Goal: Transaction & Acquisition: Purchase product/service

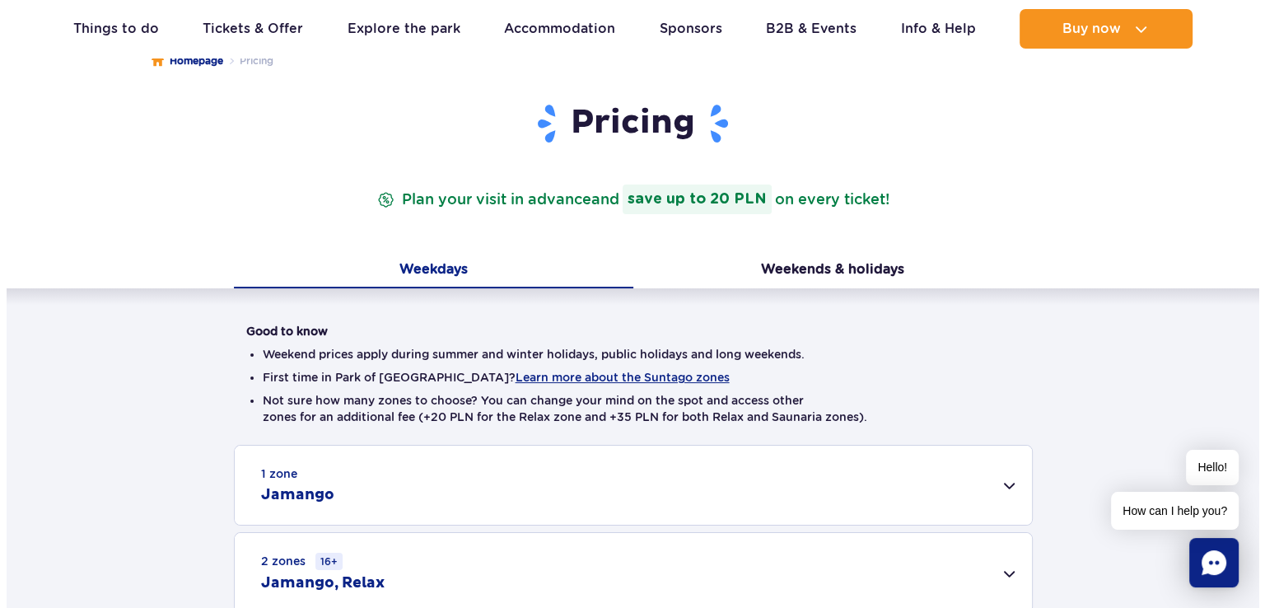
scroll to position [172, 0]
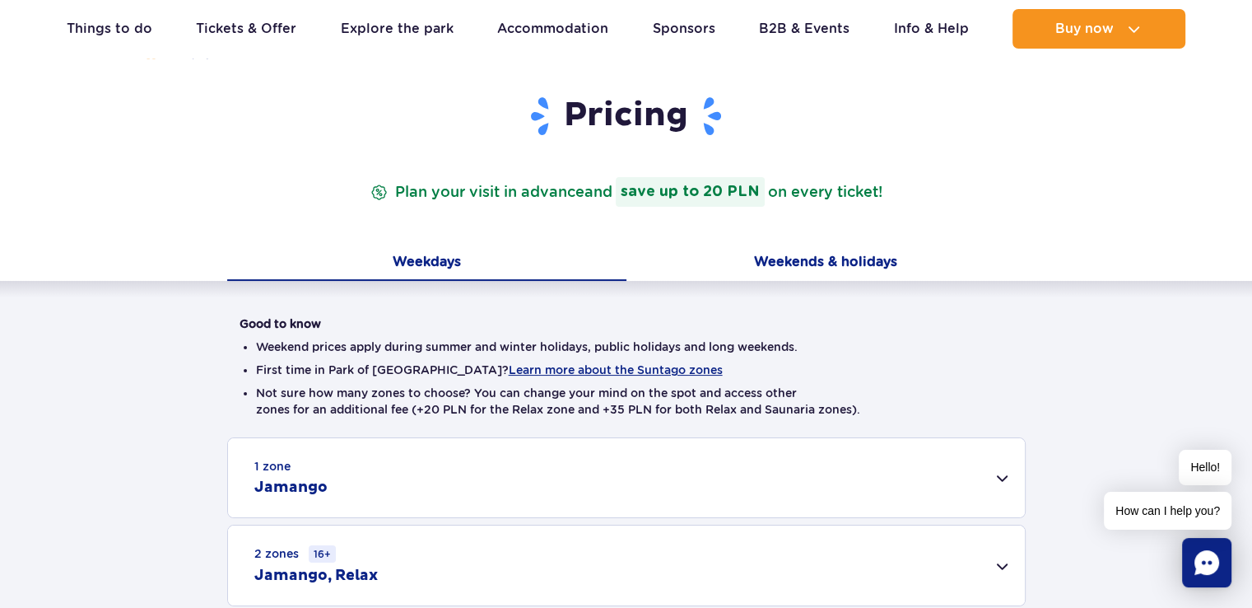
click at [800, 263] on button "Weekends & holidays" at bounding box center [826, 263] width 399 height 35
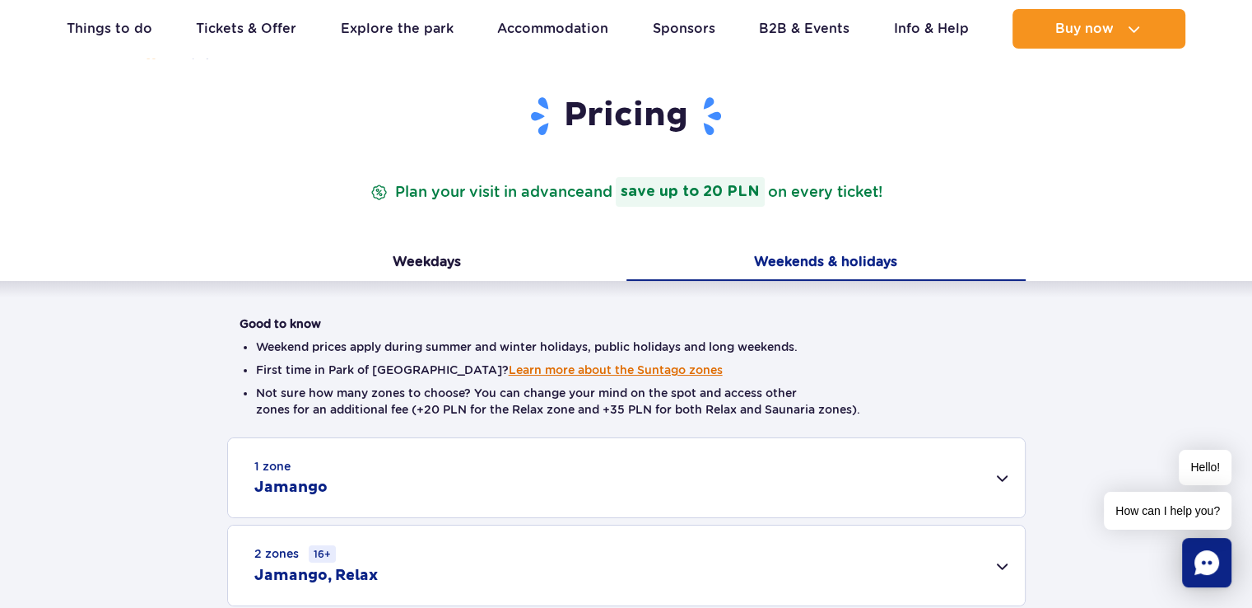
click at [561, 369] on button "Learn more about the Suntago zones" at bounding box center [616, 369] width 214 height 13
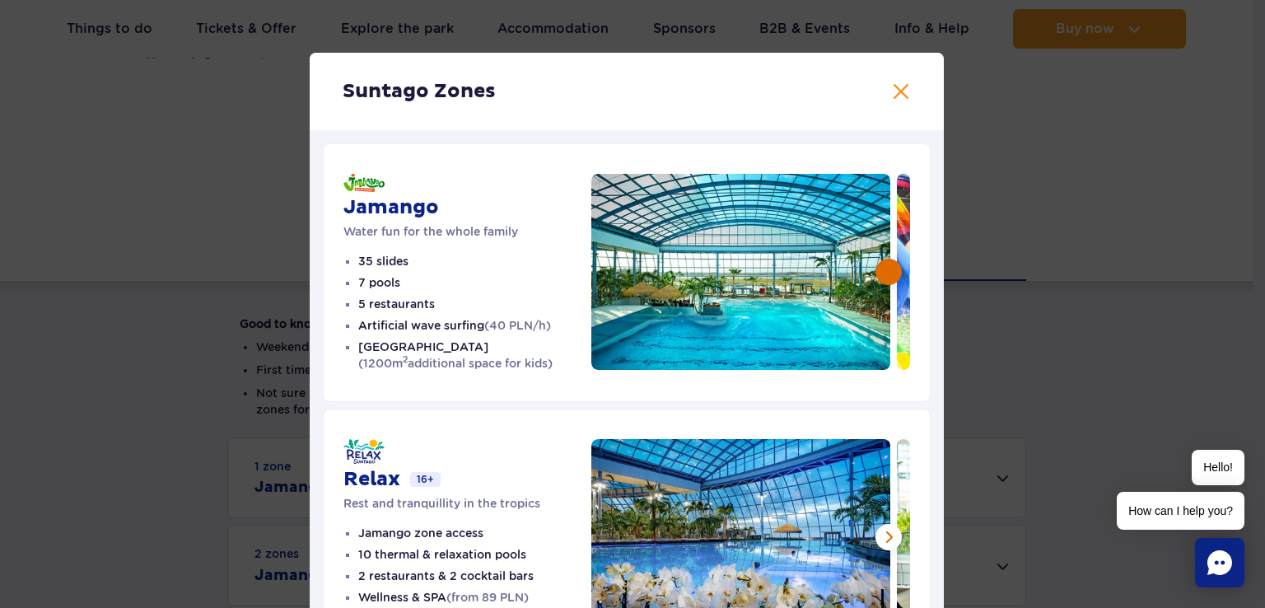
click at [885, 275] on button at bounding box center [888, 272] width 26 height 26
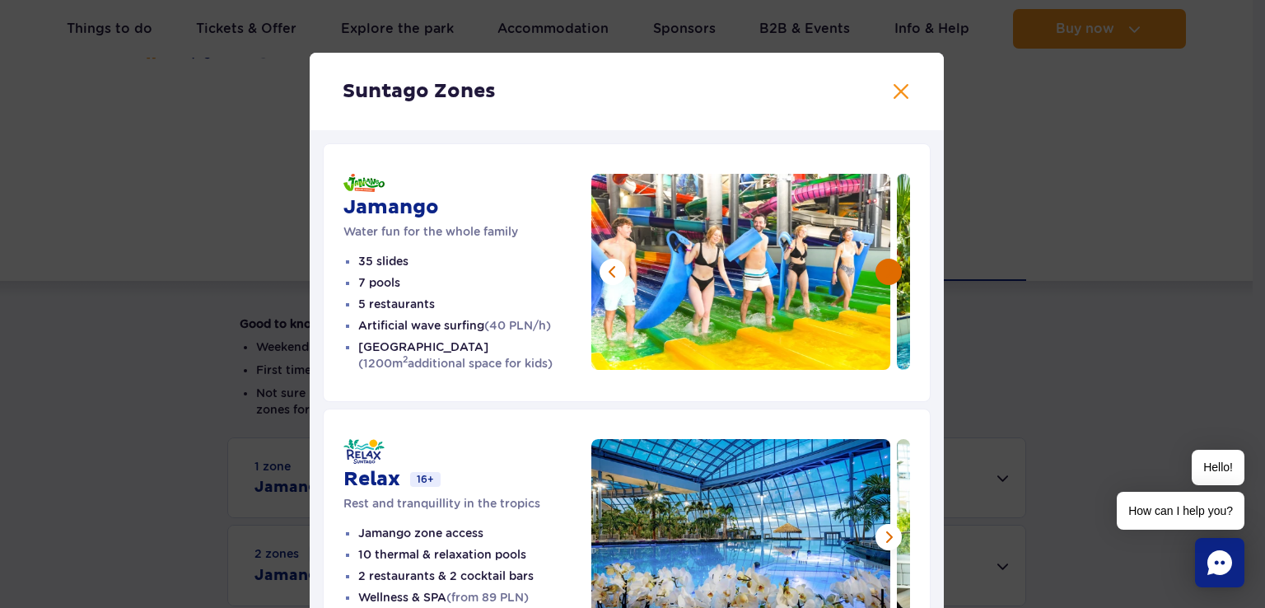
click at [885, 275] on button at bounding box center [888, 272] width 26 height 26
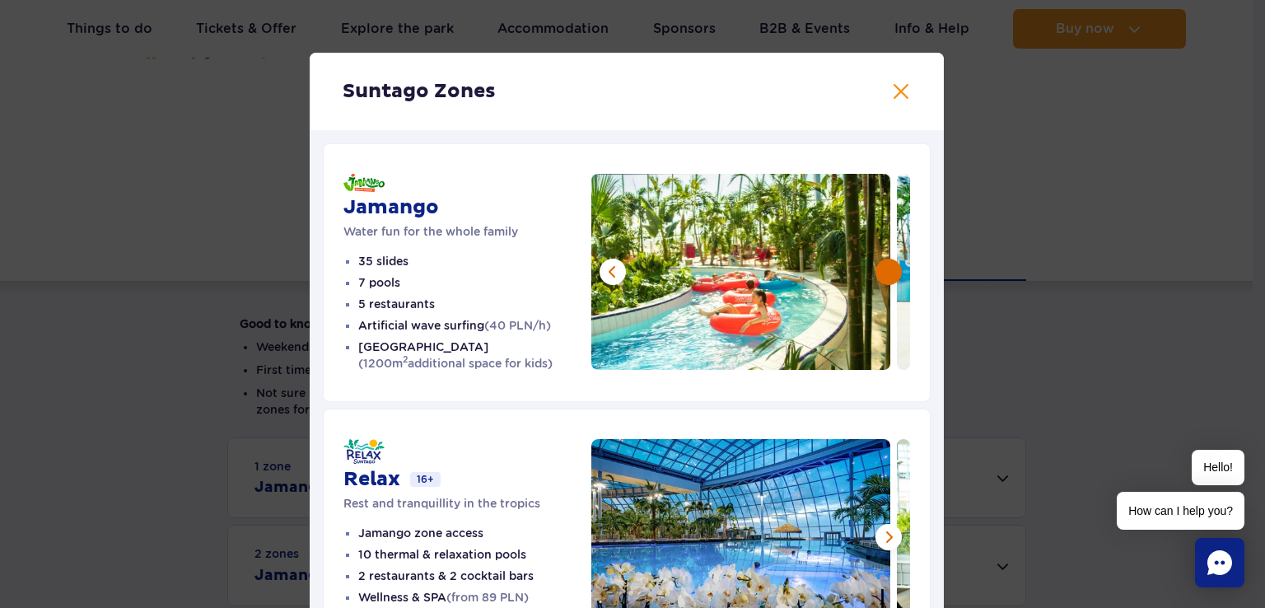
click at [885, 275] on button at bounding box center [888, 272] width 26 height 26
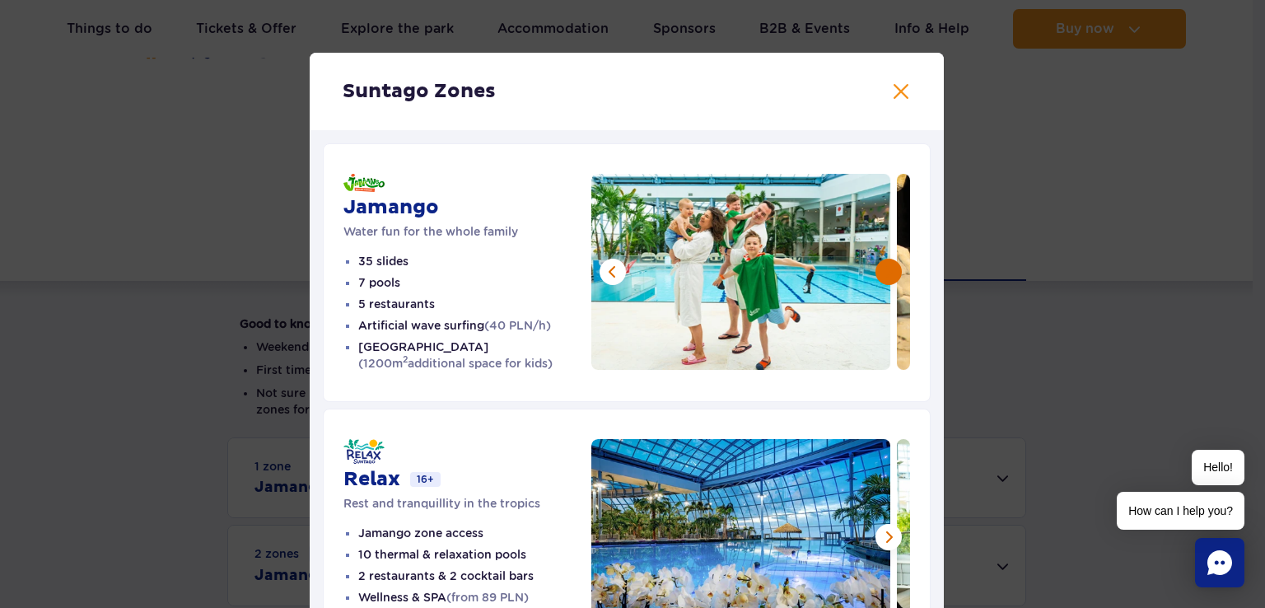
click at [885, 275] on button at bounding box center [888, 272] width 26 height 26
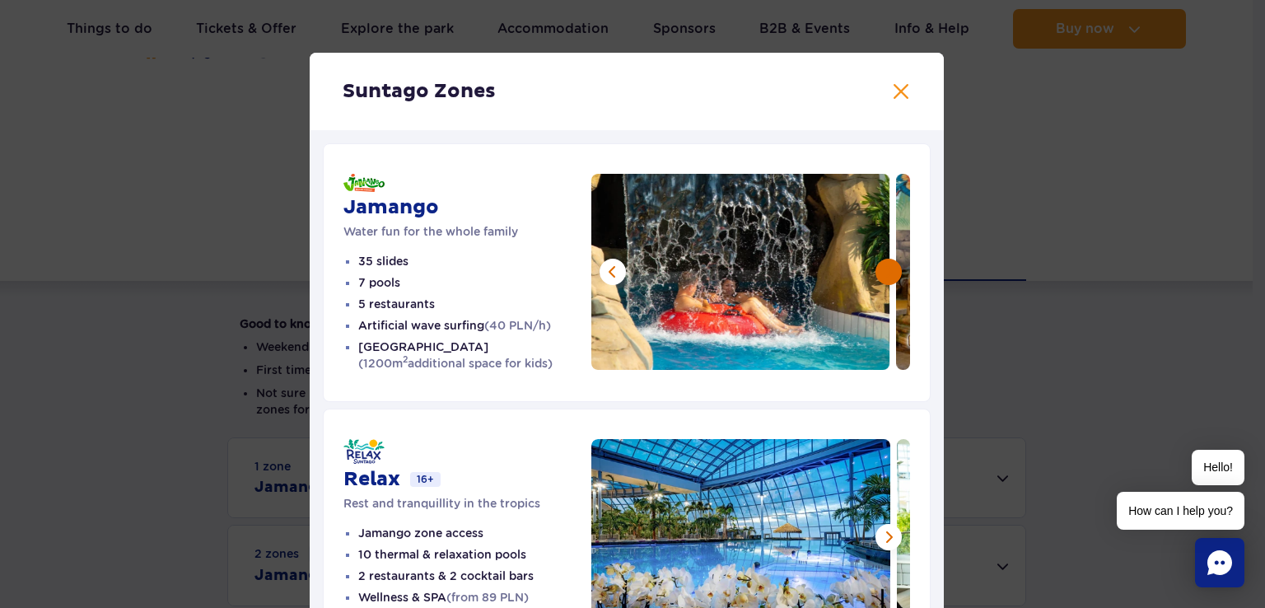
click at [885, 275] on button at bounding box center [888, 272] width 26 height 26
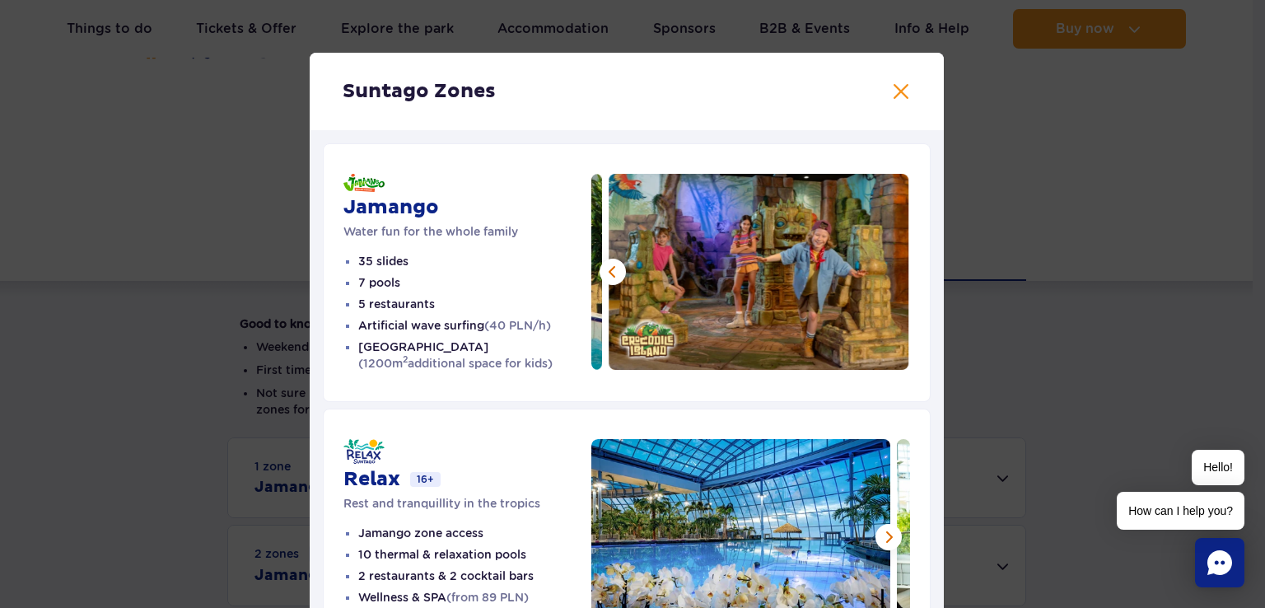
click at [885, 275] on img at bounding box center [759, 272] width 300 height 196
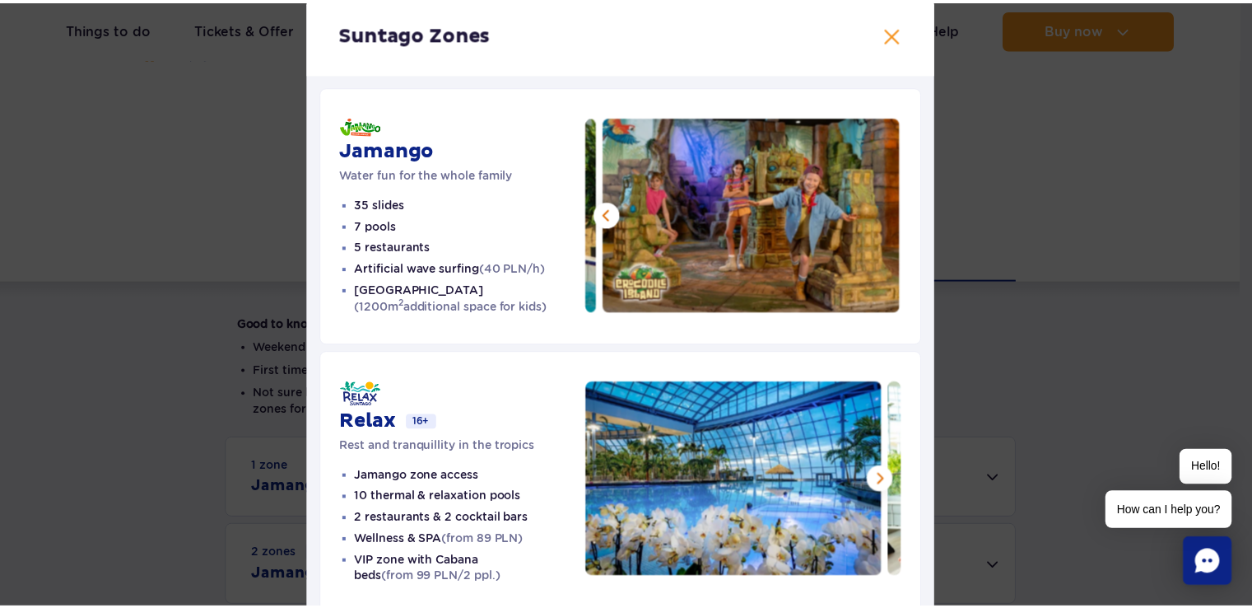
scroll to position [0, 0]
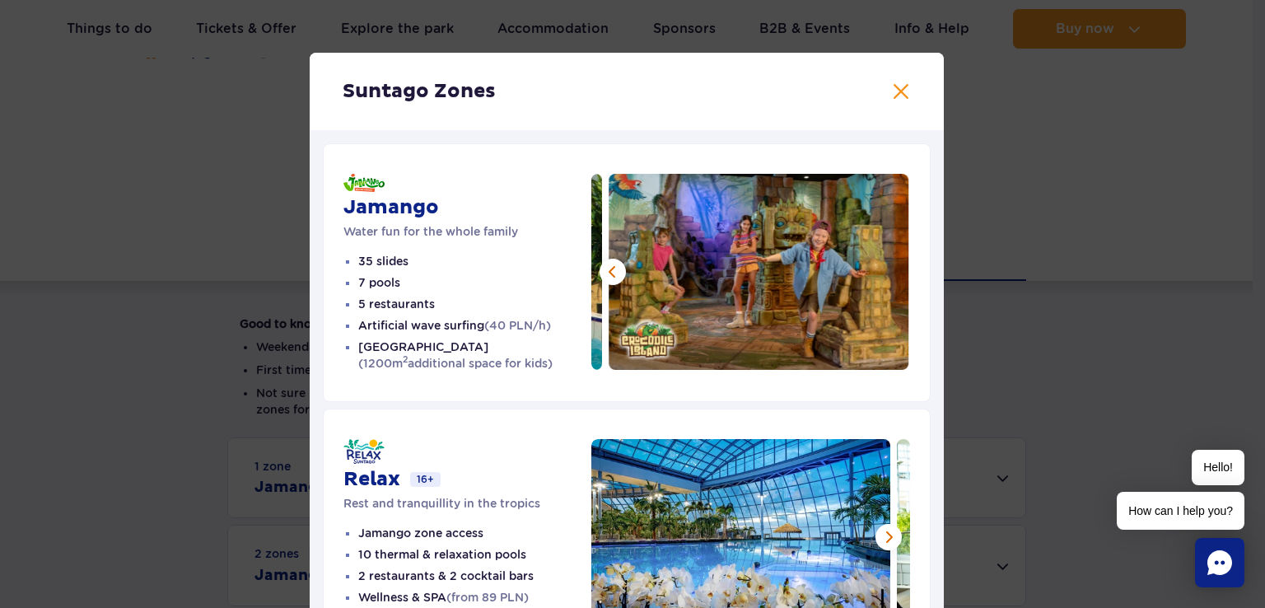
click at [1100, 206] on div "Suntago Zones Jamango Water fun for the whole family 35 slides 7 pools 5 restau…" at bounding box center [626, 505] width 1252 height 1010
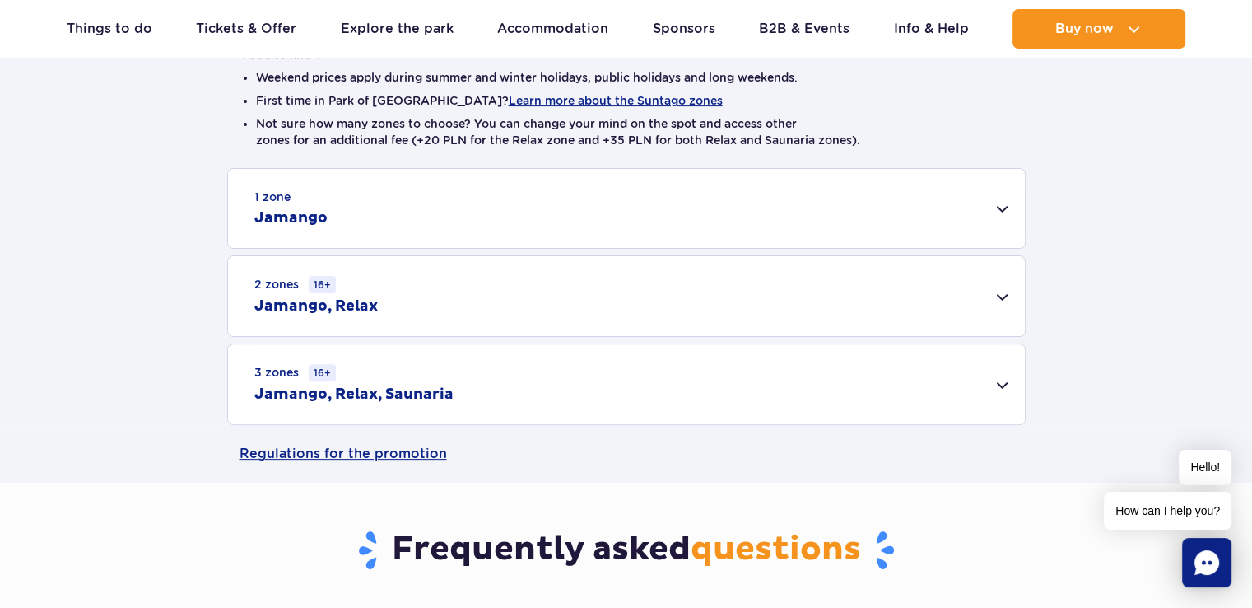
scroll to position [463, 0]
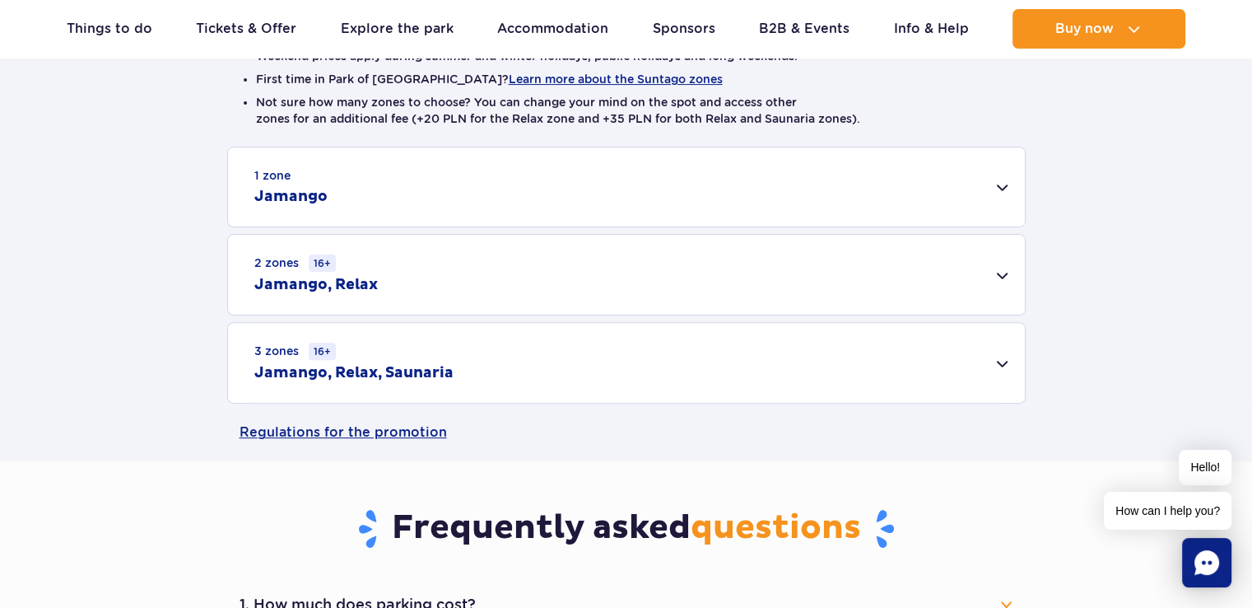
click at [1014, 271] on div "2 zones 16+ Jamango, Relax" at bounding box center [626, 275] width 797 height 80
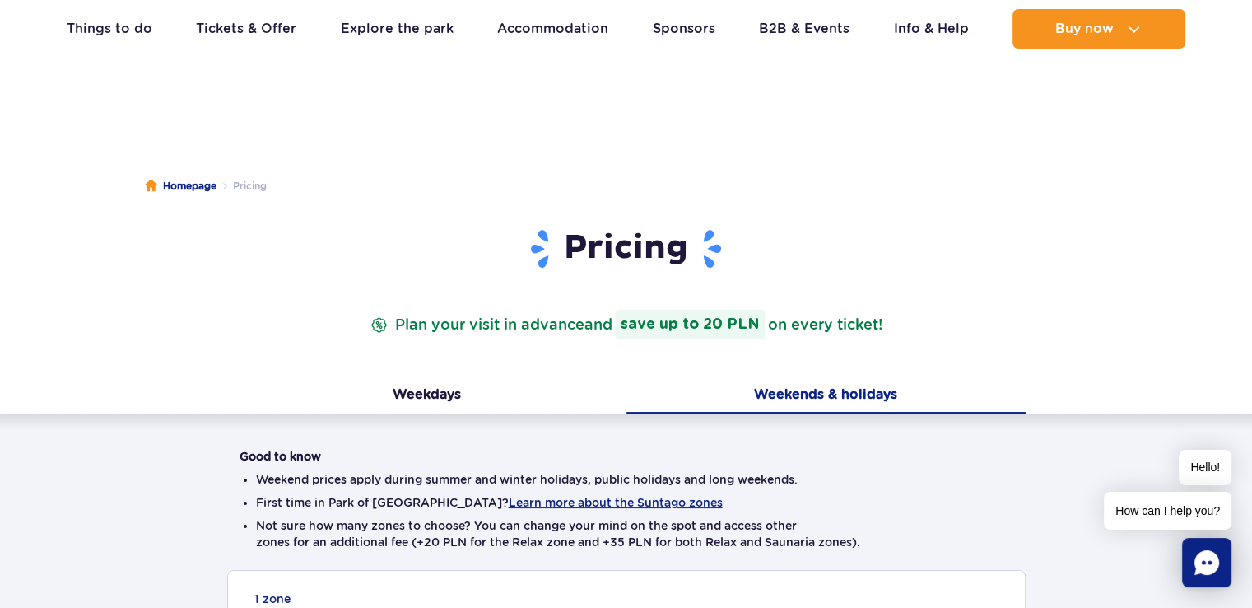
scroll to position [23, 0]
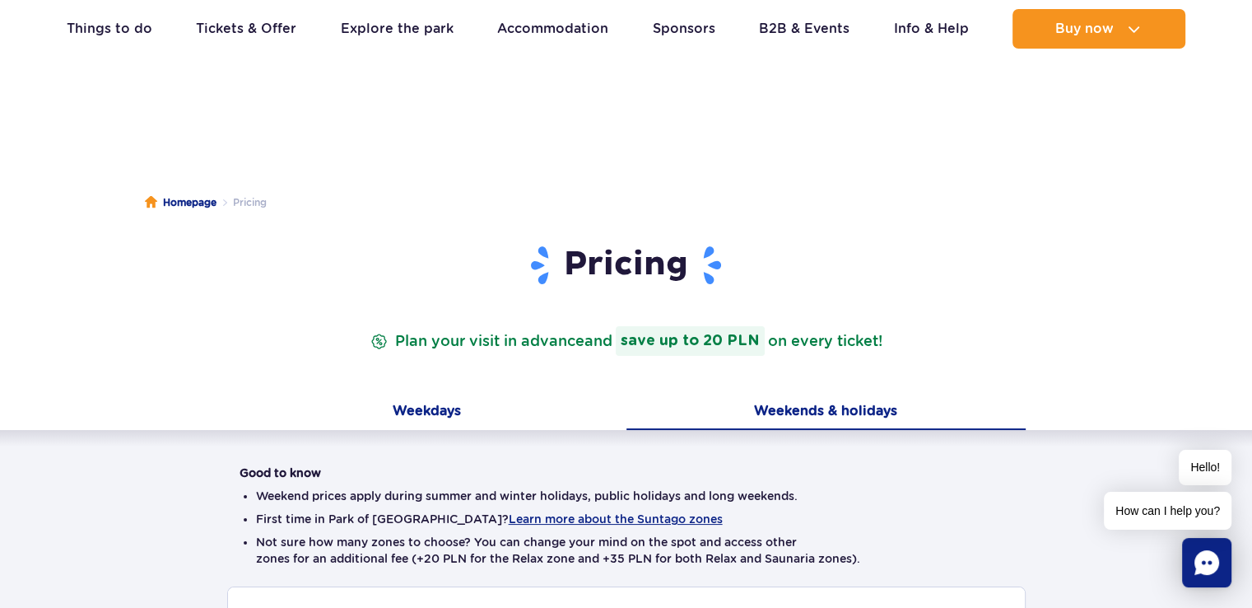
click at [430, 402] on button "Weekdays" at bounding box center [426, 412] width 399 height 35
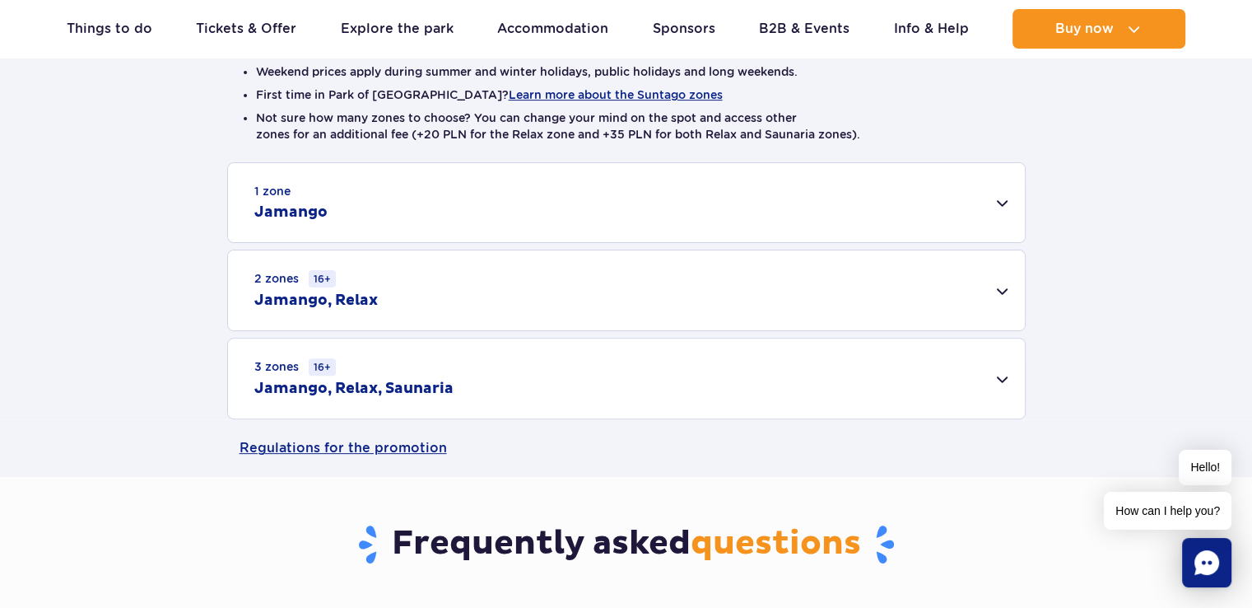
scroll to position [444, 0]
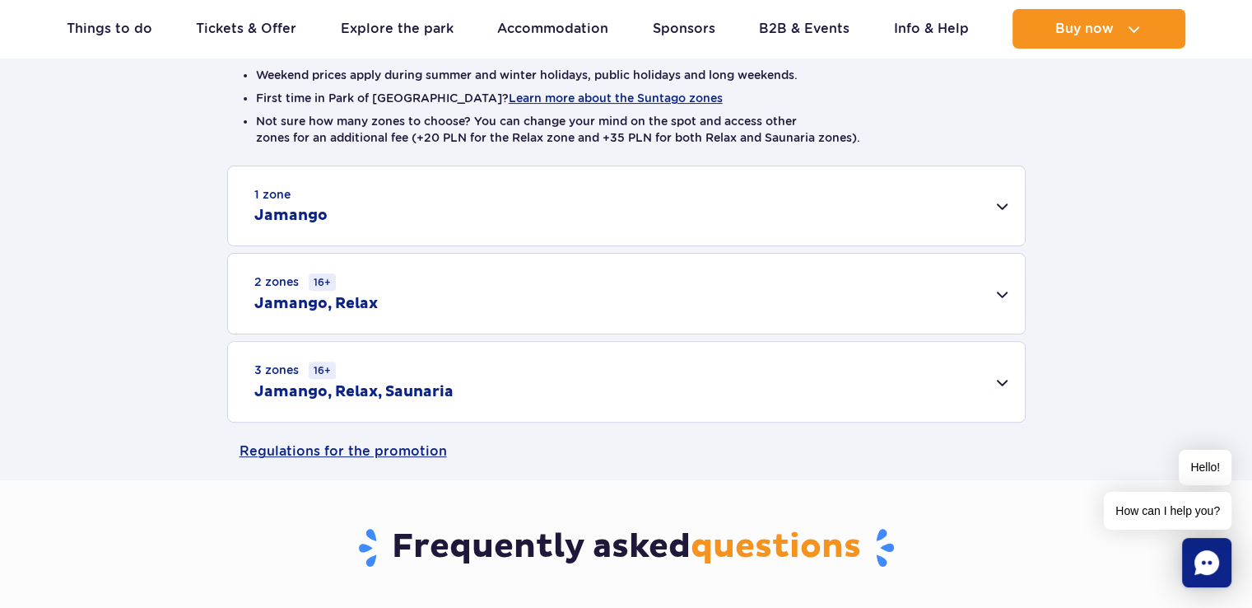
click at [1008, 208] on div "1 zone Jamango" at bounding box center [626, 205] width 797 height 79
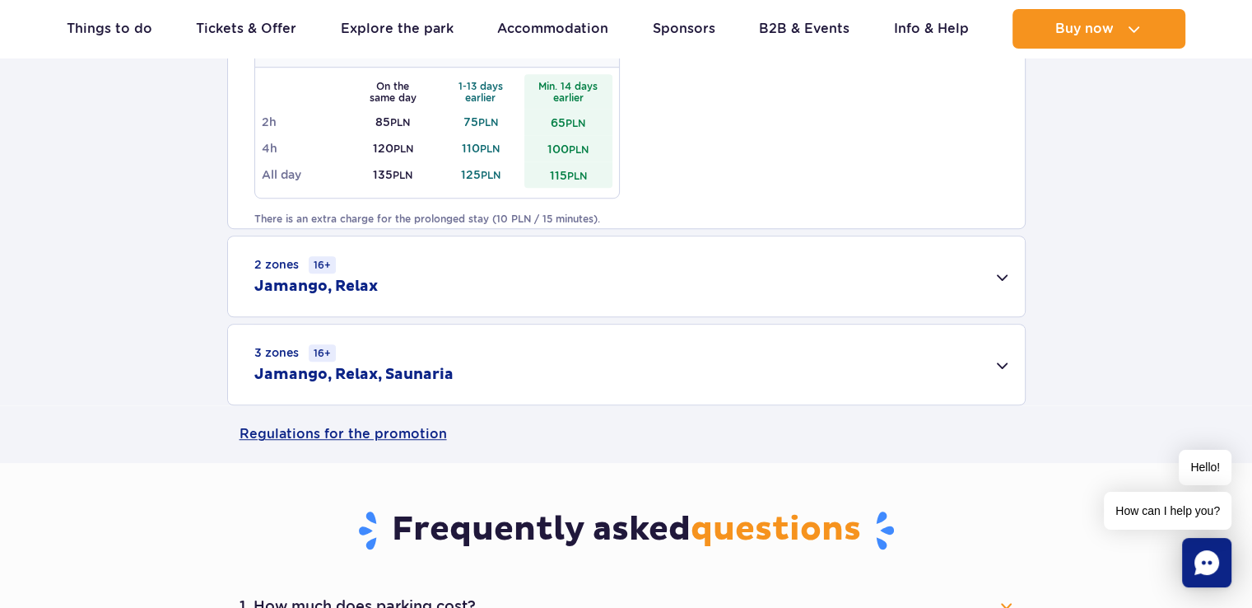
scroll to position [1076, 0]
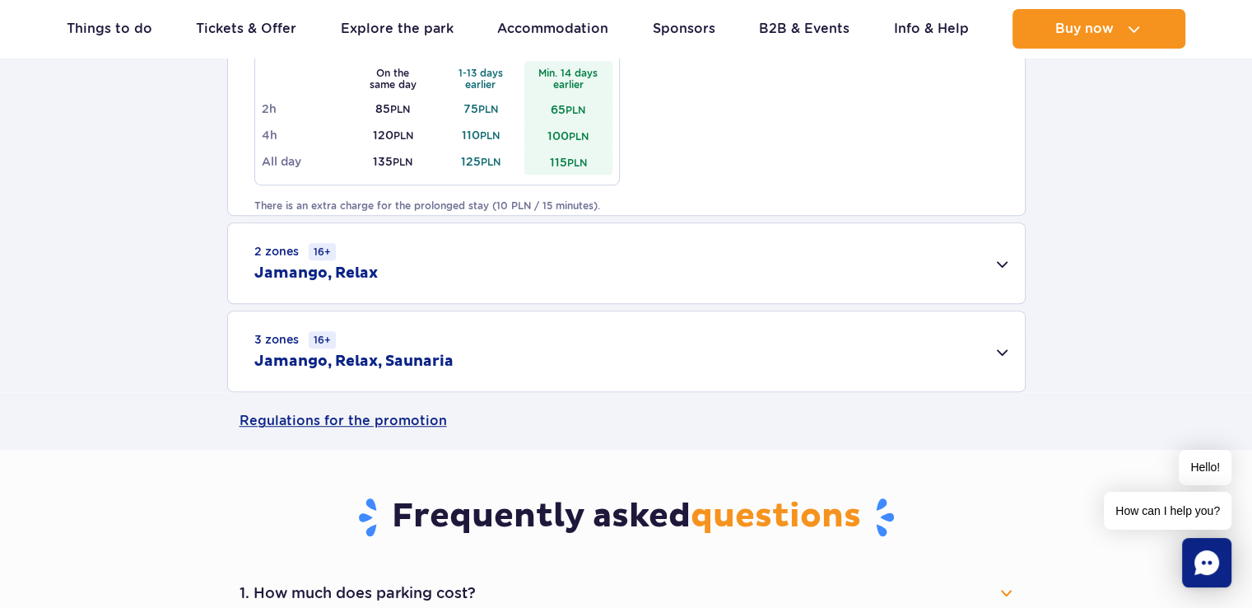
click at [1006, 262] on div "2 zones 16+ Jamango, Relax" at bounding box center [626, 263] width 797 height 80
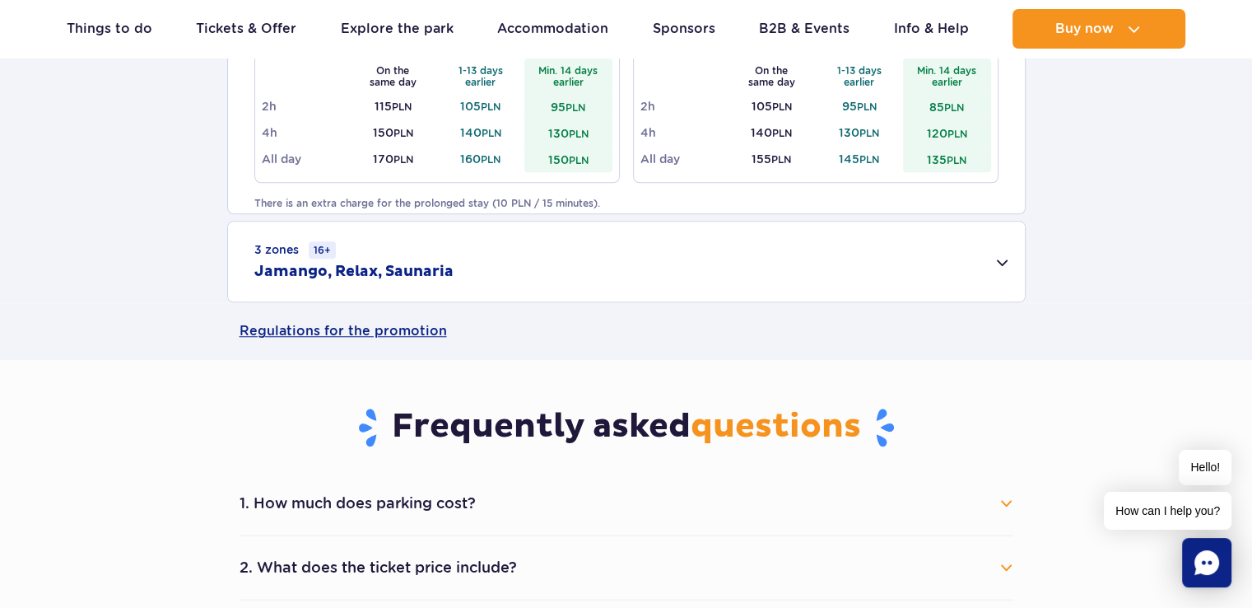
scroll to position [1339, 0]
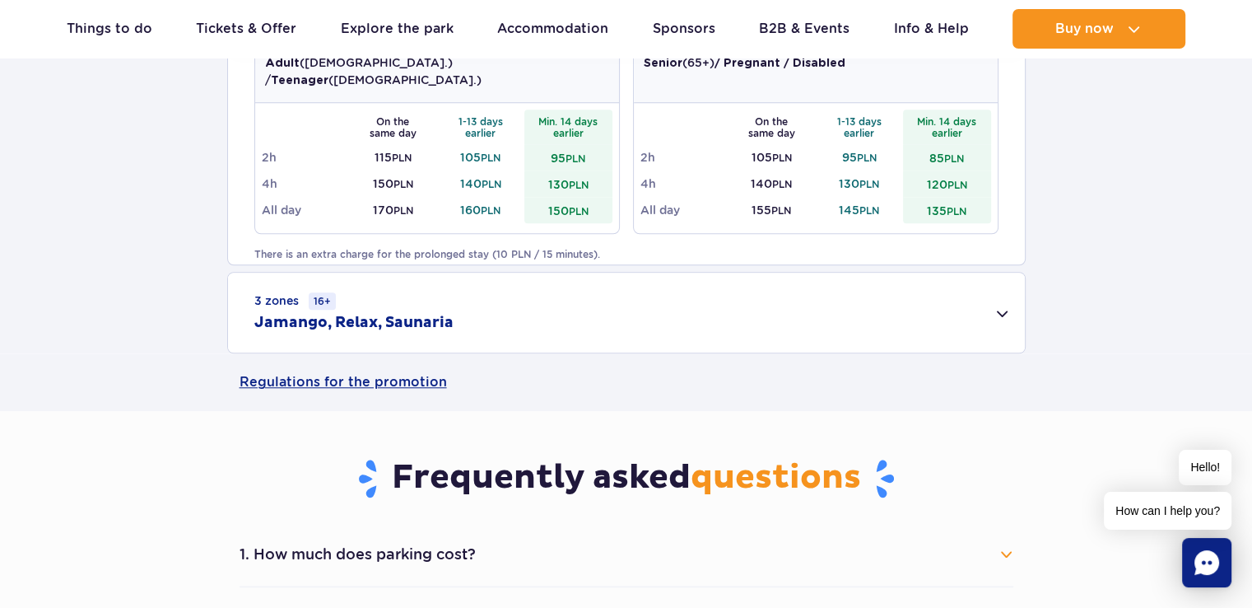
click at [1005, 313] on div "3 zones 16+ Jamango, Relax, Saunaria" at bounding box center [626, 313] width 797 height 80
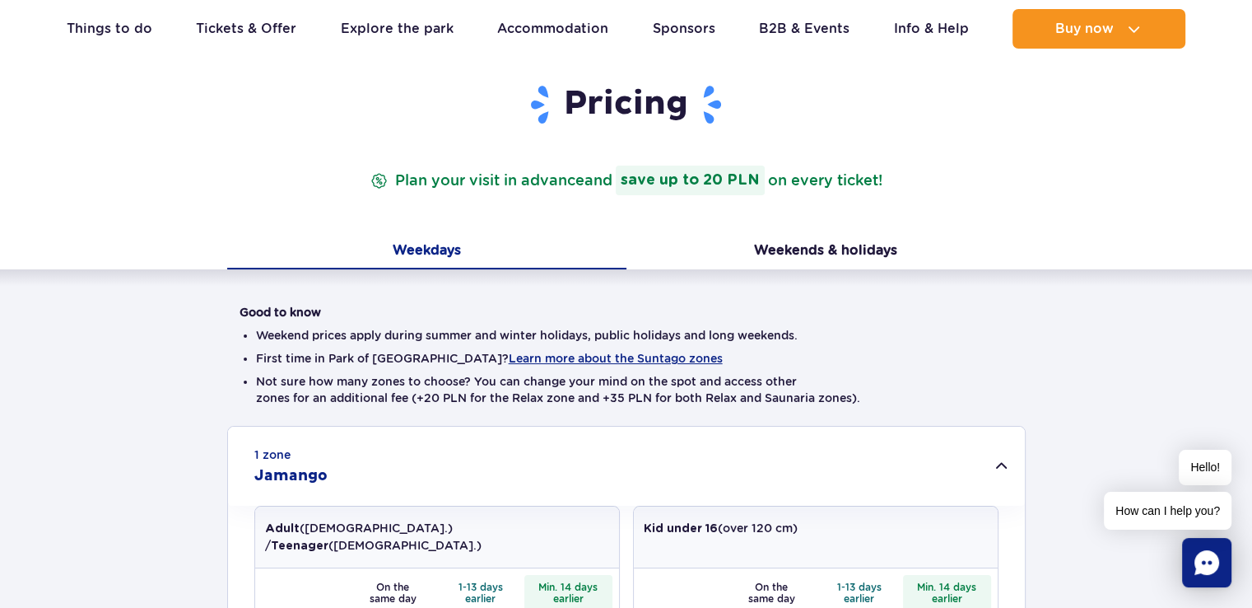
scroll to position [271, 0]
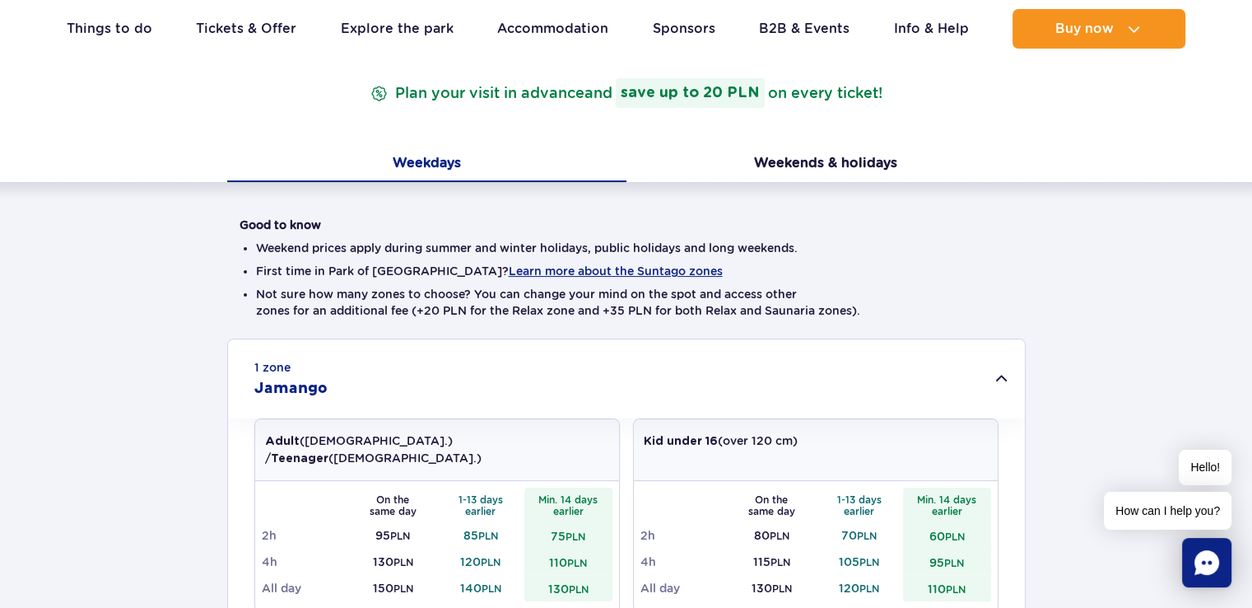
drag, startPoint x: 1264, startPoint y: 231, endPoint x: 1237, endPoint y: 87, distance: 145.8
click at [801, 169] on button "Weekends & holidays" at bounding box center [826, 164] width 399 height 35
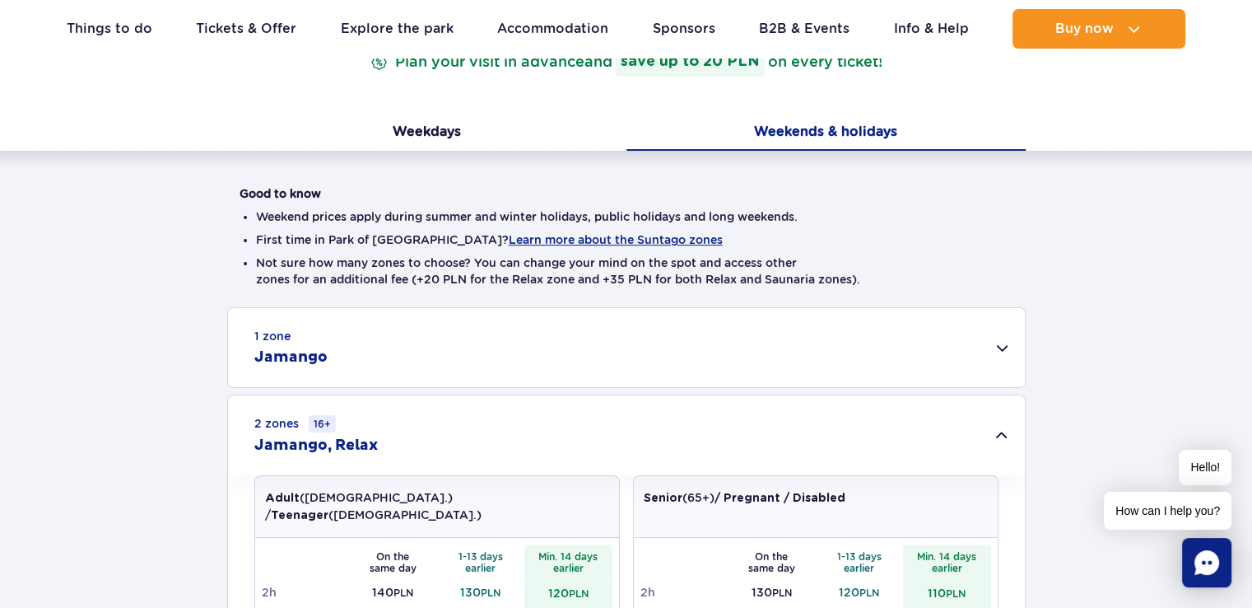
scroll to position [326, 0]
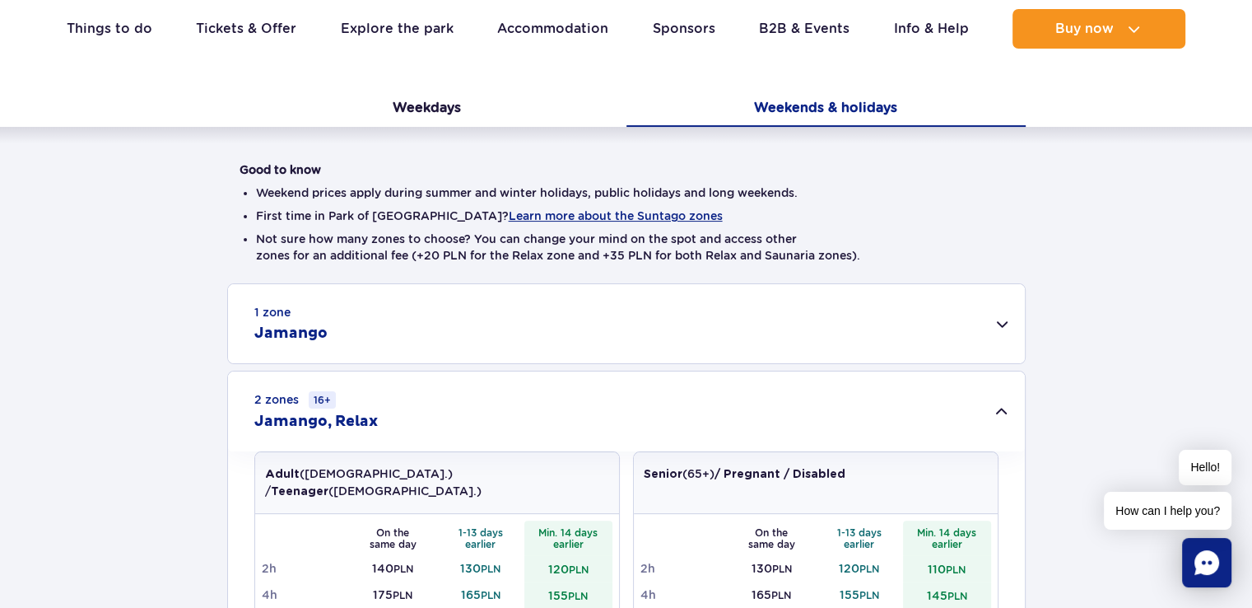
click at [1001, 320] on div "1 zone Jamango" at bounding box center [626, 323] width 797 height 79
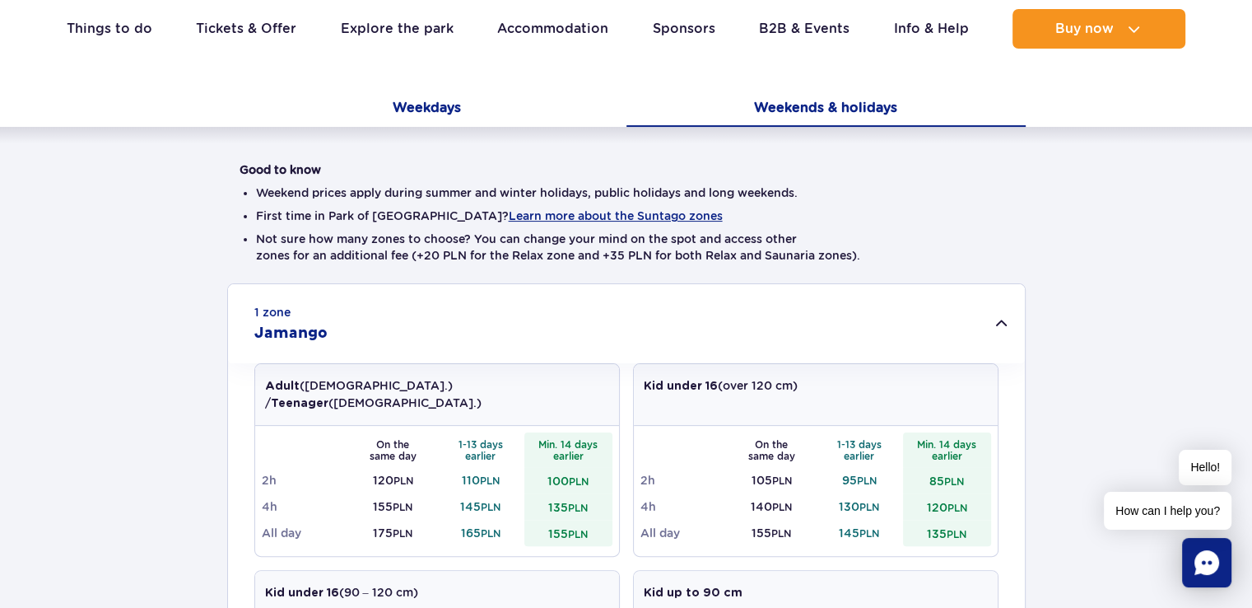
click at [405, 102] on button "Weekdays" at bounding box center [426, 109] width 399 height 35
click at [811, 106] on button "Weekends & holidays" at bounding box center [826, 109] width 399 height 35
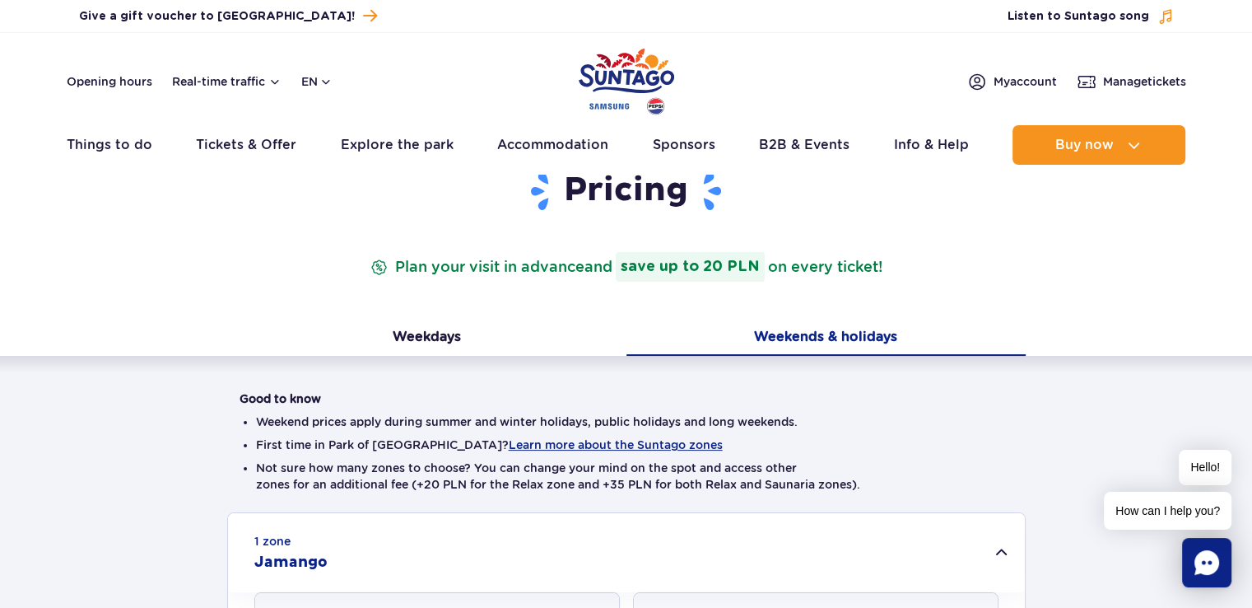
scroll to position [0, 0]
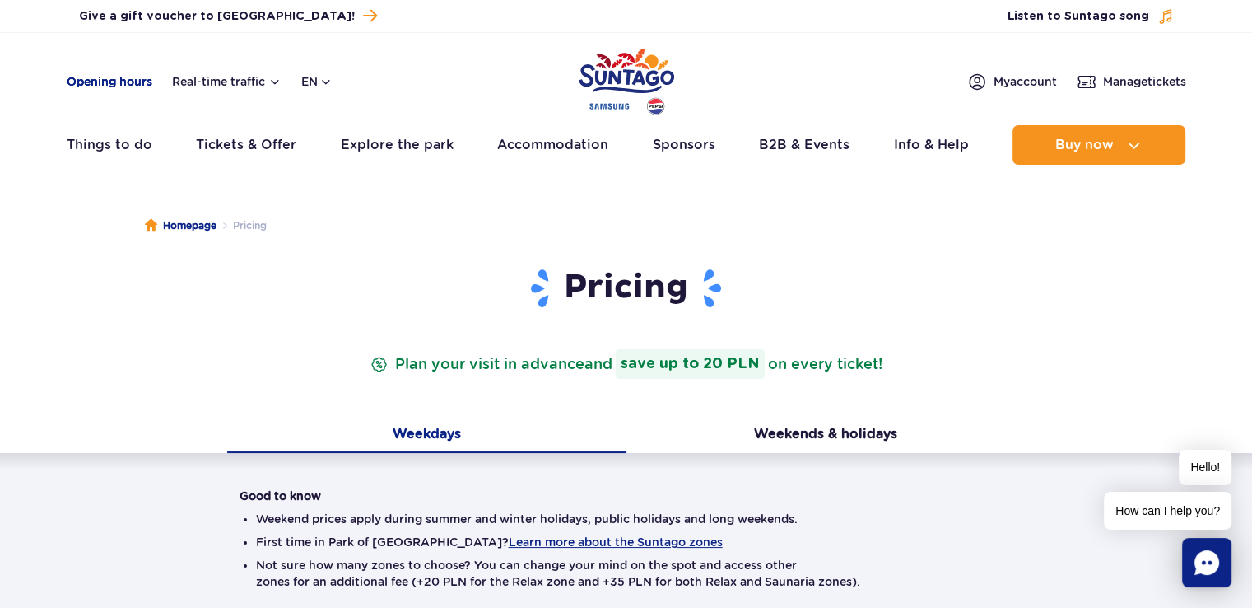
click at [106, 83] on link "Opening hours" at bounding box center [110, 81] width 86 height 16
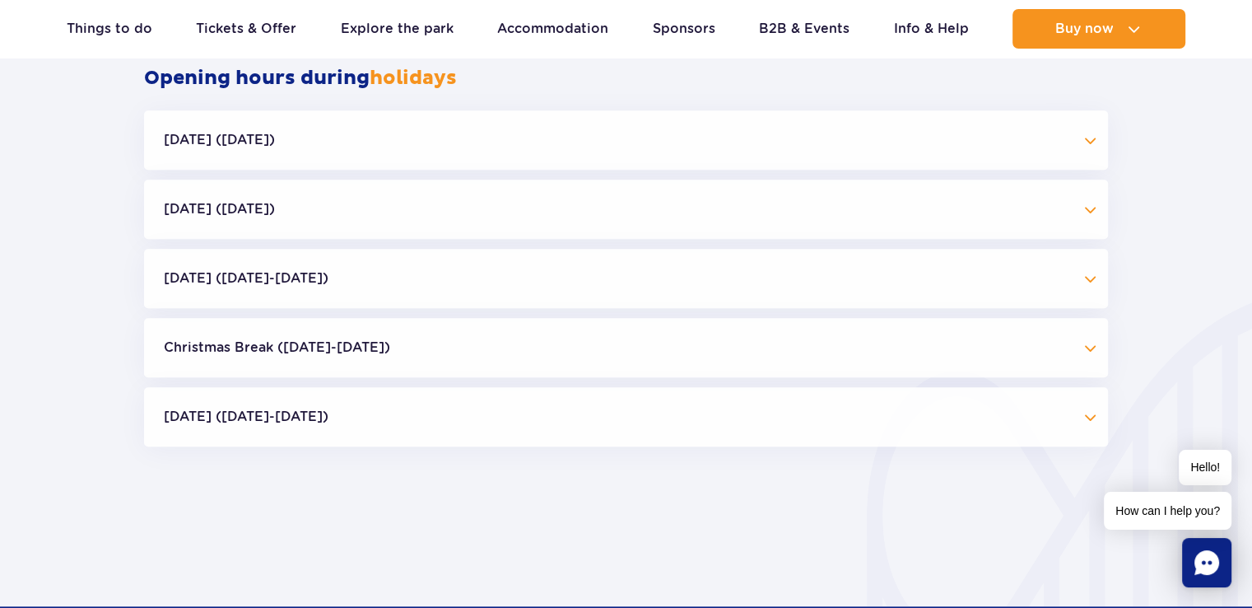
scroll to position [1570, 0]
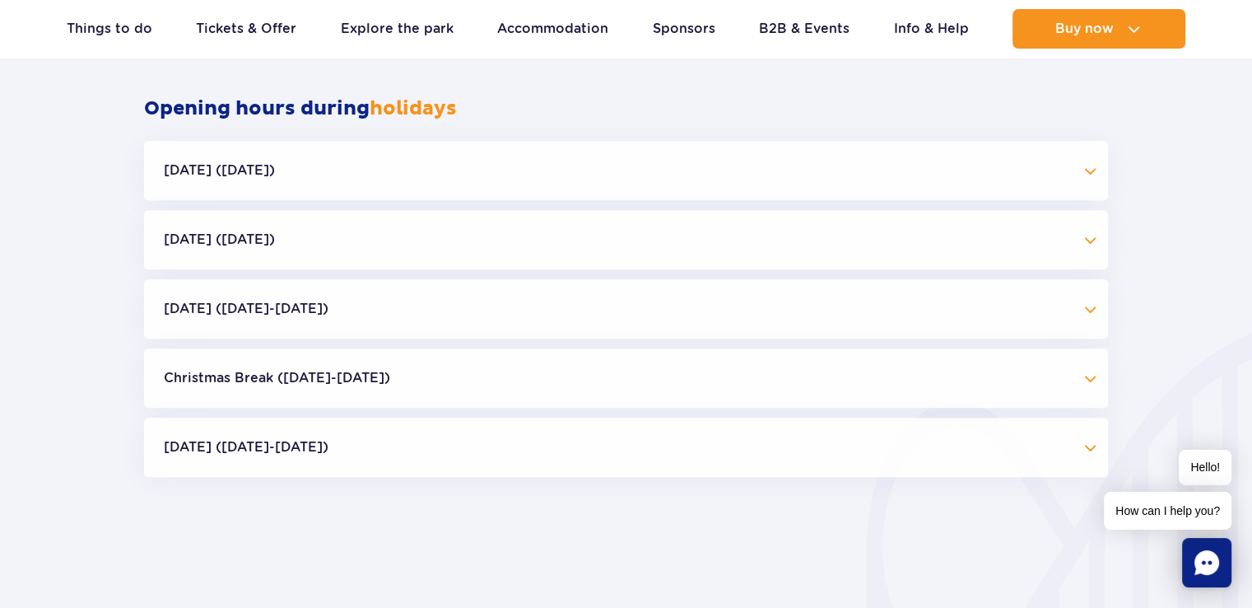
click at [1093, 306] on button "Independence Day (09.11-11.11.25)" at bounding box center [626, 308] width 964 height 59
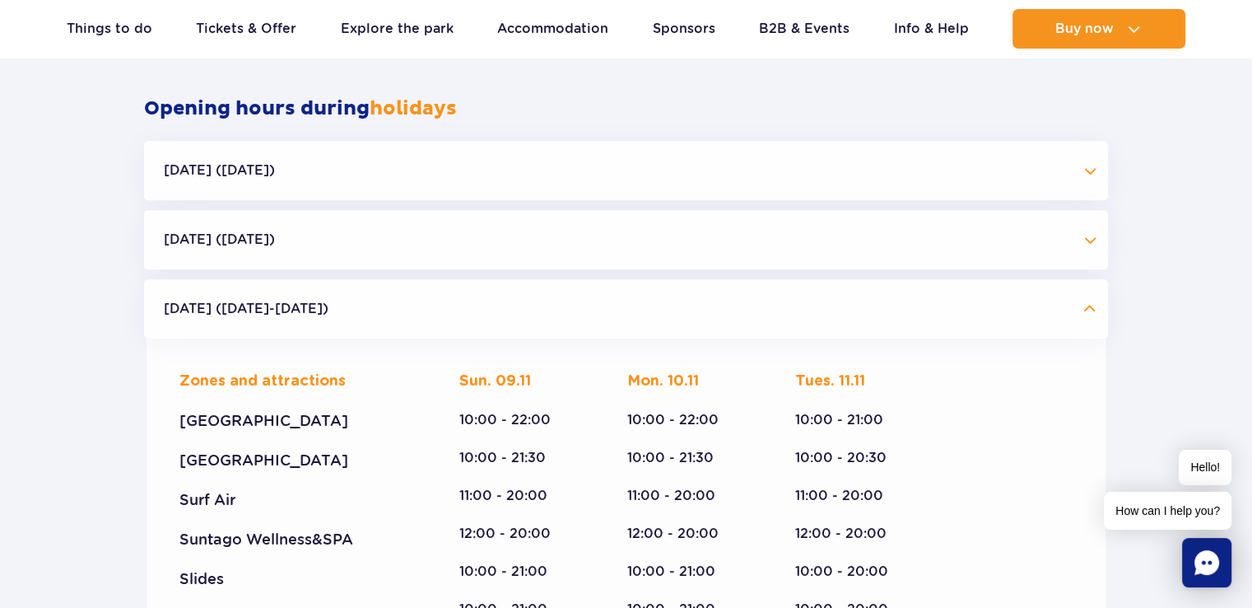
click at [1093, 307] on button "Independence Day (09.11-11.11.25)" at bounding box center [626, 308] width 964 height 59
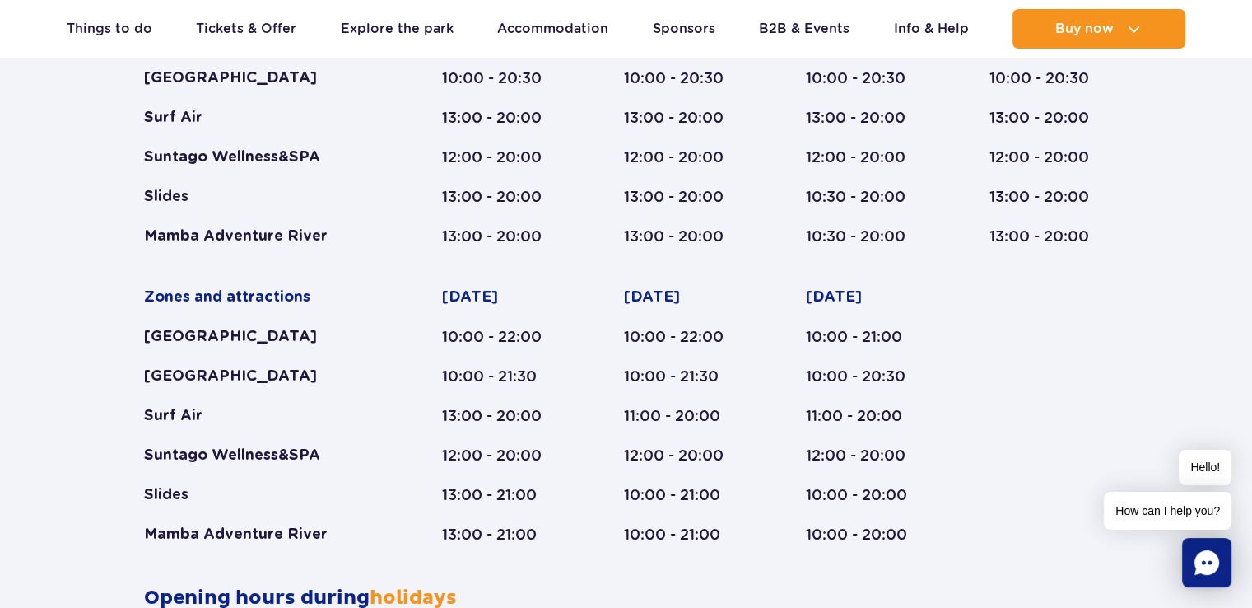
scroll to position [1092, 0]
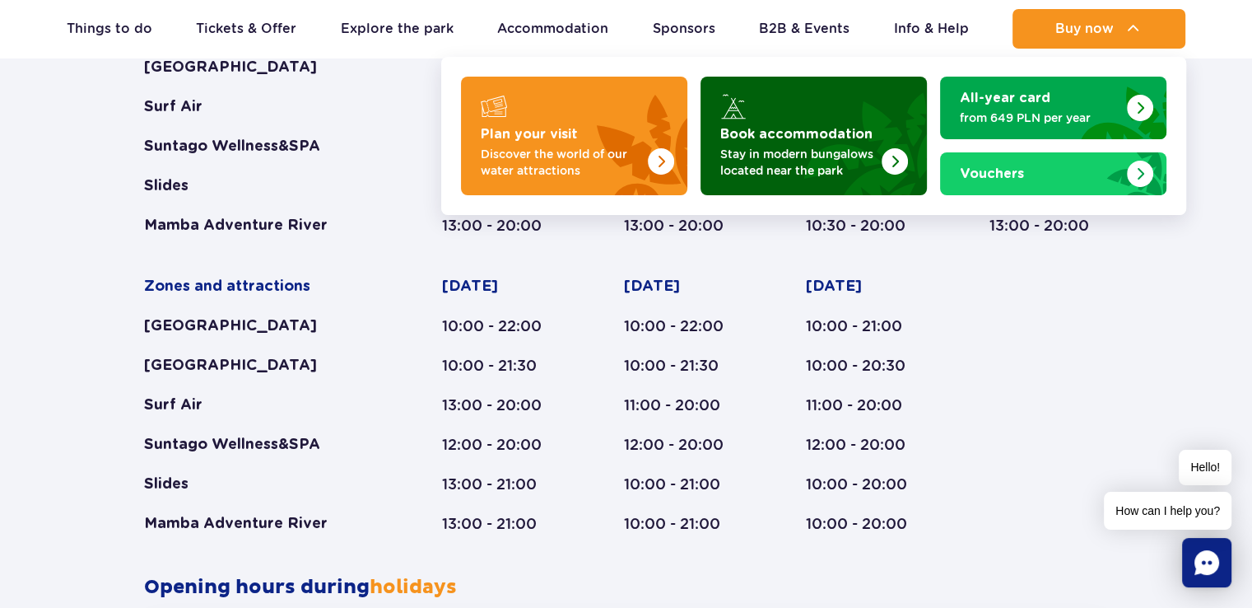
click at [894, 152] on img "Book accommodation" at bounding box center [895, 161] width 26 height 26
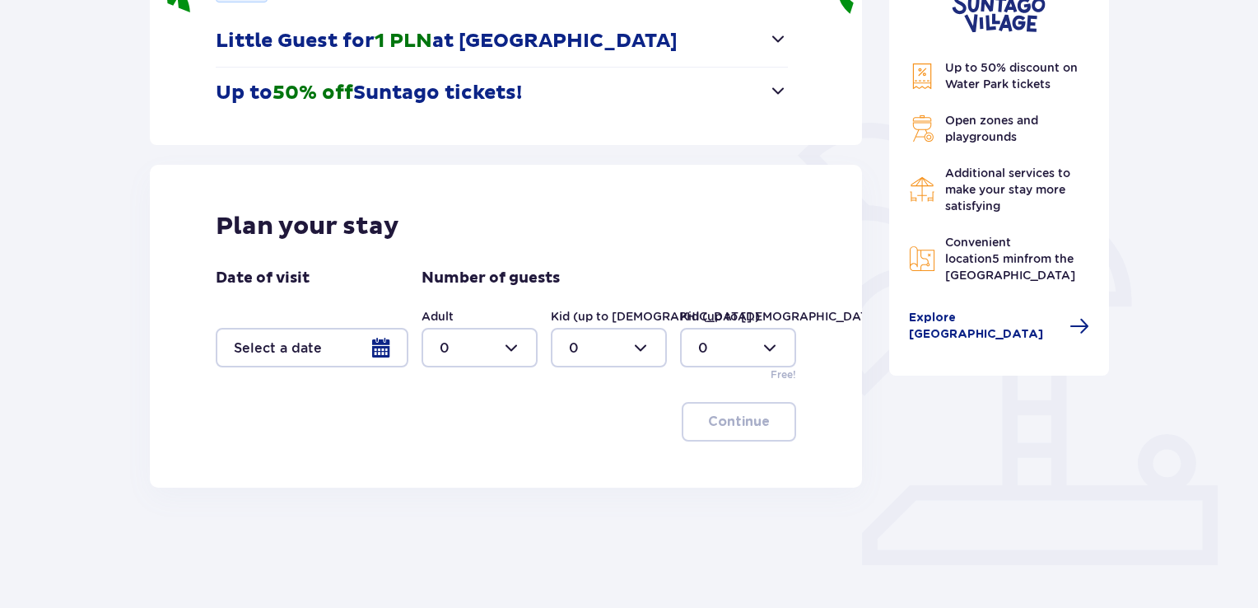
scroll to position [296, 0]
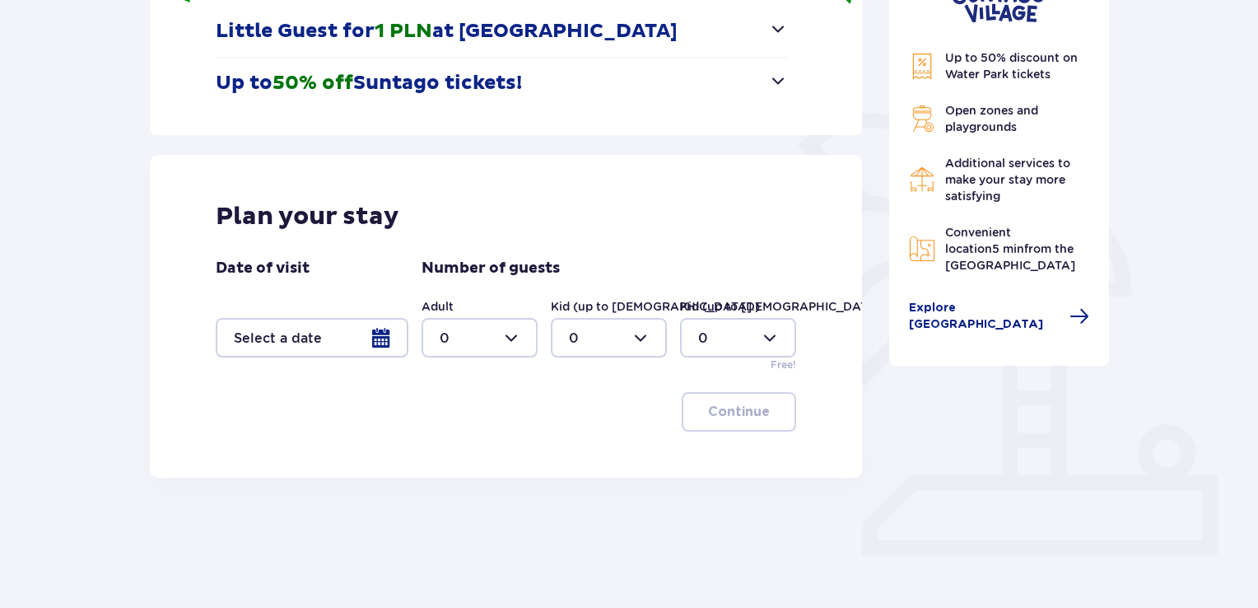
drag, startPoint x: 1261, startPoint y: 59, endPoint x: 1225, endPoint y: 248, distance: 192.0
click at [1225, 248] on div "Accommodation Skip this step Offers Little Guest for 1 PLN at Suntago Village N…" at bounding box center [629, 249] width 1258 height 832
click at [375, 337] on div at bounding box center [312, 338] width 193 height 40
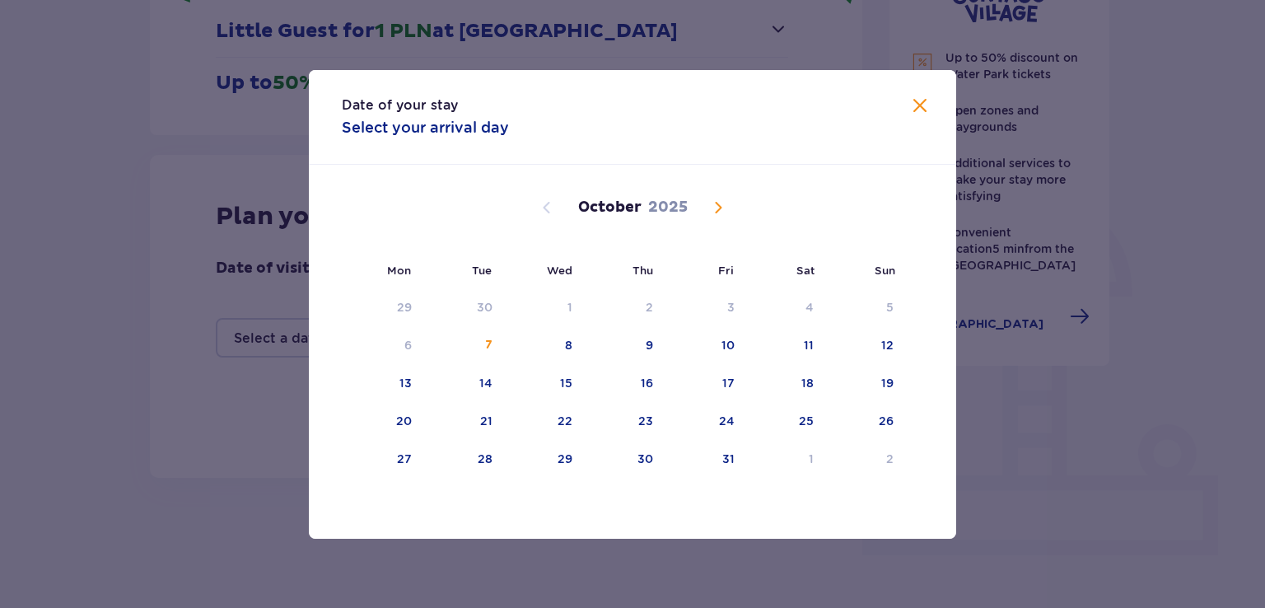
click at [719, 202] on span "Next month" at bounding box center [718, 208] width 20 height 20
click at [734, 340] on div "7" at bounding box center [704, 346] width 80 height 36
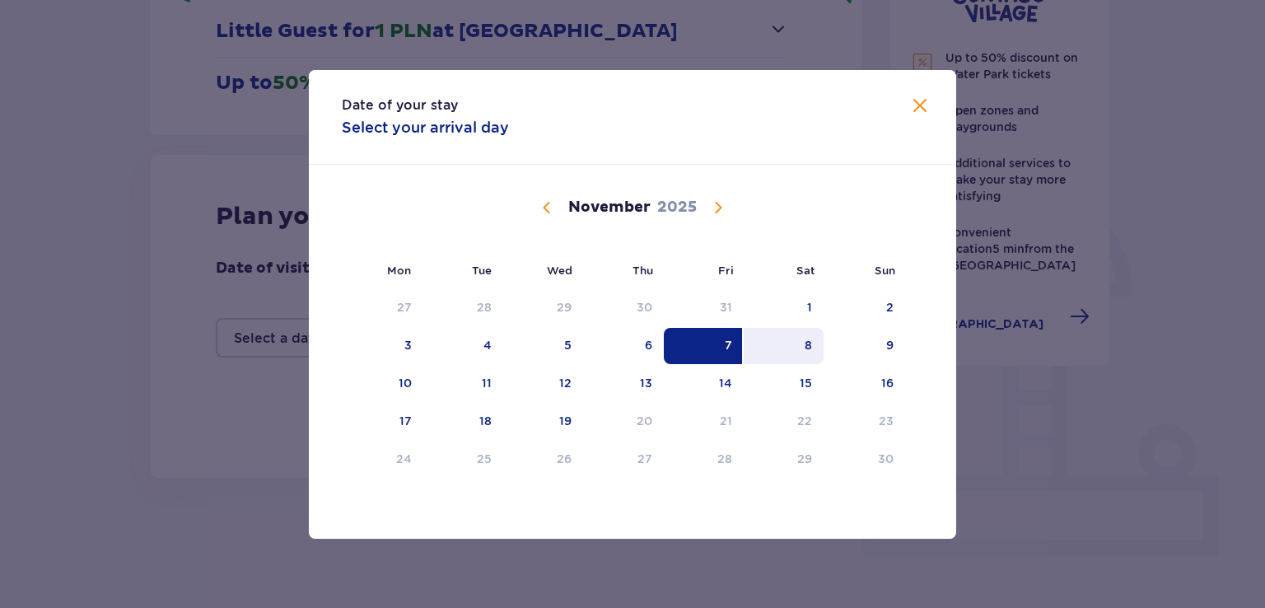
click at [812, 340] on div "8" at bounding box center [784, 346] width 80 height 36
type input "07.11.25 - 08.11.25"
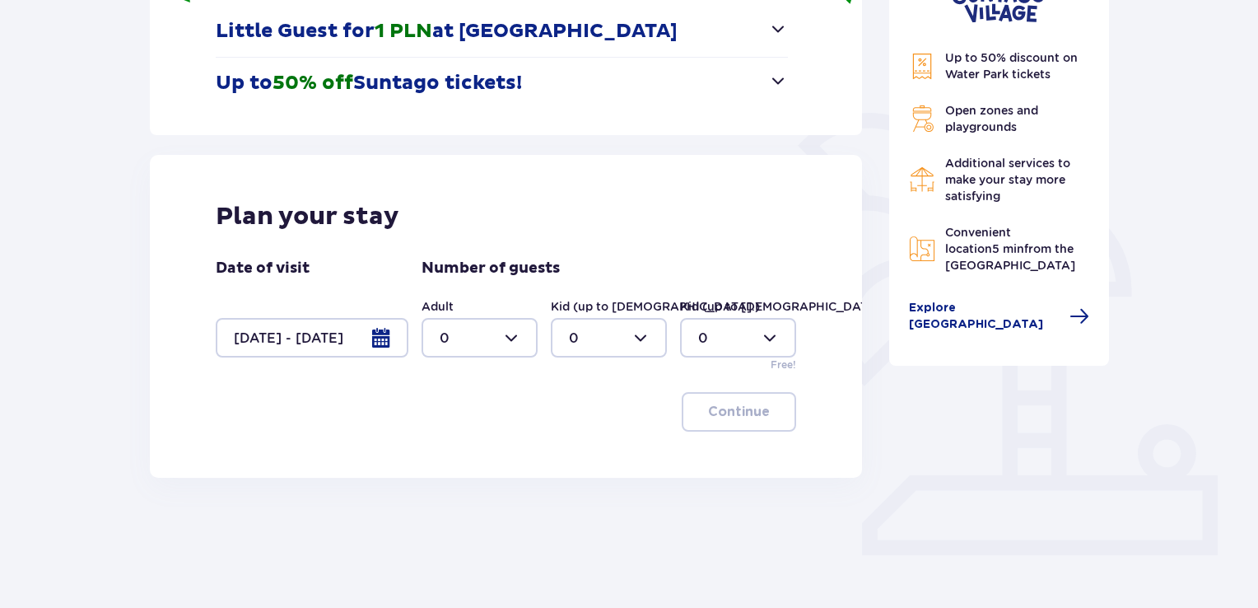
click at [515, 329] on div at bounding box center [480, 338] width 116 height 40
click at [449, 451] on div "2" at bounding box center [480, 457] width 80 height 18
type input "2"
click at [449, 451] on div "Plan your stay Date of visit 07.11.25 - 08.11.25 Number of guests Adult 2 Kid (…" at bounding box center [506, 316] width 712 height 323
click at [641, 340] on div at bounding box center [609, 338] width 116 height 40
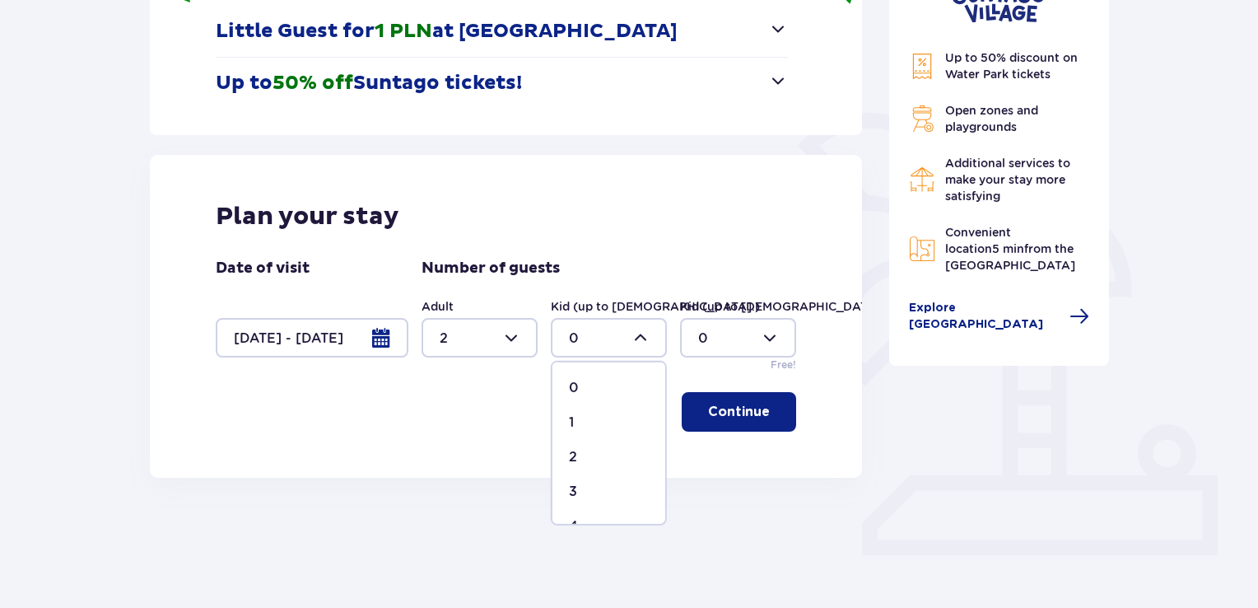
click at [576, 419] on div "1" at bounding box center [609, 422] width 80 height 18
type input "1"
click at [725, 409] on p "Continue" at bounding box center [739, 412] width 62 height 18
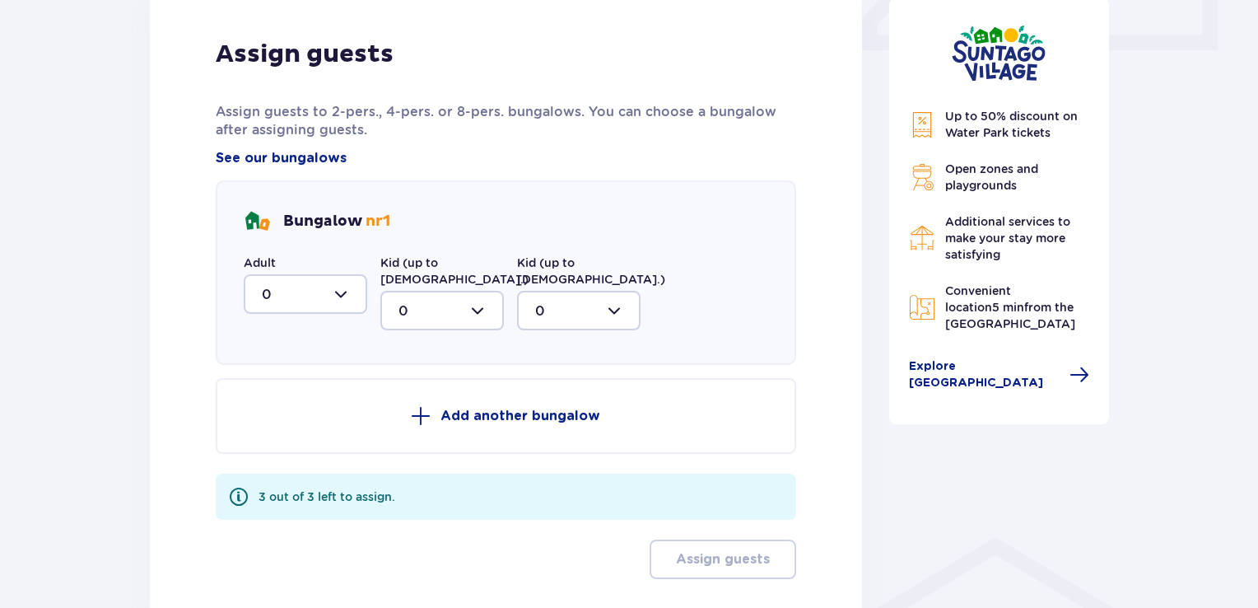
scroll to position [812, 0]
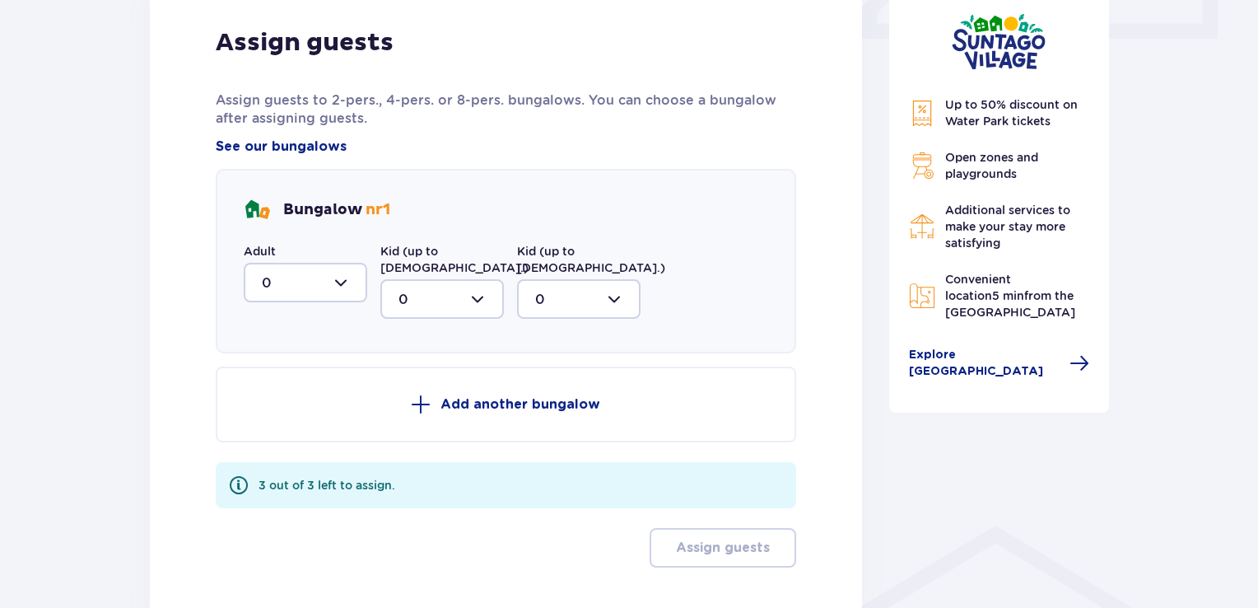
click at [340, 280] on div at bounding box center [306, 283] width 124 height 40
click at [280, 402] on div "2" at bounding box center [305, 402] width 87 height 18
type input "2"
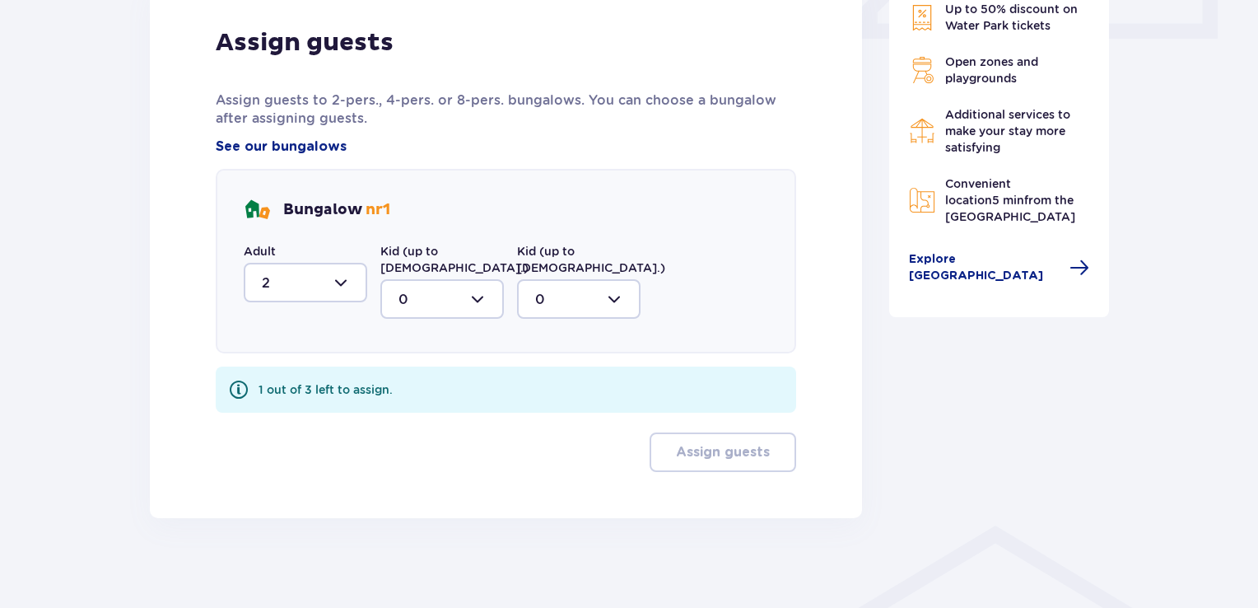
scroll to position [804, 0]
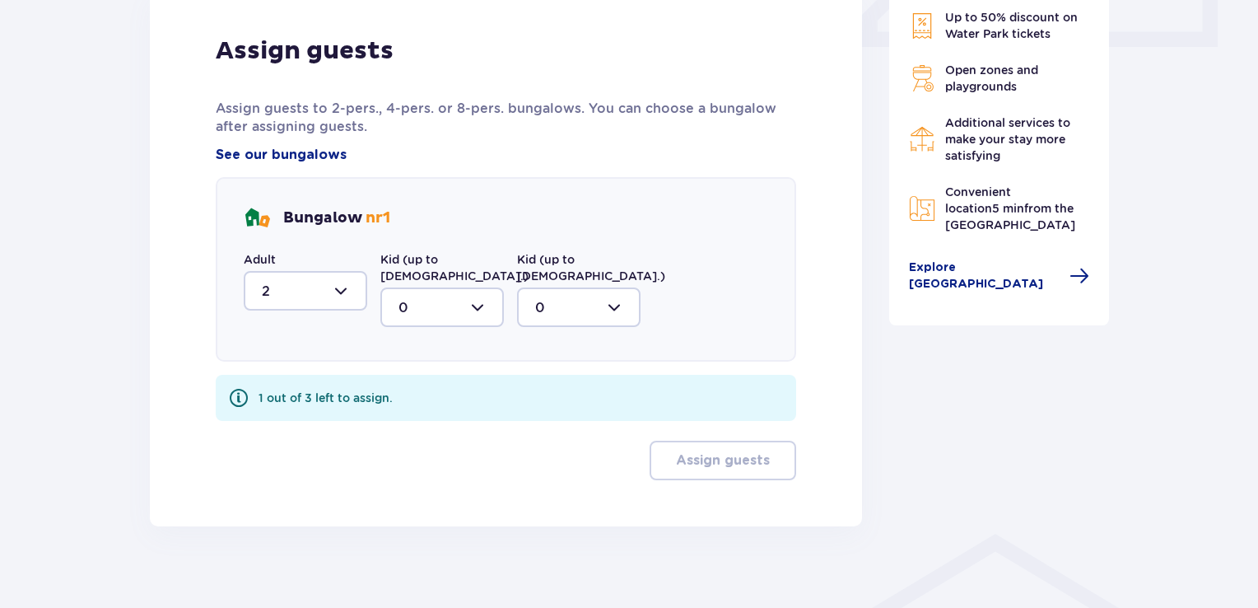
click at [479, 287] on div at bounding box center [442, 307] width 124 height 40
click at [397, 377] on span "1" at bounding box center [442, 392] width 120 height 35
type input "1"
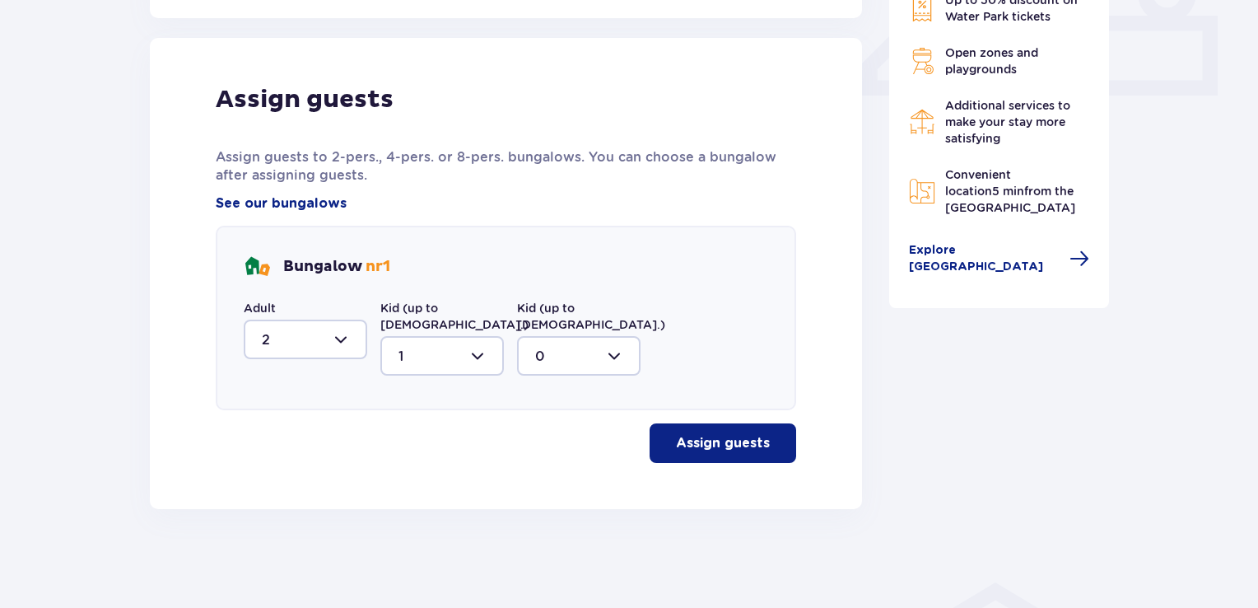
scroll to position [738, 0]
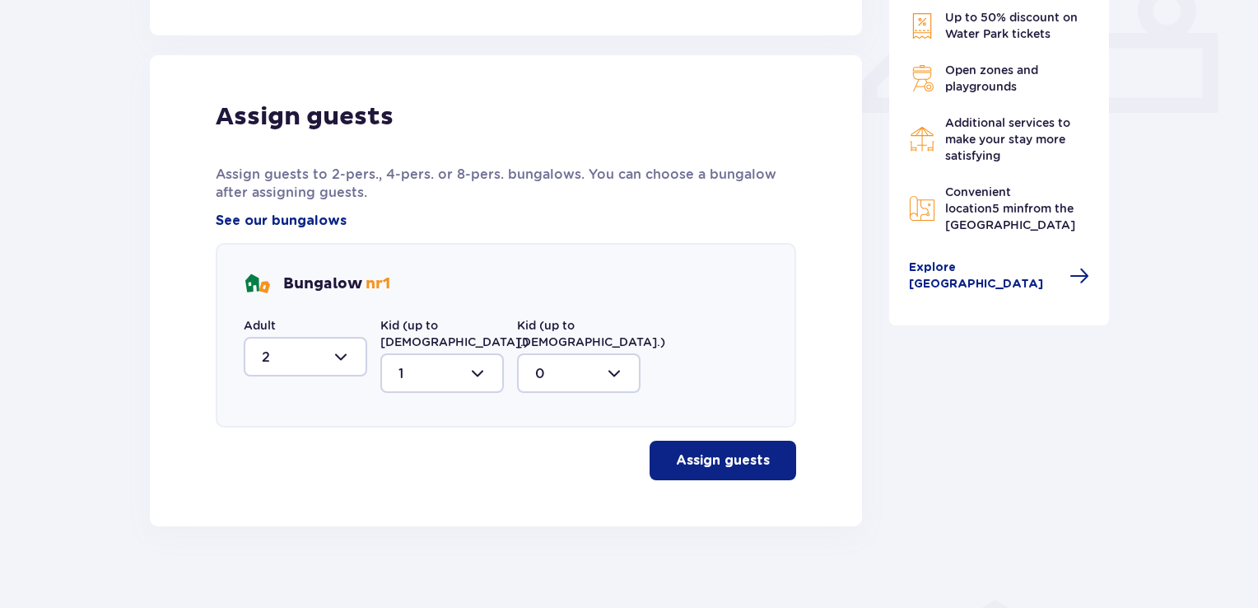
click at [725, 451] on p "Assign guests" at bounding box center [723, 460] width 94 height 18
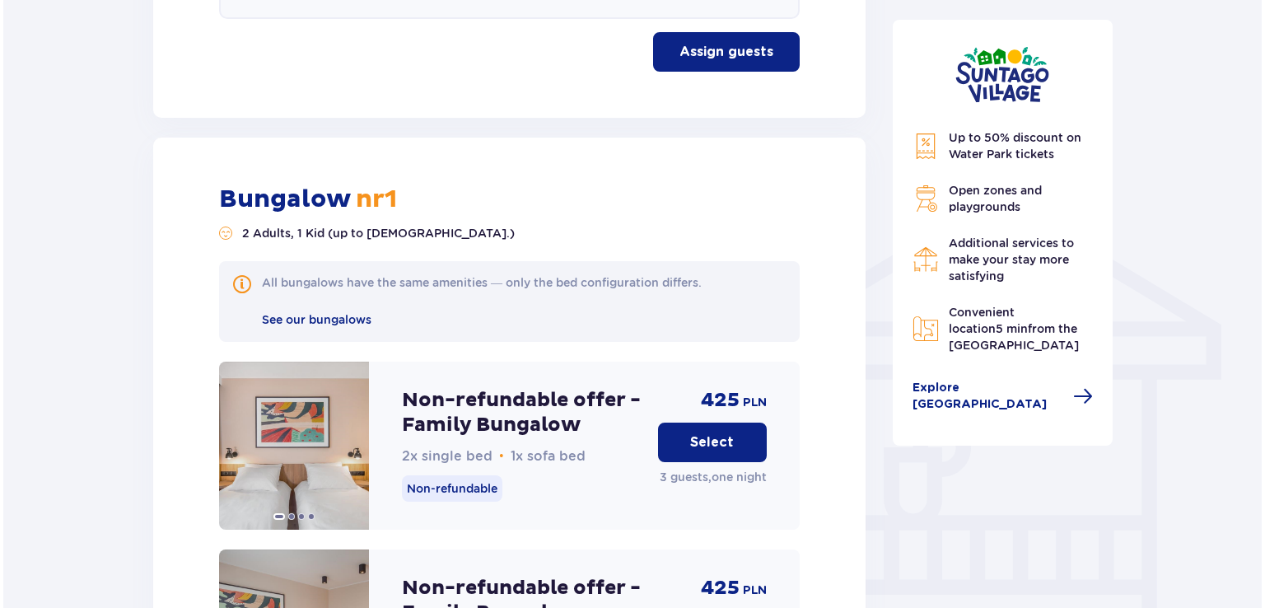
scroll to position [1184, 0]
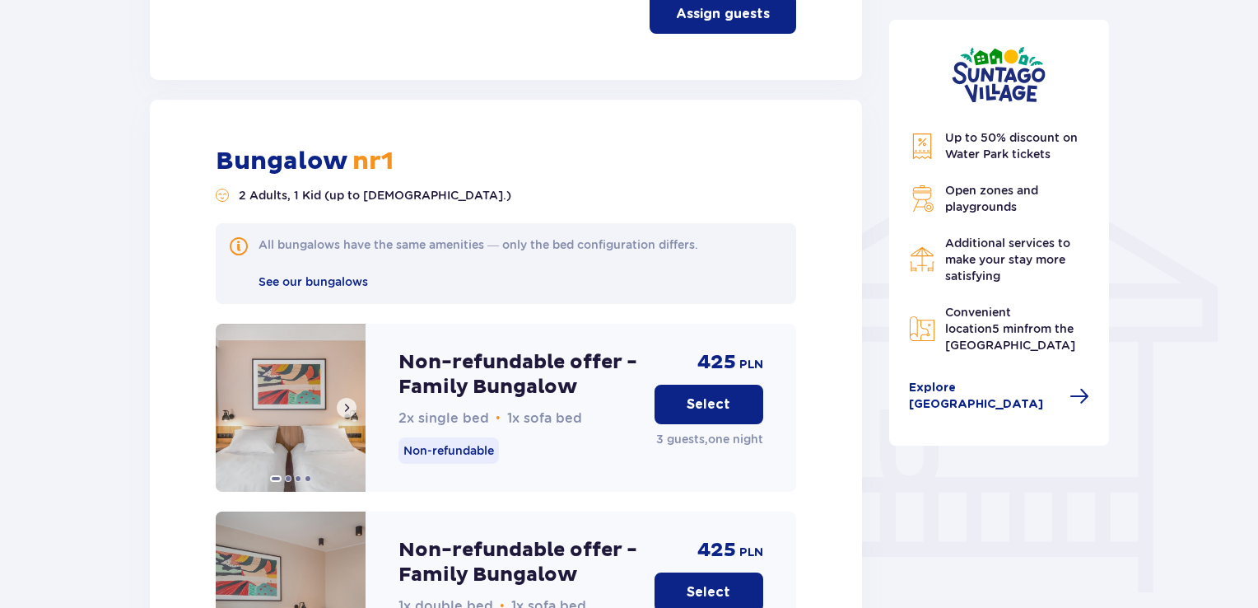
click at [293, 381] on img at bounding box center [291, 408] width 150 height 168
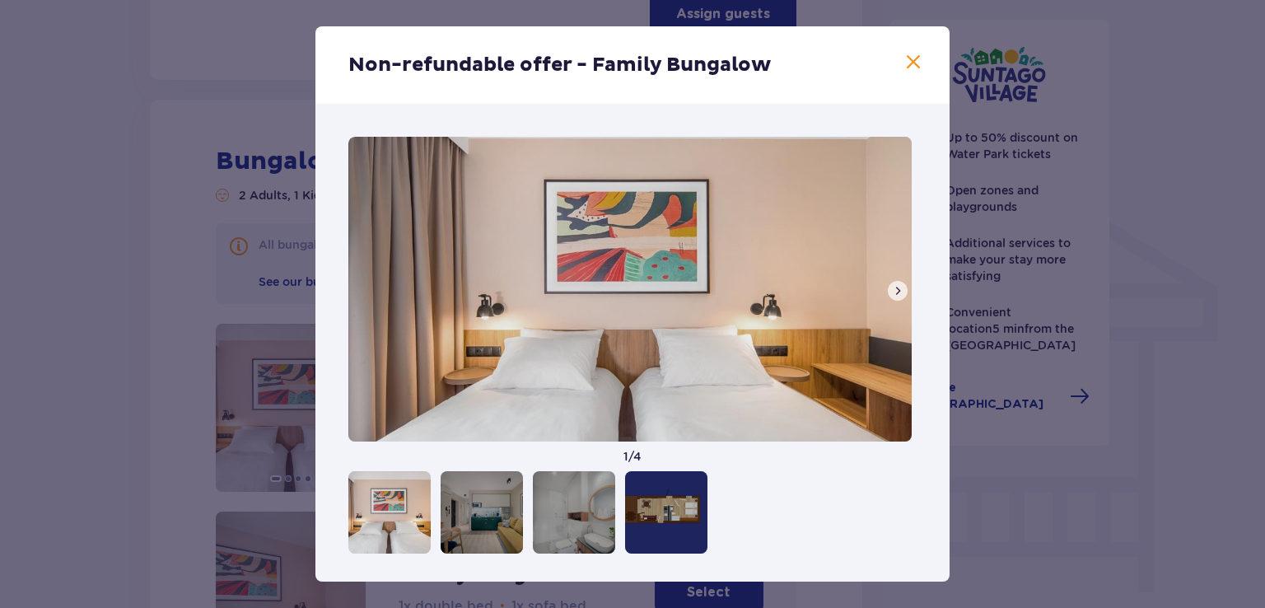
click at [893, 290] on span at bounding box center [897, 290] width 13 height 13
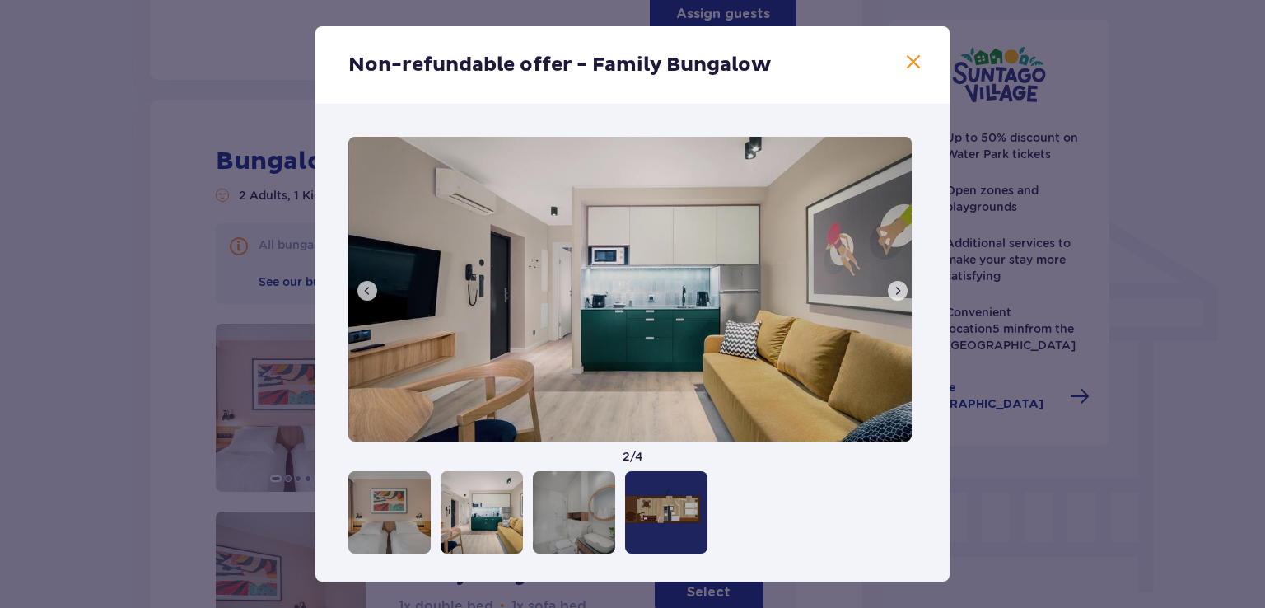
click at [893, 290] on span at bounding box center [897, 290] width 13 height 13
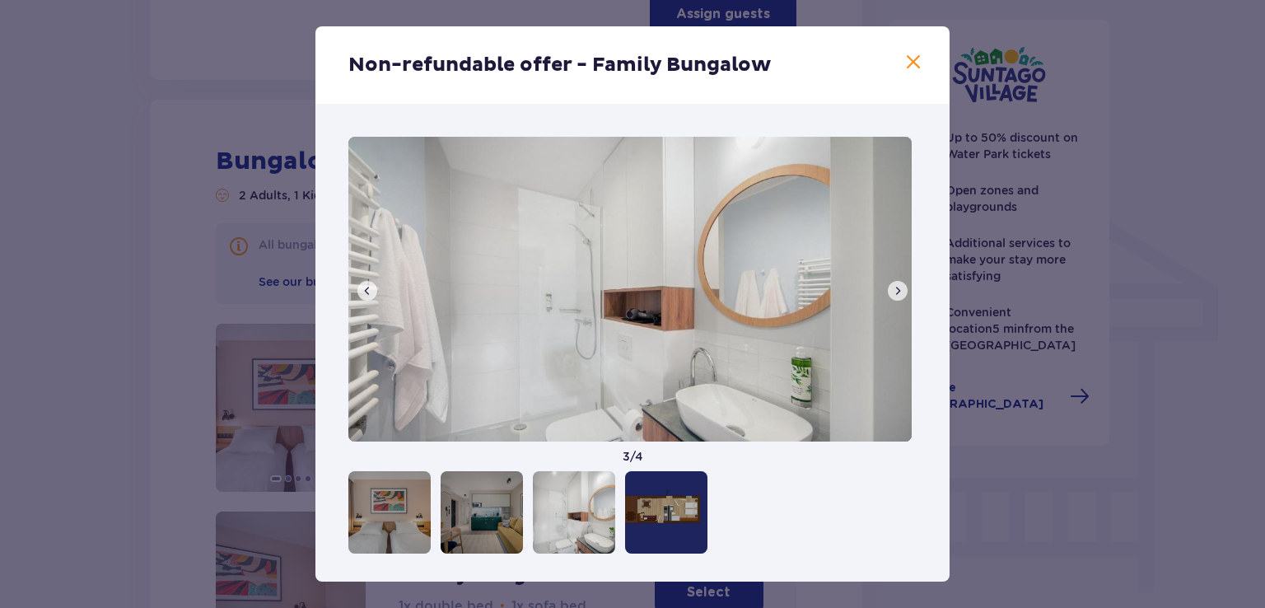
click at [893, 290] on span at bounding box center [897, 290] width 13 height 13
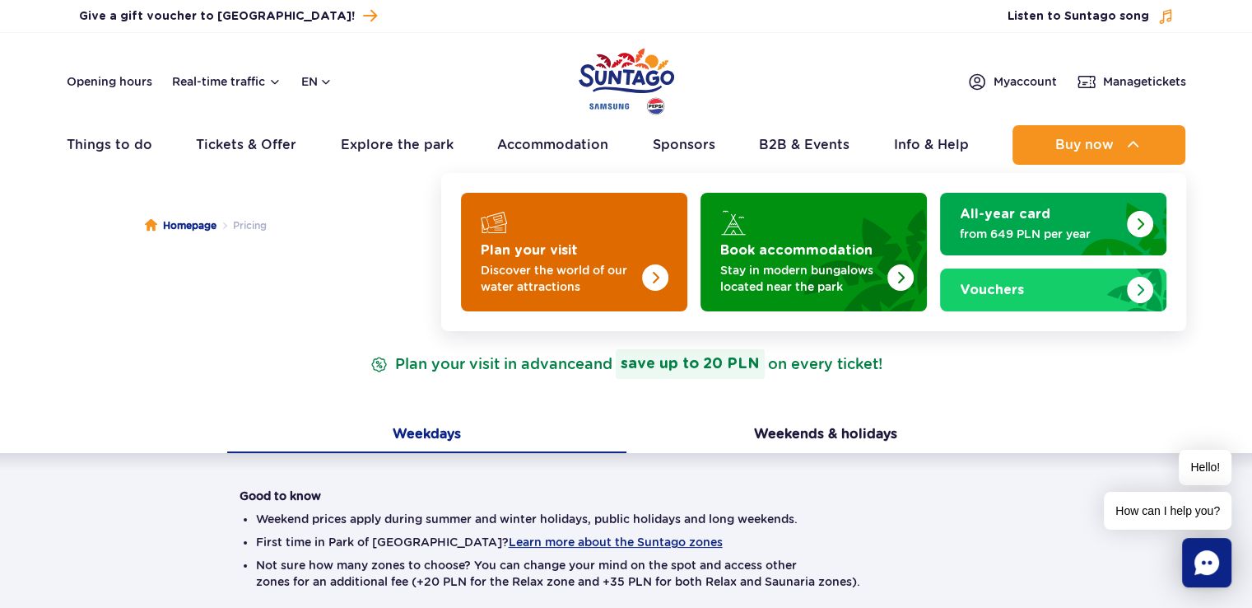
click at [646, 268] on img "Plan your visit" at bounding box center [655, 277] width 26 height 26
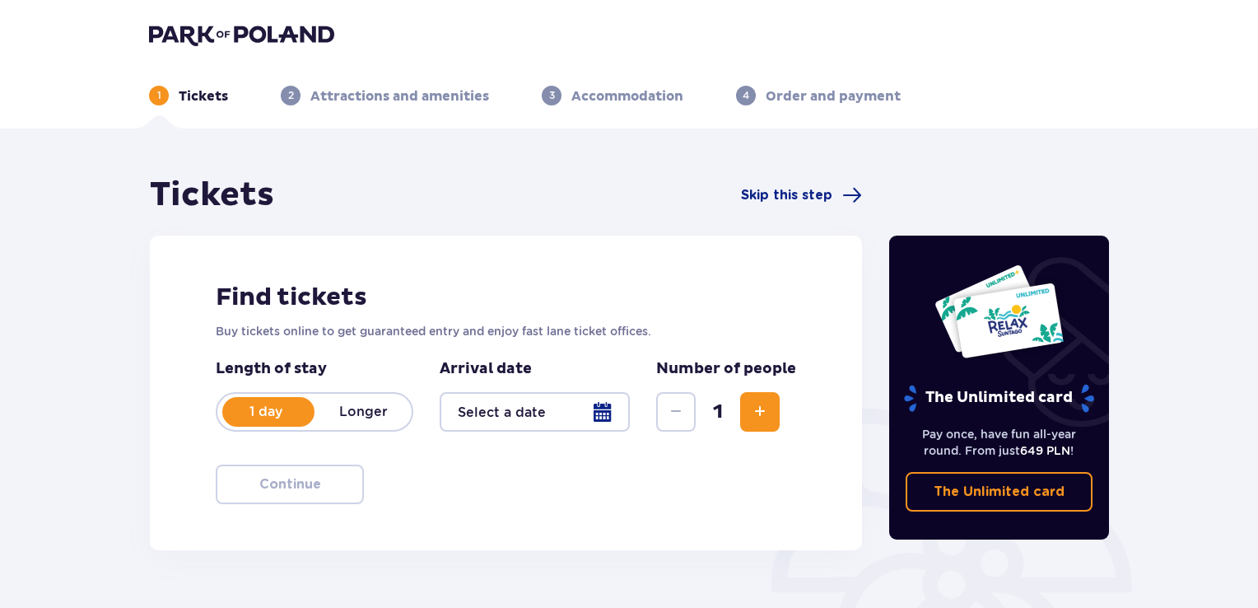
click at [534, 412] on div at bounding box center [535, 412] width 190 height 40
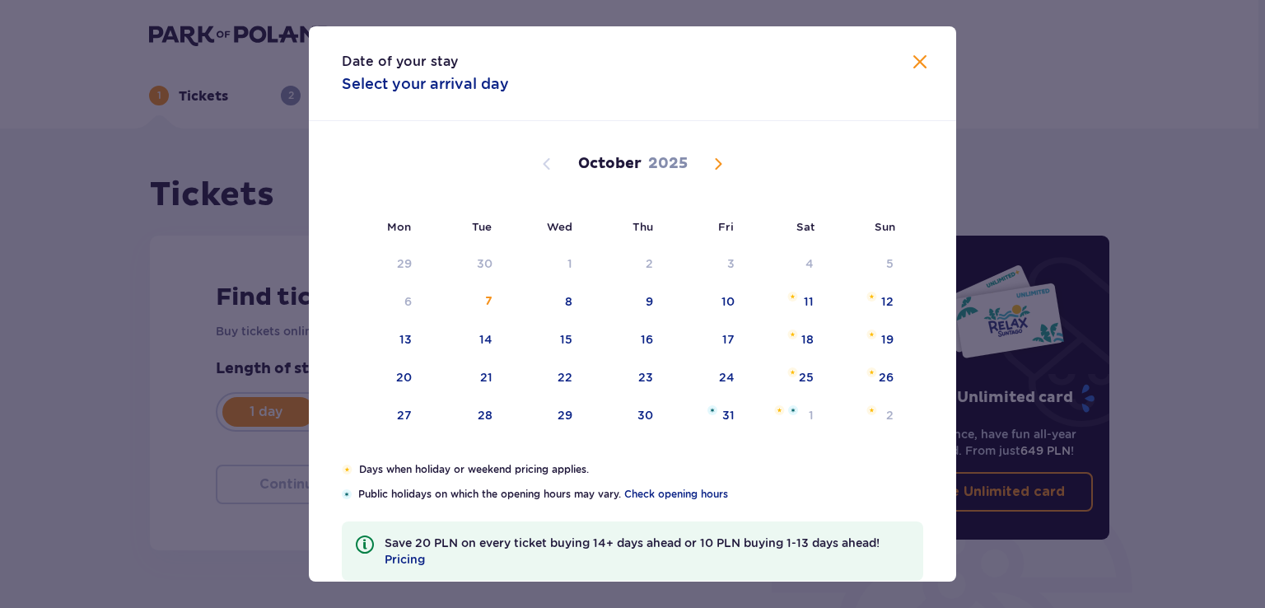
click at [718, 158] on span "Next month" at bounding box center [718, 164] width 20 height 20
click at [730, 313] on div "7" at bounding box center [704, 302] width 80 height 36
type input "[DATE]"
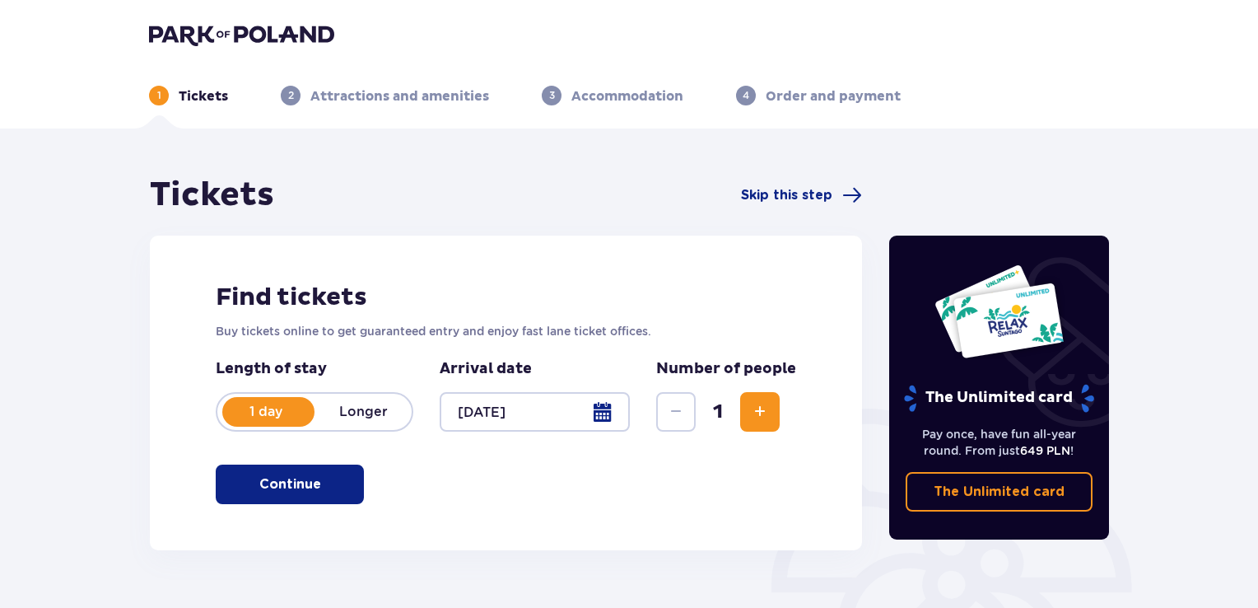
click at [760, 405] on span "Increase" at bounding box center [760, 412] width 20 height 20
click at [767, 408] on span "Increase" at bounding box center [760, 412] width 20 height 20
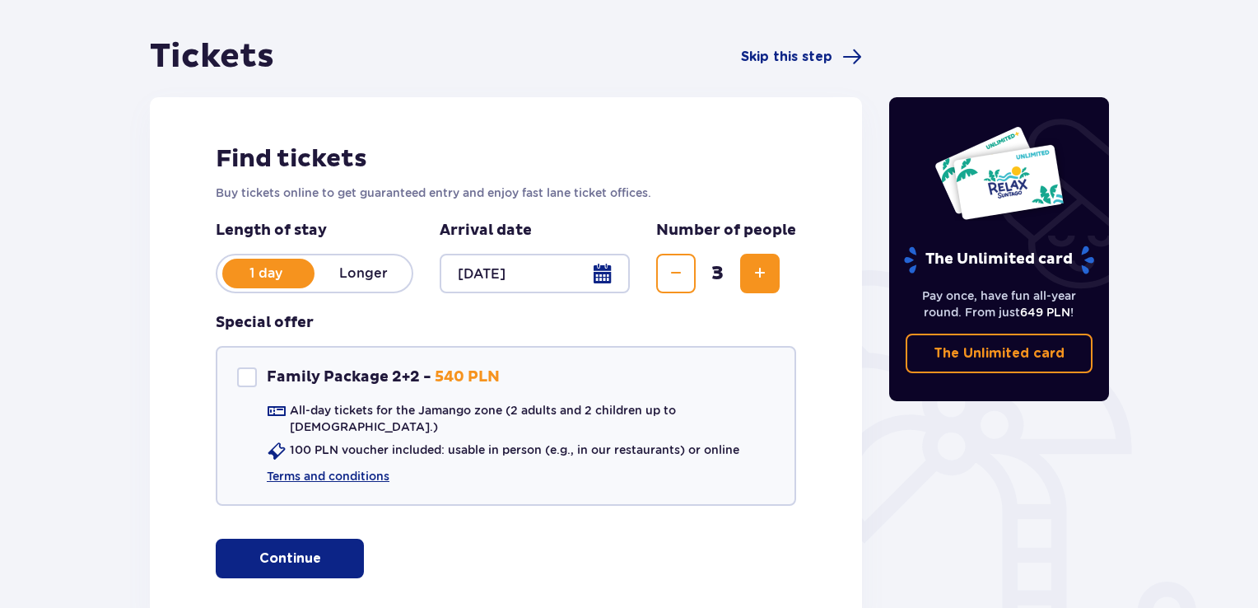
scroll to position [183, 0]
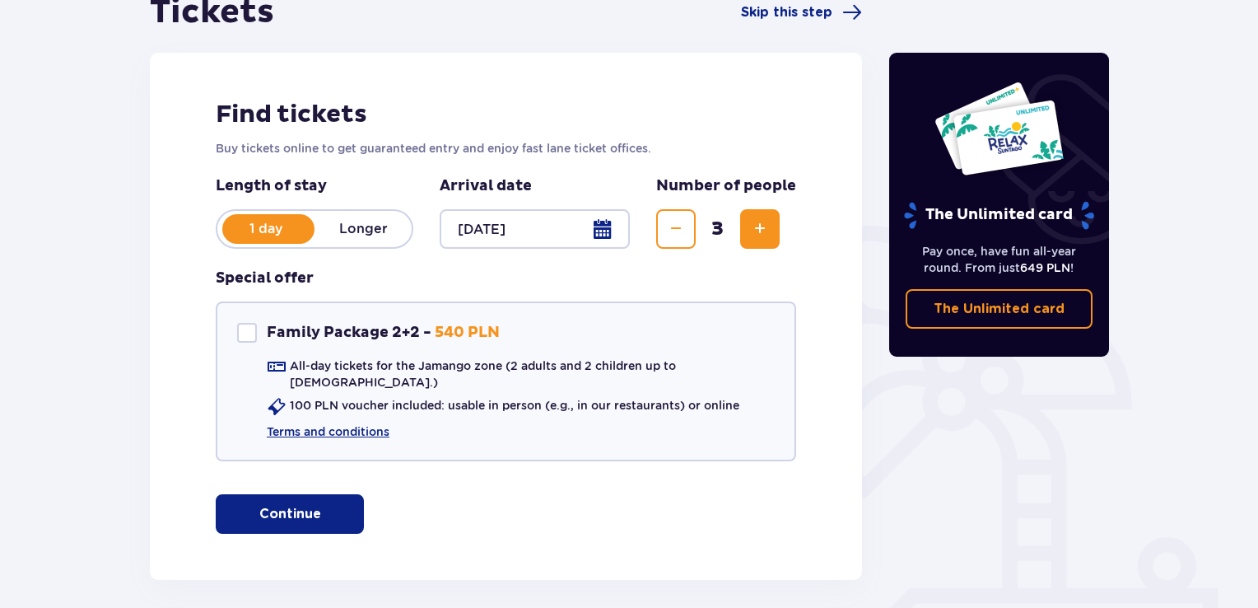
click at [281, 505] on p "Continue" at bounding box center [290, 514] width 62 height 18
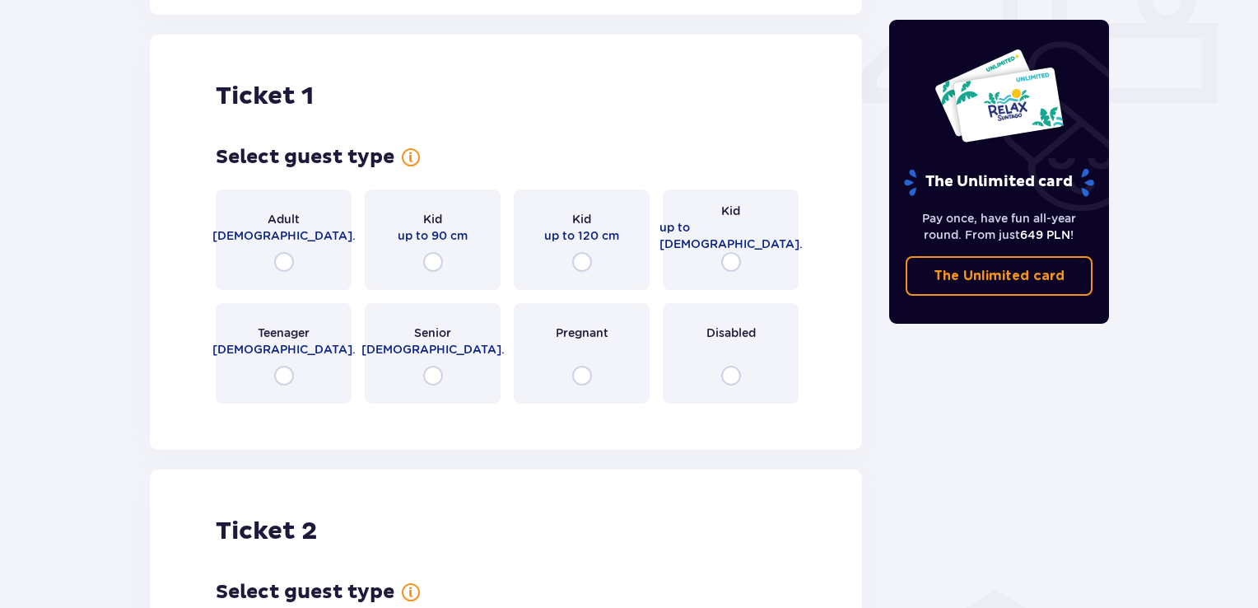
scroll to position [748, 0]
click at [277, 251] on input "radio" at bounding box center [284, 261] width 20 height 20
radio input "true"
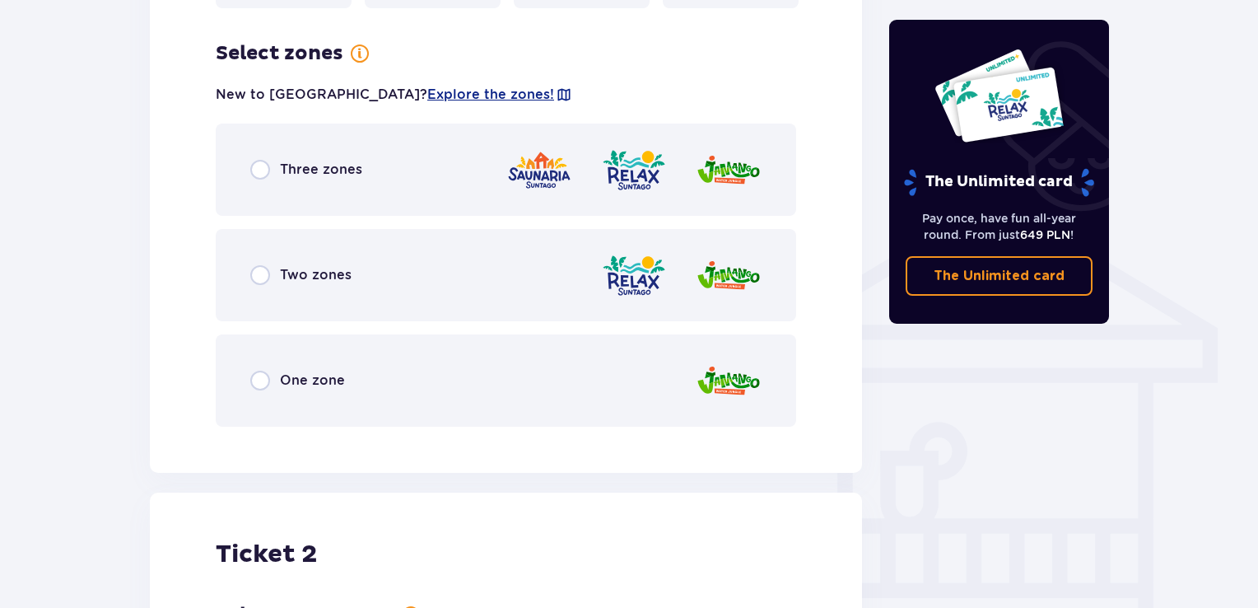
scroll to position [1150, 0]
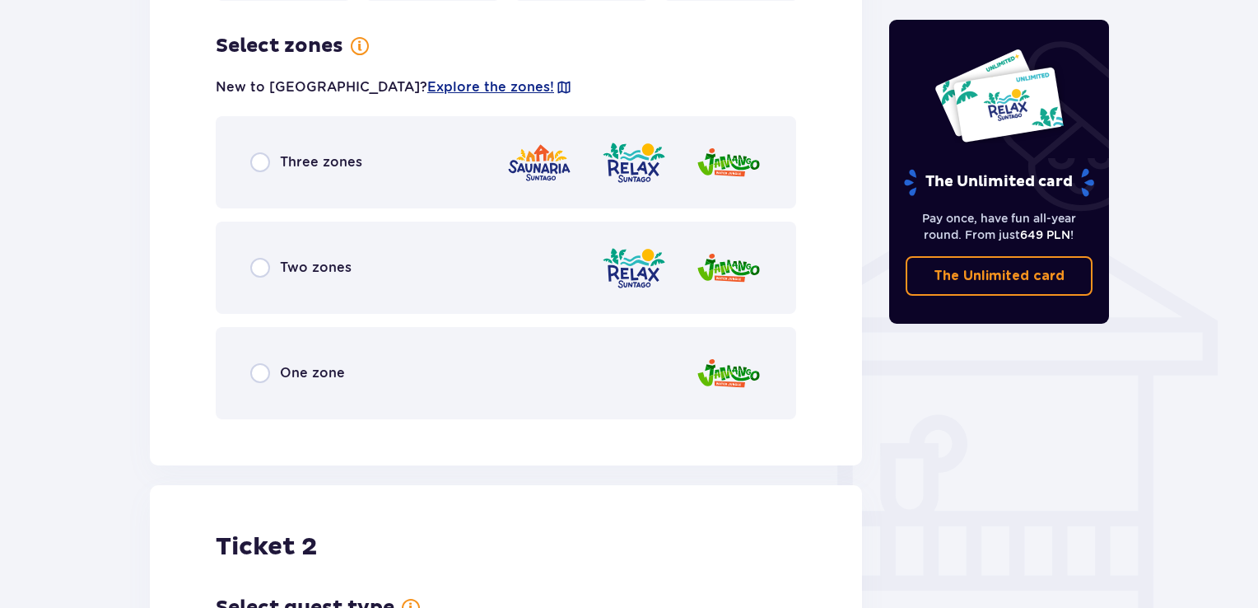
click at [264, 363] on input "radio" at bounding box center [260, 373] width 20 height 20
radio input "true"
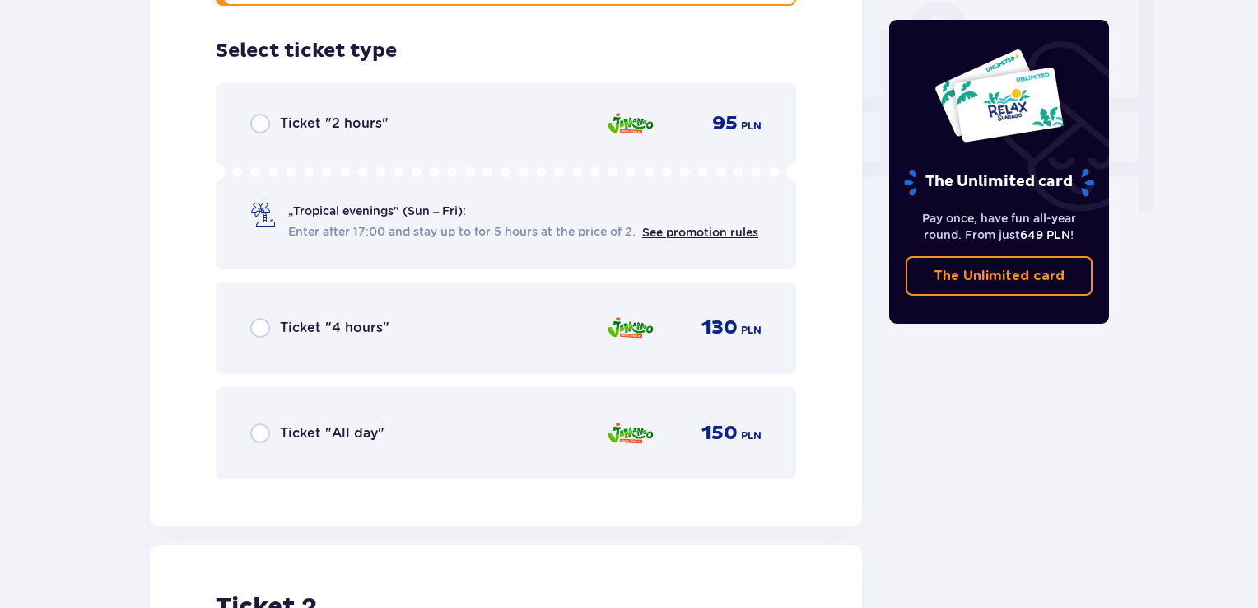
scroll to position [1569, 0]
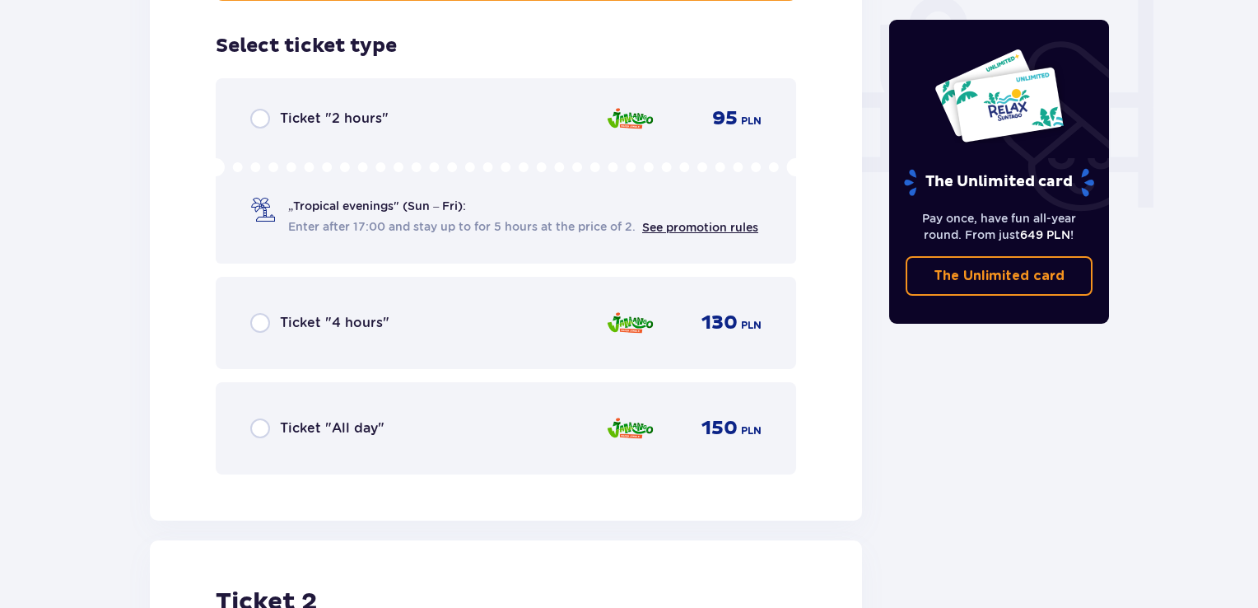
click at [254, 418] on input "radio" at bounding box center [260, 428] width 20 height 20
radio input "true"
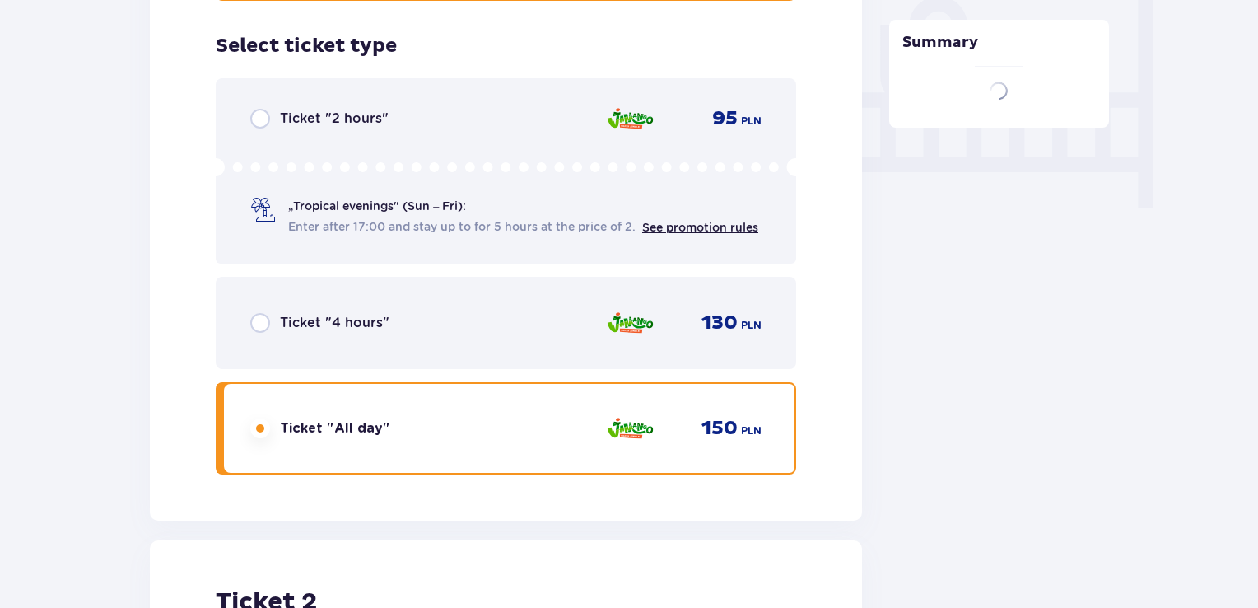
scroll to position [2074, 0]
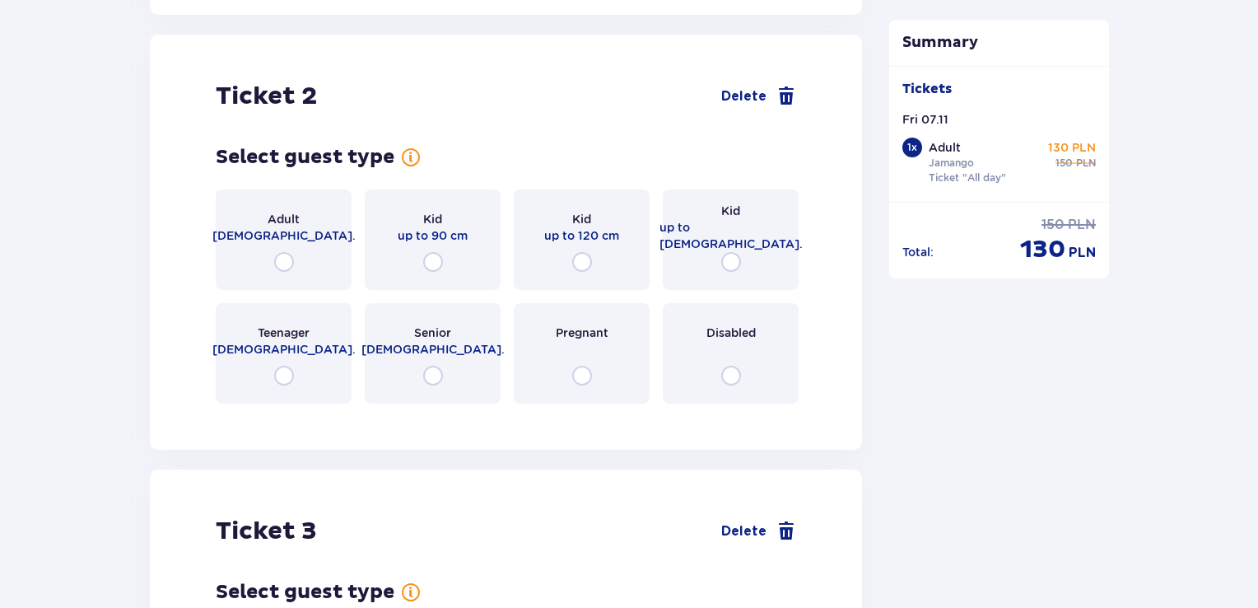
click at [287, 256] on input "radio" at bounding box center [284, 262] width 20 height 20
radio input "true"
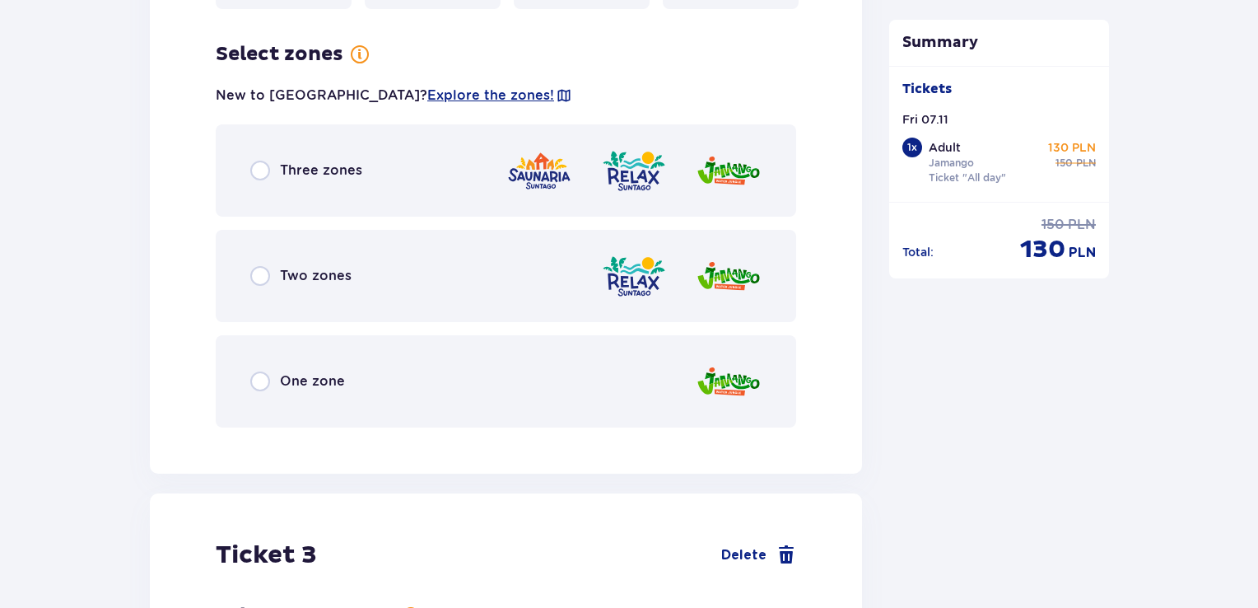
scroll to position [2476, 0]
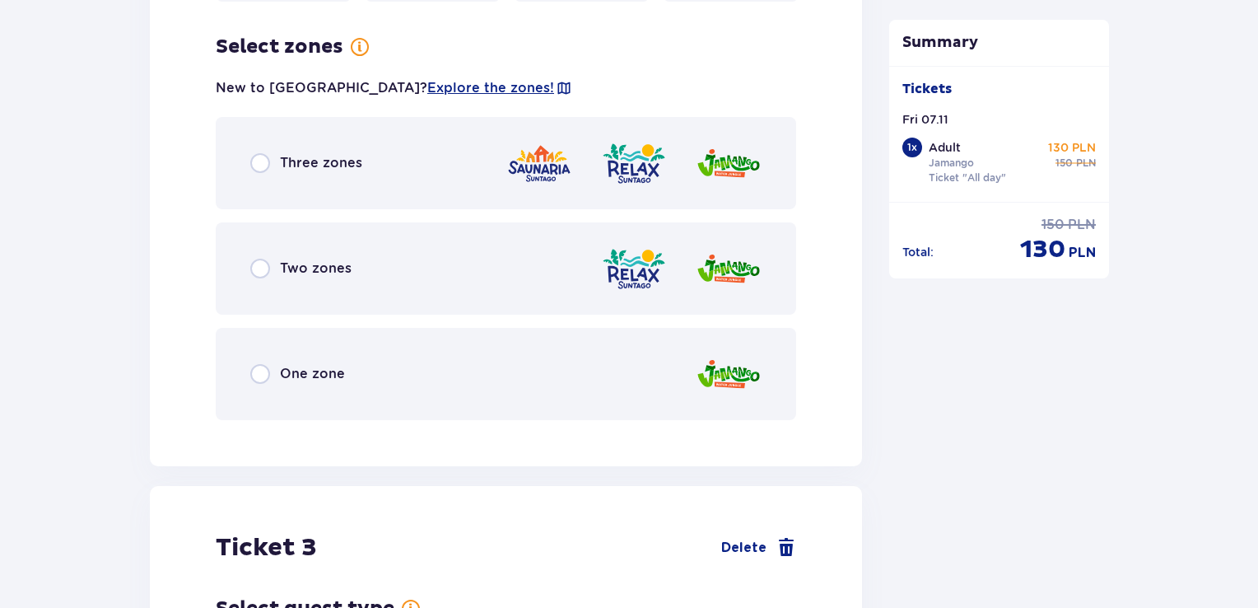
click at [267, 364] on input "radio" at bounding box center [260, 374] width 20 height 20
radio input "true"
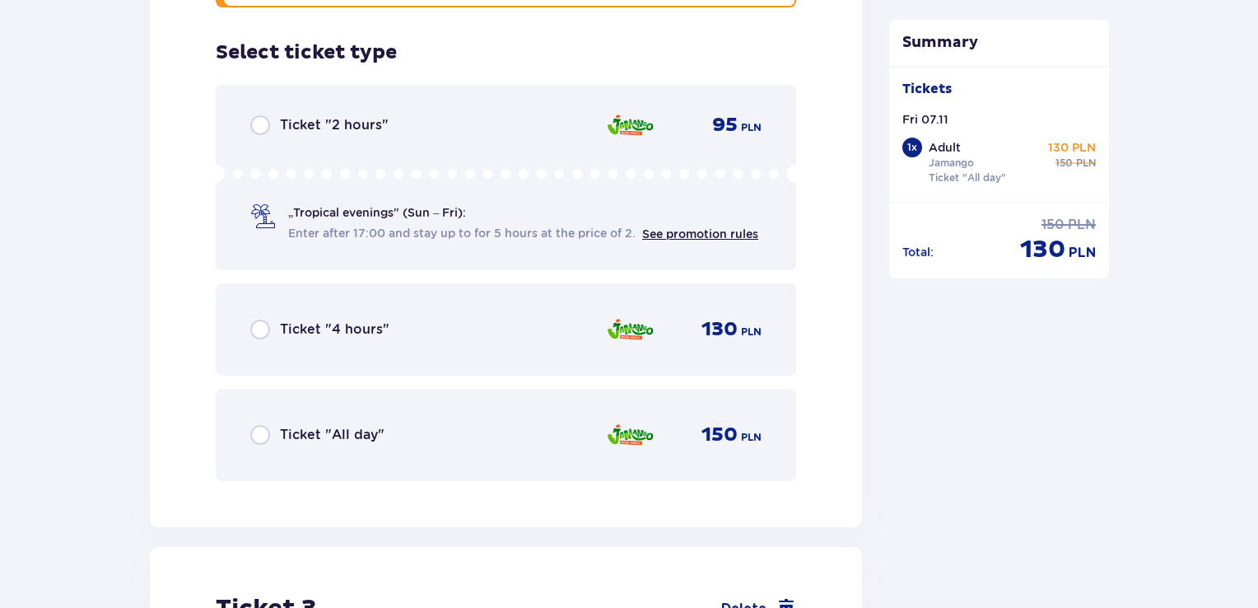
scroll to position [2894, 0]
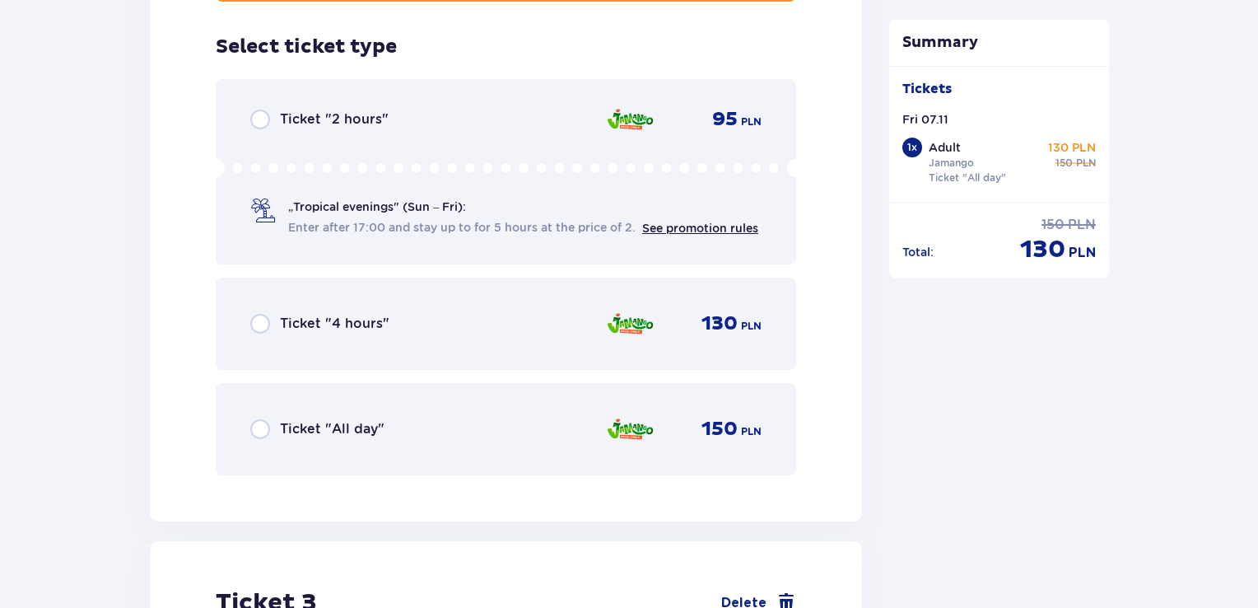
click at [266, 422] on input "radio" at bounding box center [260, 429] width 20 height 20
radio input "true"
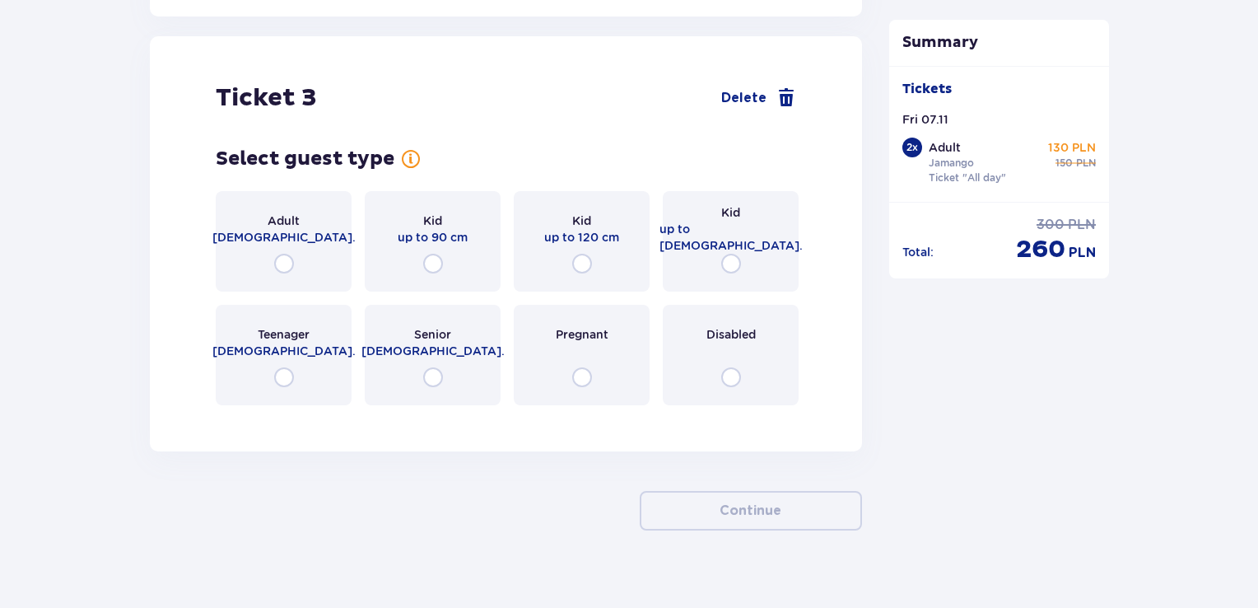
scroll to position [3400, 0]
click at [730, 253] on input "radio" at bounding box center [731, 263] width 20 height 20
radio input "true"
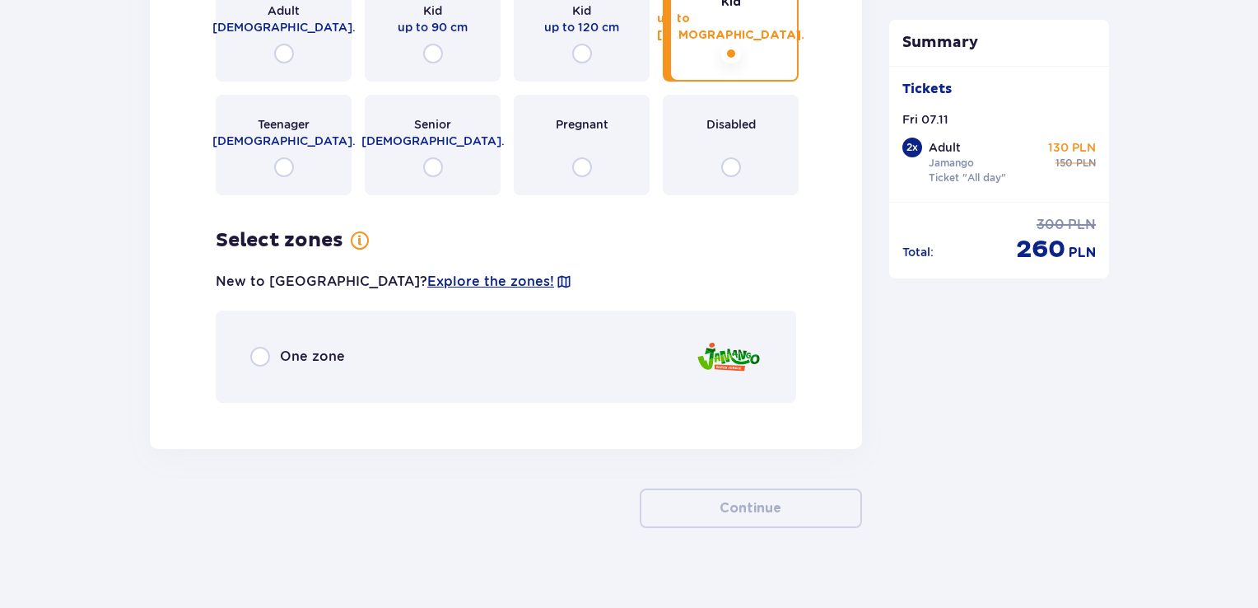
scroll to position [3613, 0]
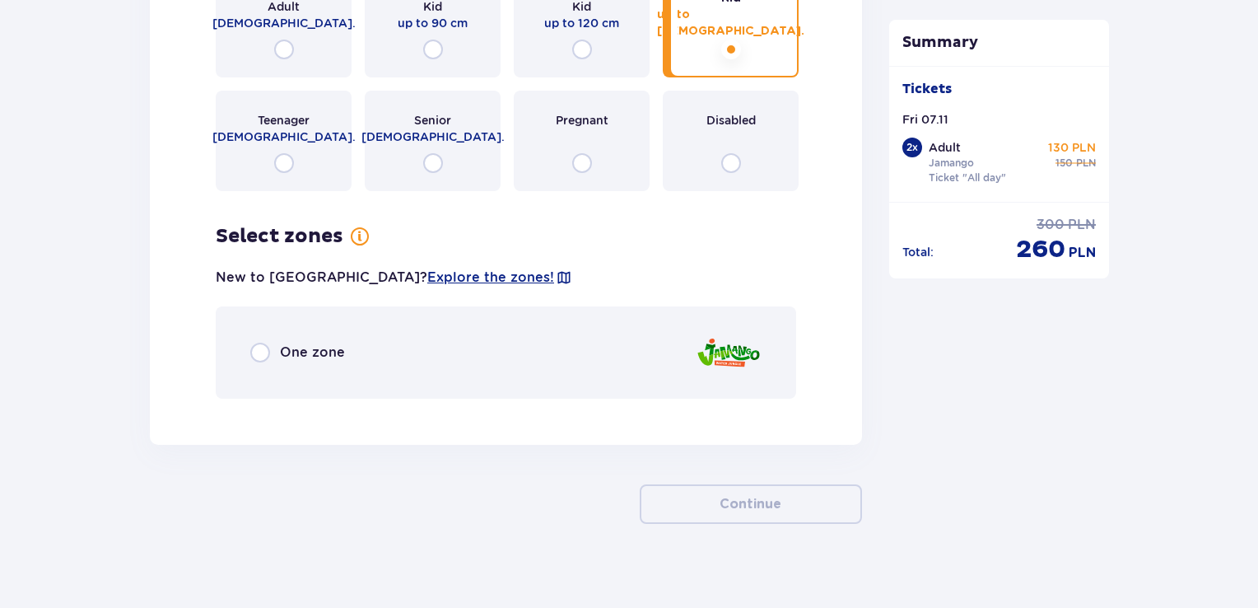
click at [251, 343] on input "radio" at bounding box center [260, 353] width 20 height 20
radio input "true"
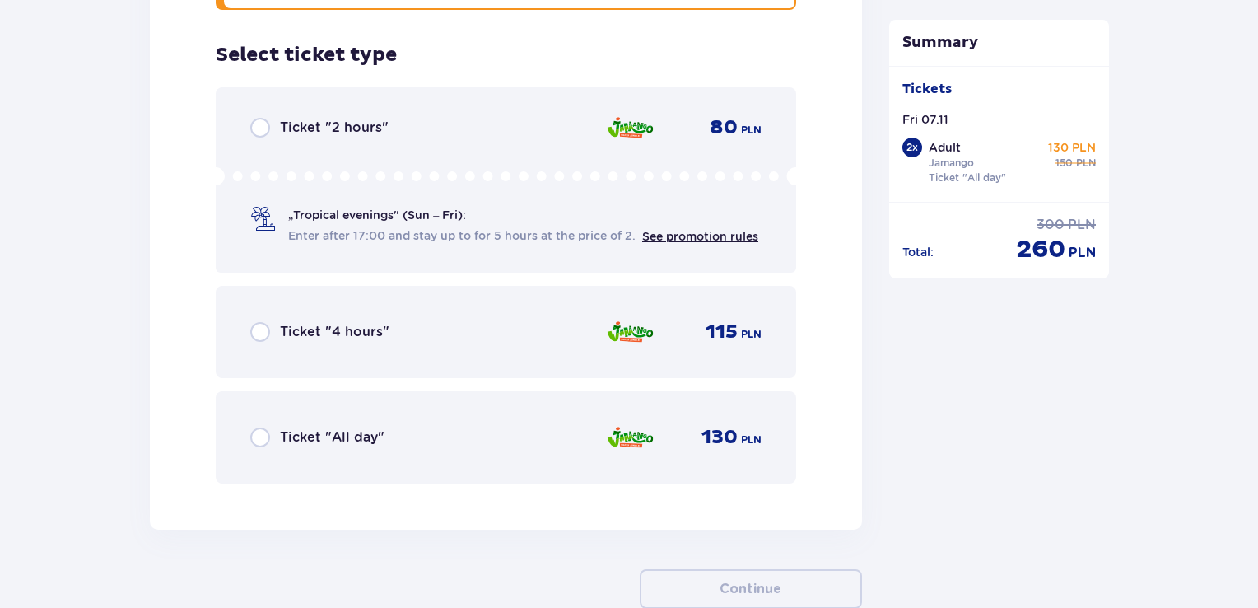
scroll to position [4009, 0]
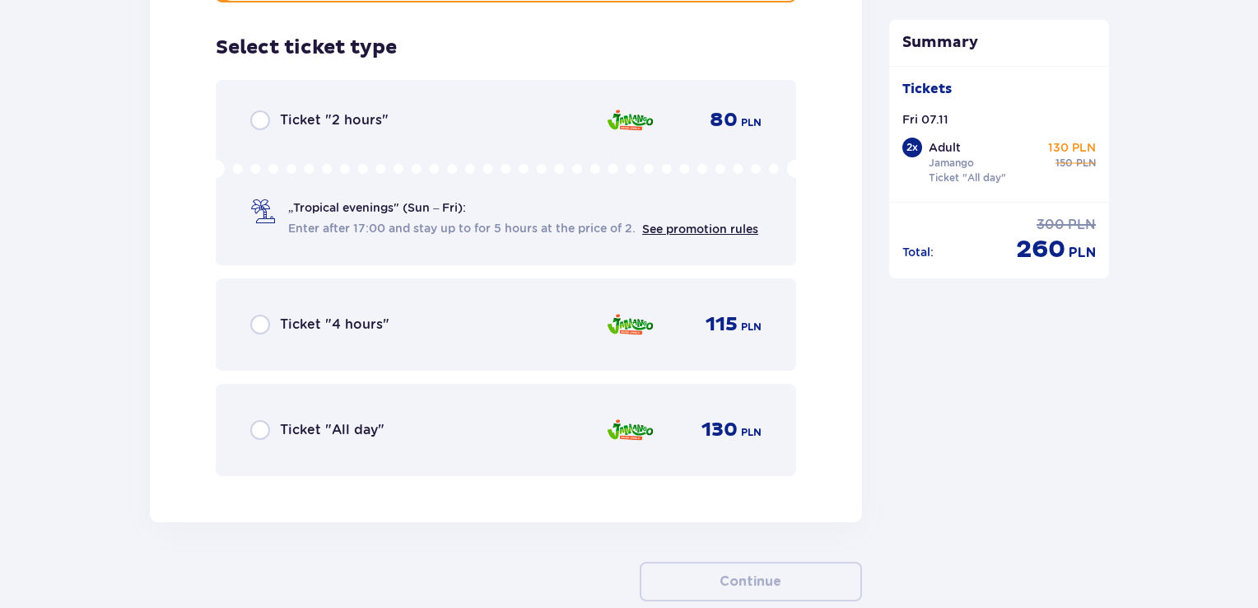
click at [334, 421] on span "Ticket "All day"" at bounding box center [332, 430] width 105 height 18
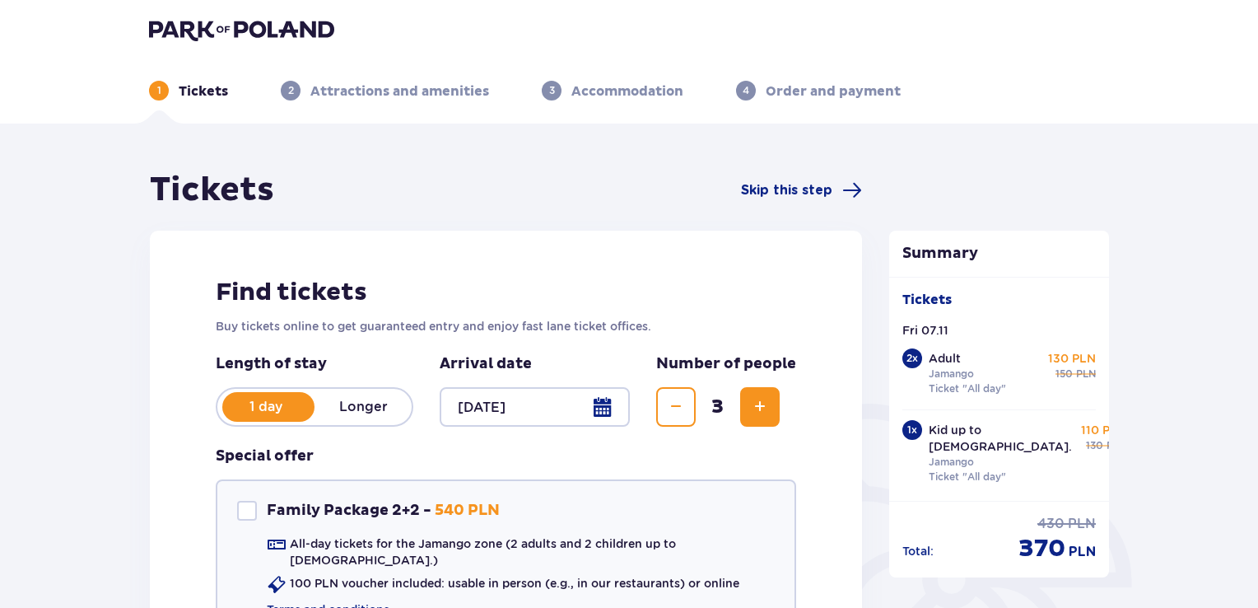
scroll to position [0, 0]
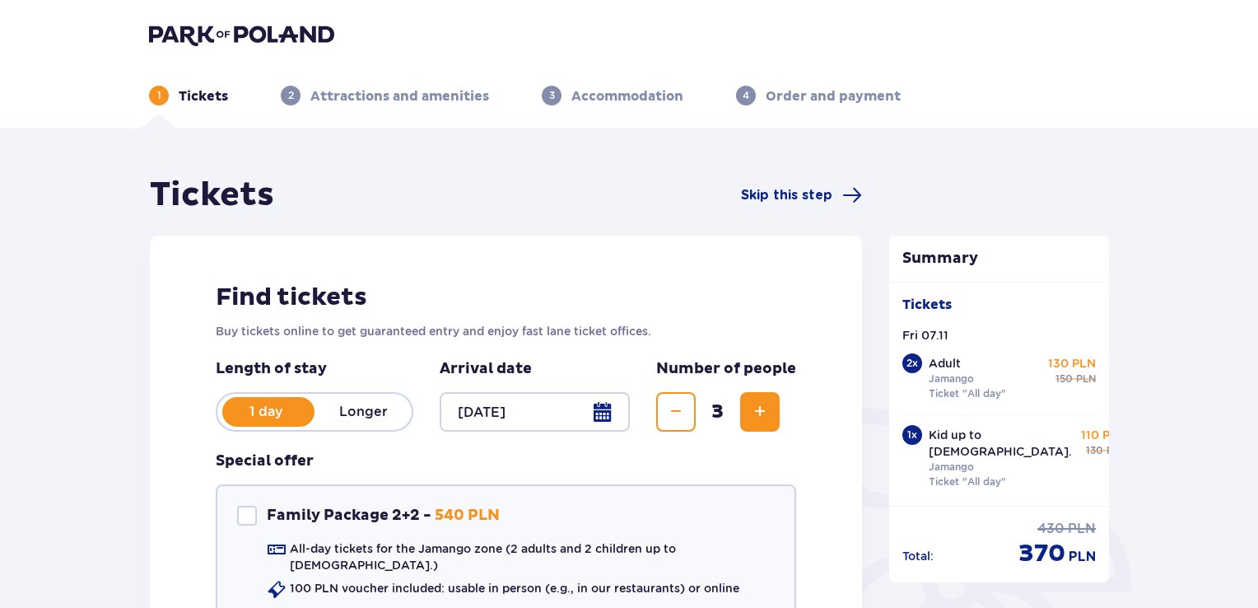
click at [594, 403] on div at bounding box center [535, 412] width 190 height 40
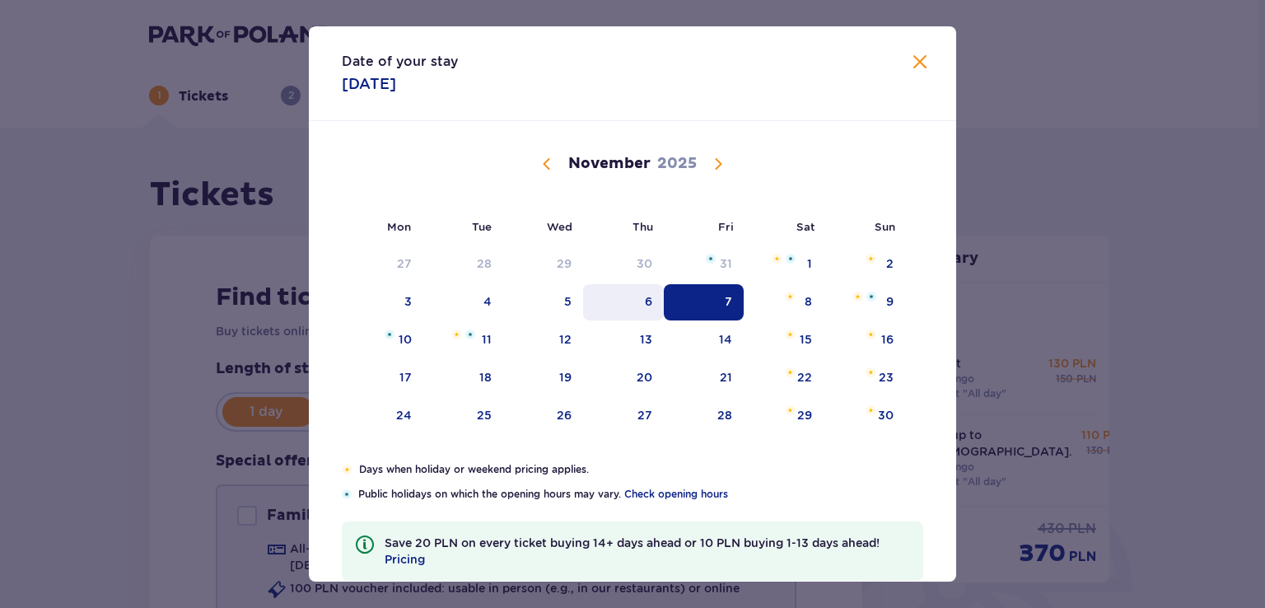
click at [645, 307] on div "6" at bounding box center [648, 301] width 7 height 16
type input "06.11.25"
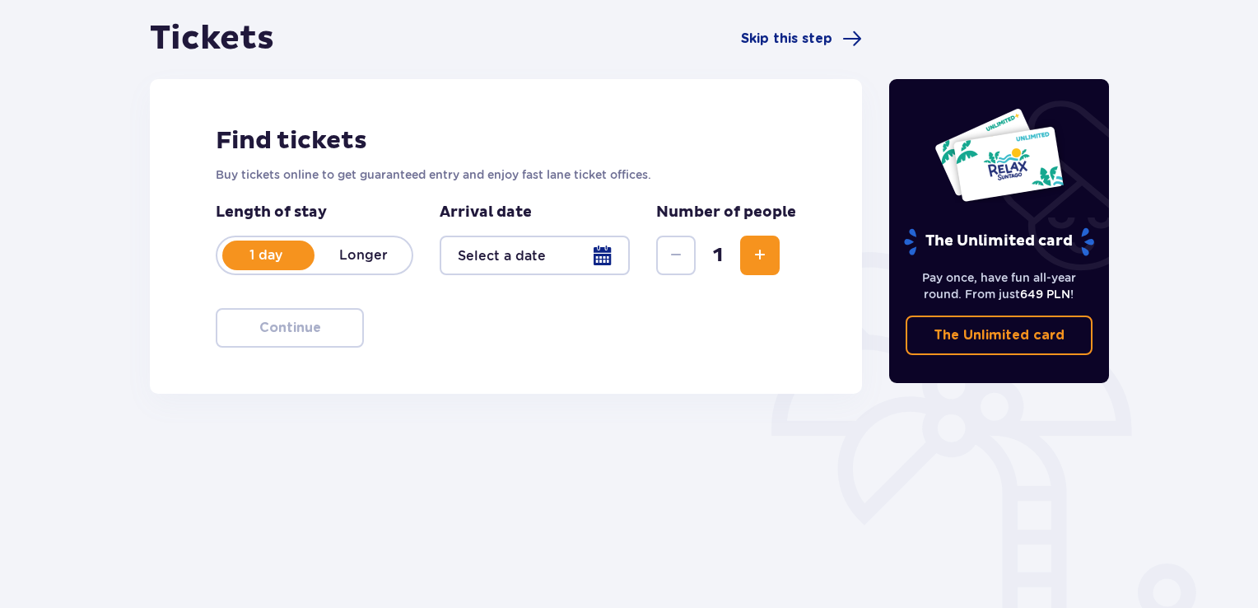
scroll to position [158, 0]
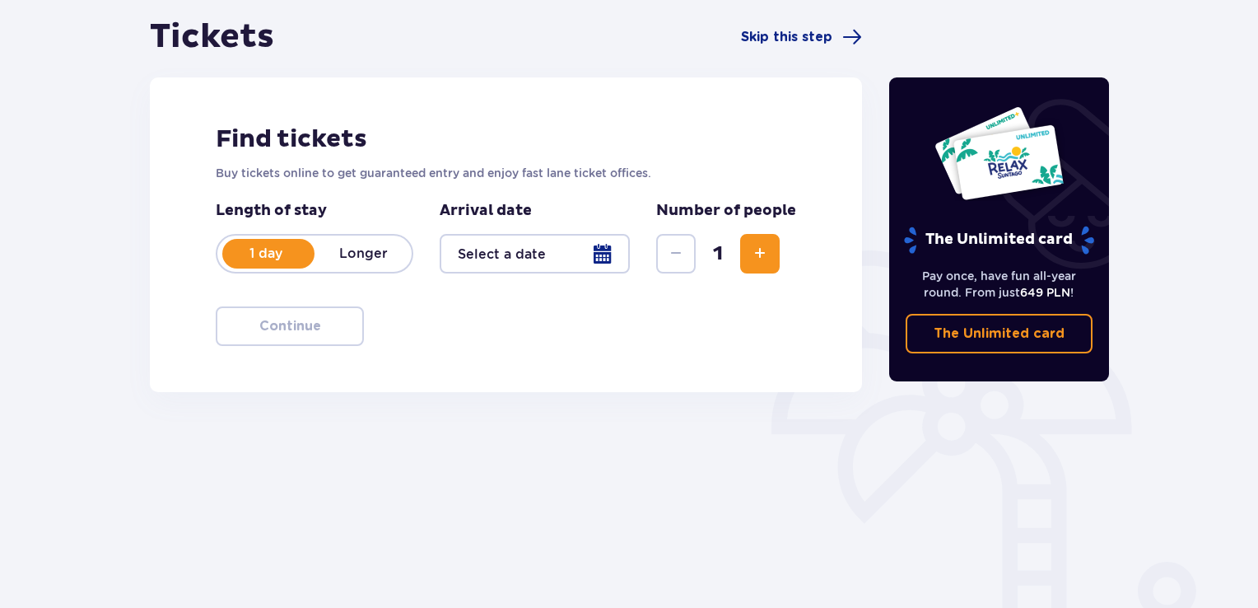
click at [765, 248] on span "Increase" at bounding box center [760, 254] width 20 height 20
click at [604, 251] on div at bounding box center [535, 254] width 190 height 40
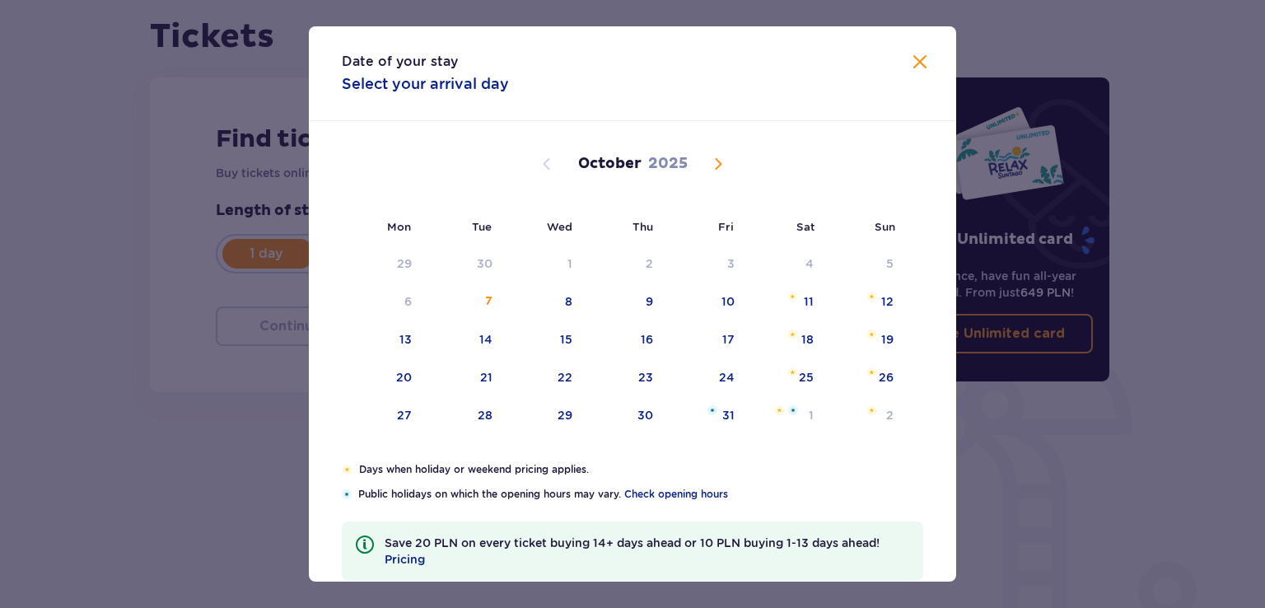
click at [711, 156] on span "Next month" at bounding box center [718, 164] width 20 height 20
click at [646, 295] on div "6" at bounding box center [648, 301] width 7 height 16
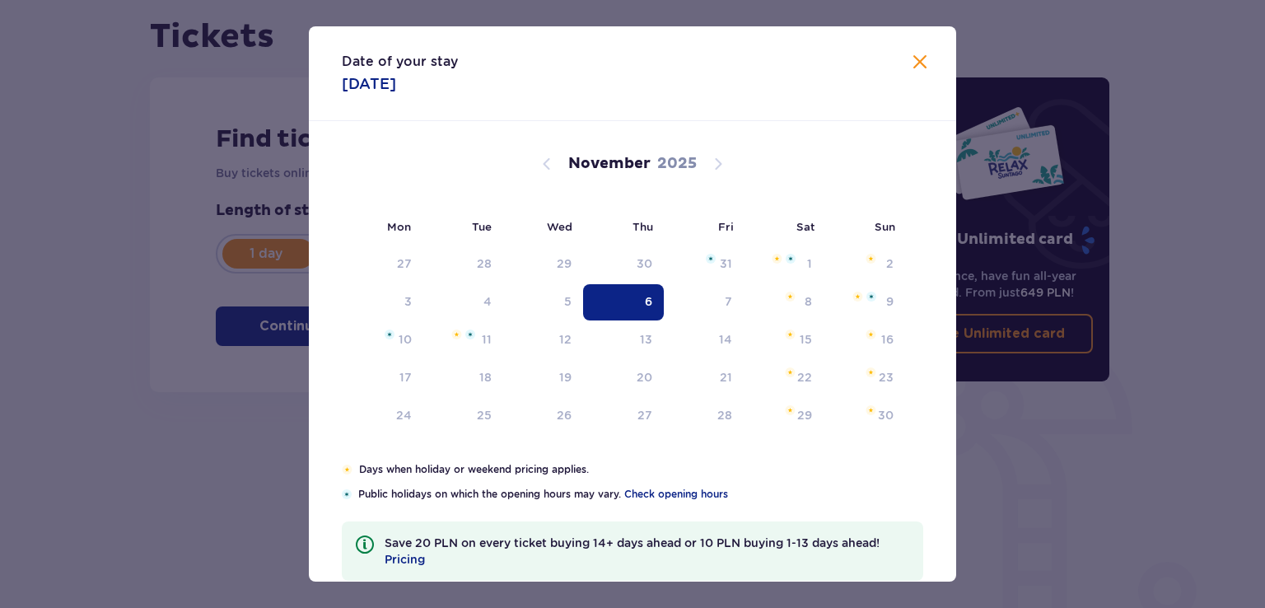
type input "06.11.25"
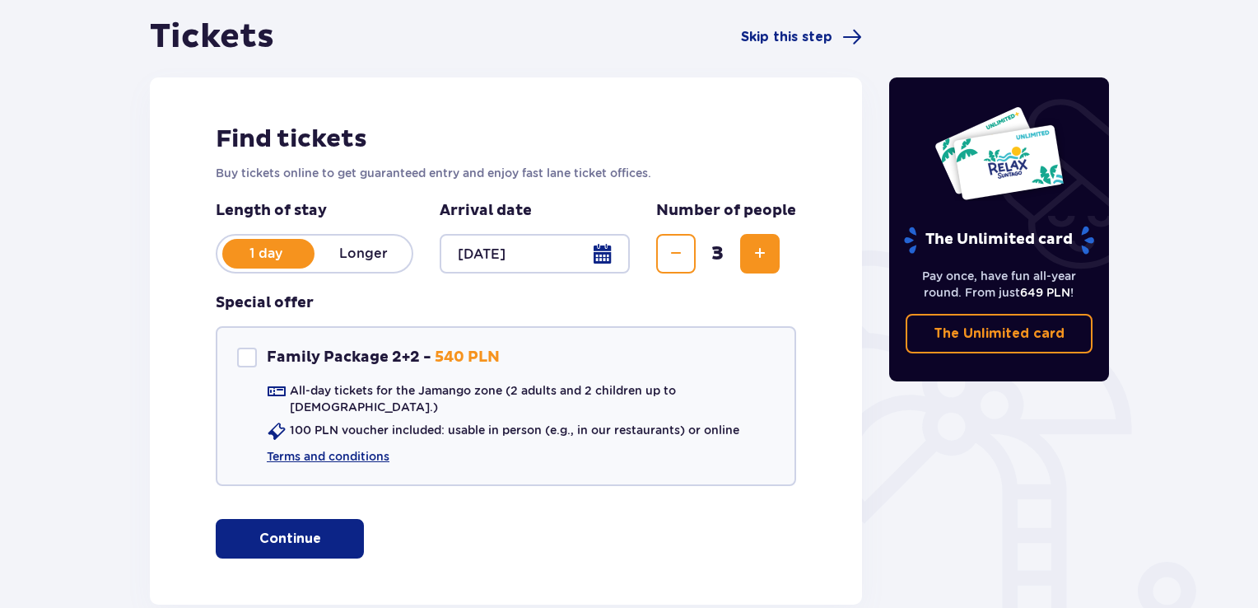
click at [270, 529] on p "Continue" at bounding box center [290, 538] width 62 height 18
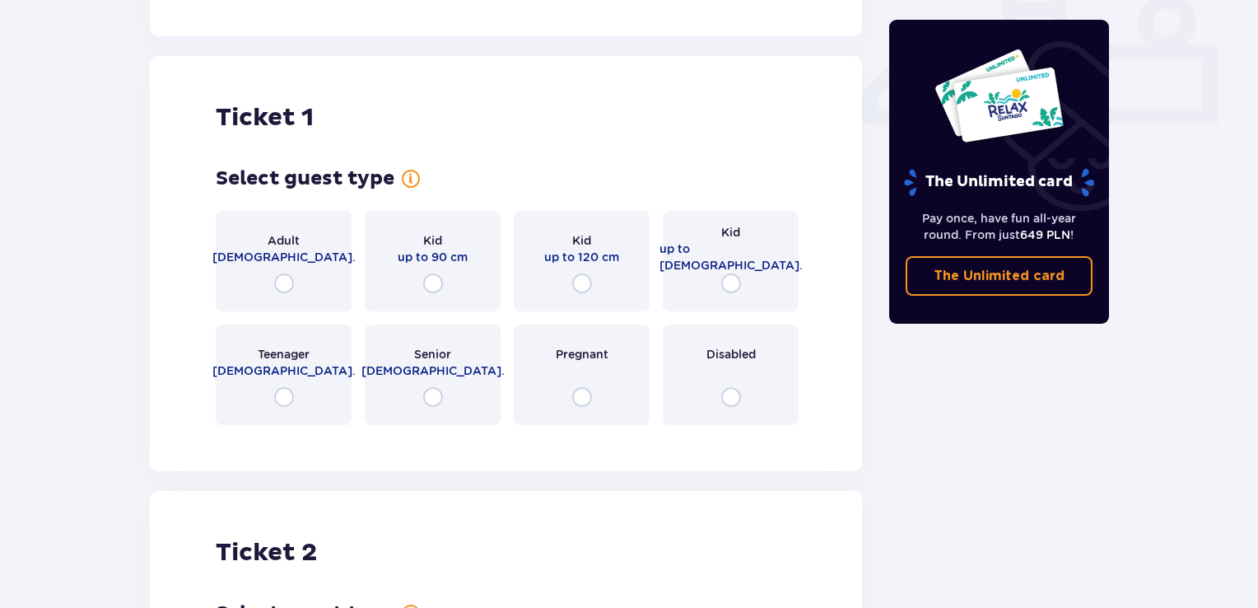
scroll to position [748, 0]
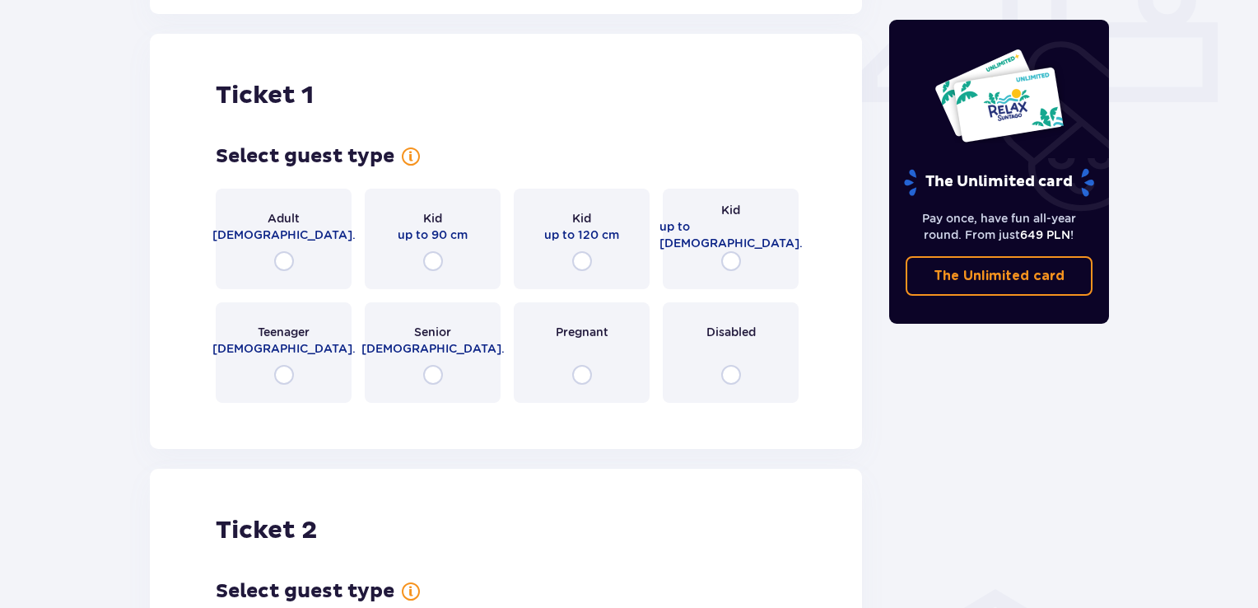
click at [279, 253] on input "radio" at bounding box center [284, 261] width 20 height 20
radio input "true"
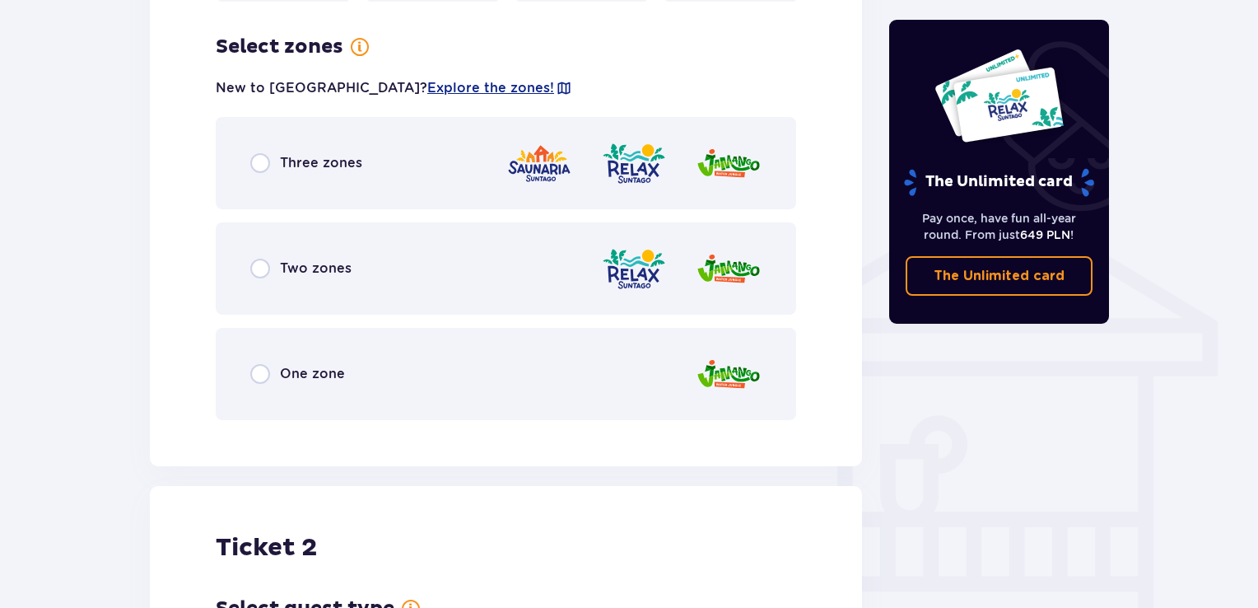
scroll to position [1150, 0]
click at [262, 363] on input "radio" at bounding box center [260, 373] width 20 height 20
radio input "true"
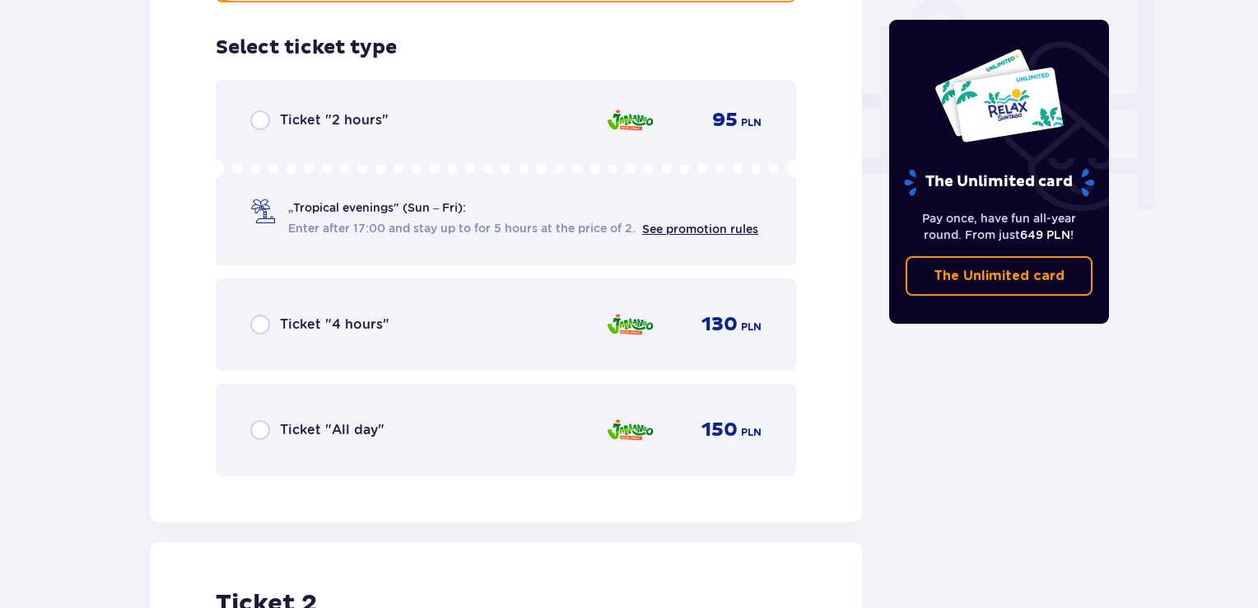
scroll to position [1569, 0]
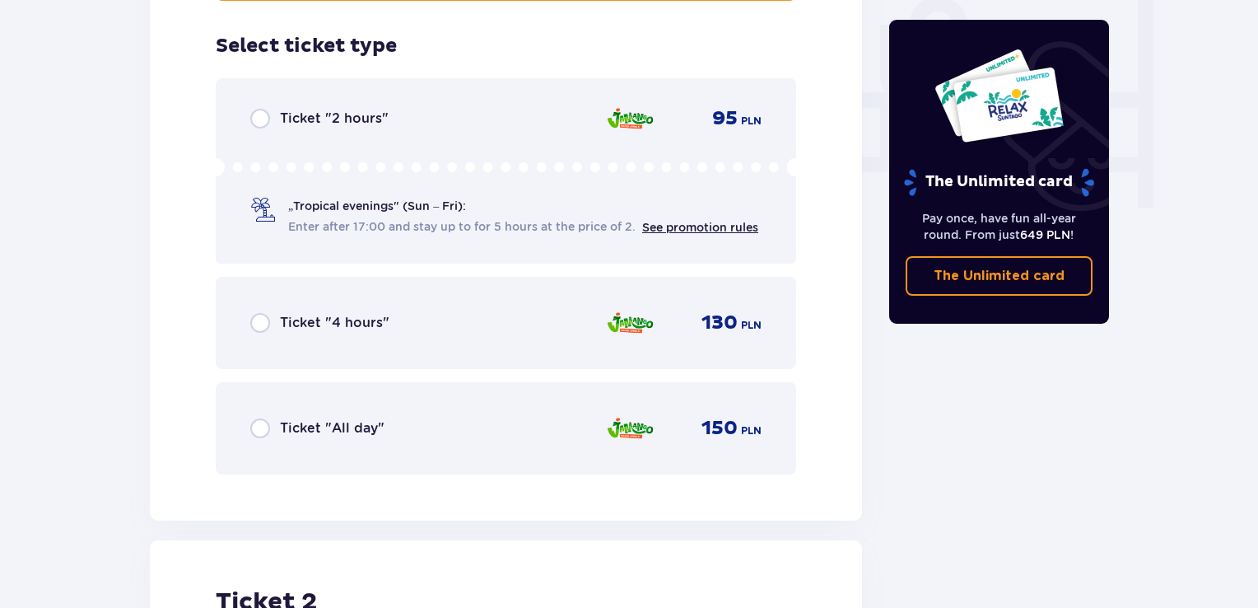
click at [263, 418] on input "radio" at bounding box center [260, 428] width 20 height 20
radio input "true"
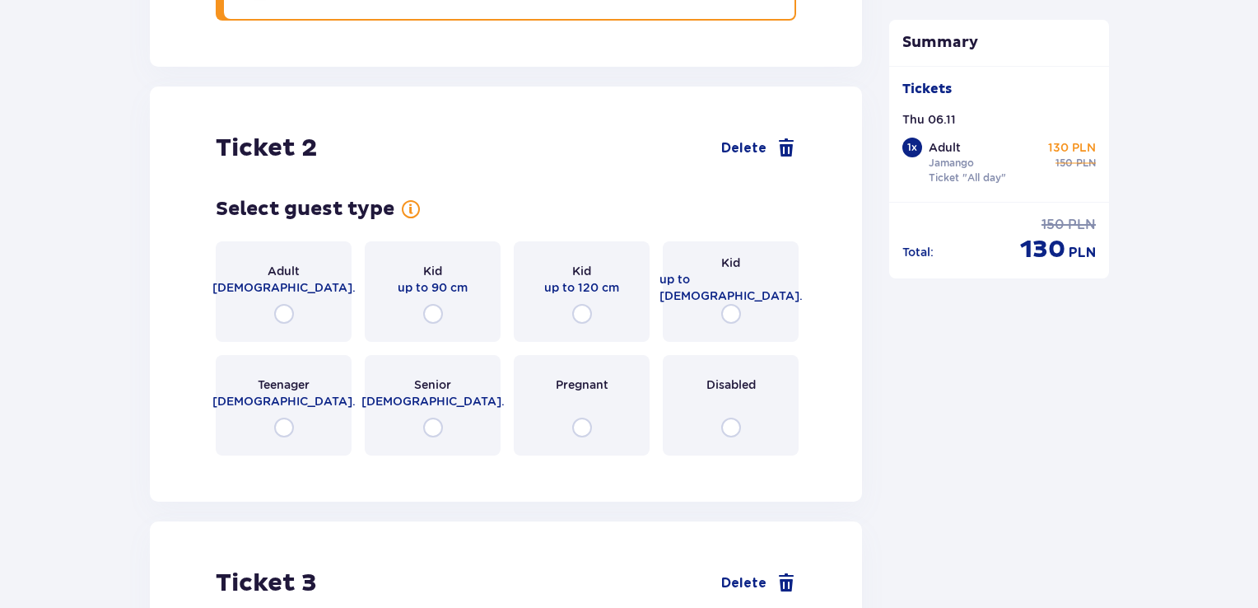
scroll to position [2074, 0]
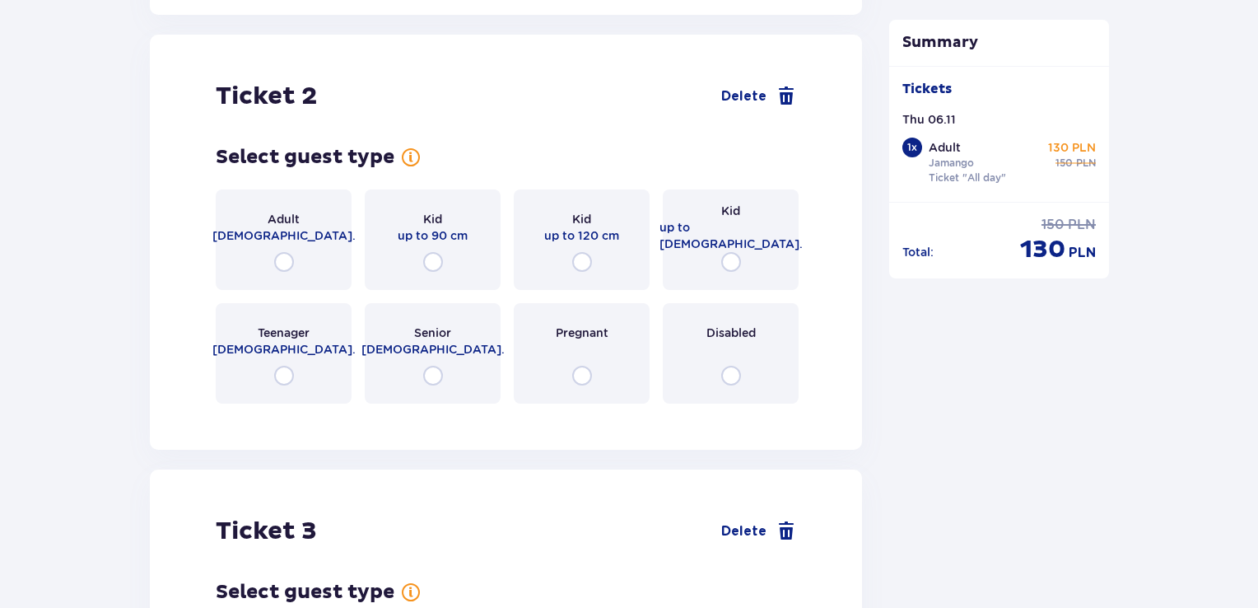
click at [291, 252] on input "radio" at bounding box center [284, 262] width 20 height 20
radio input "true"
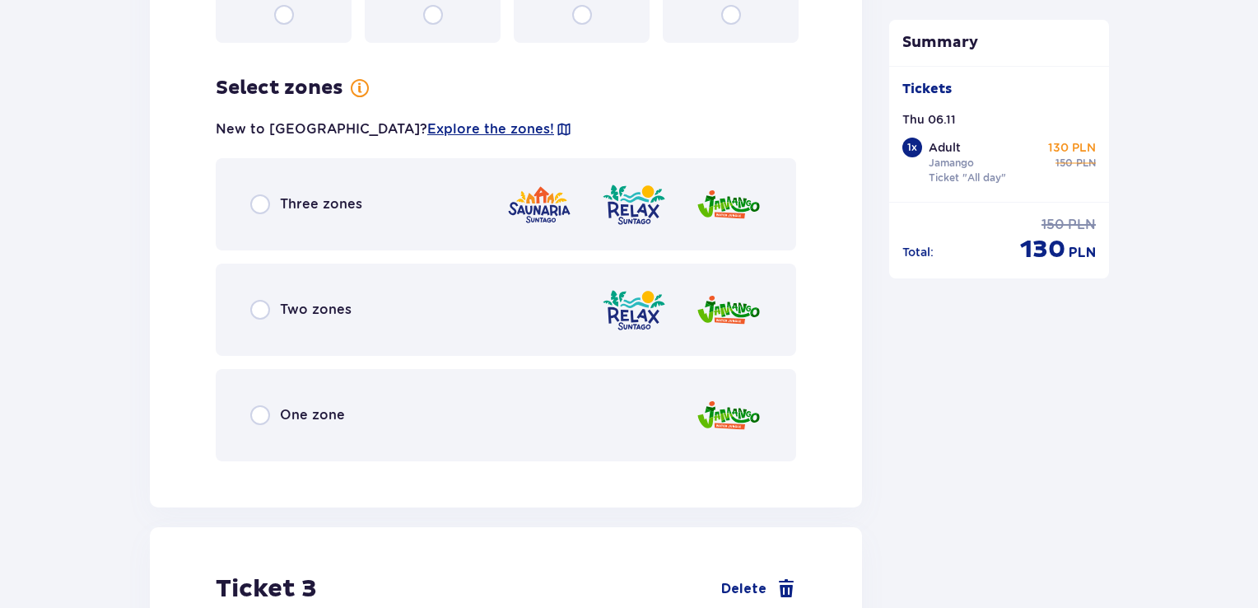
scroll to position [2476, 0]
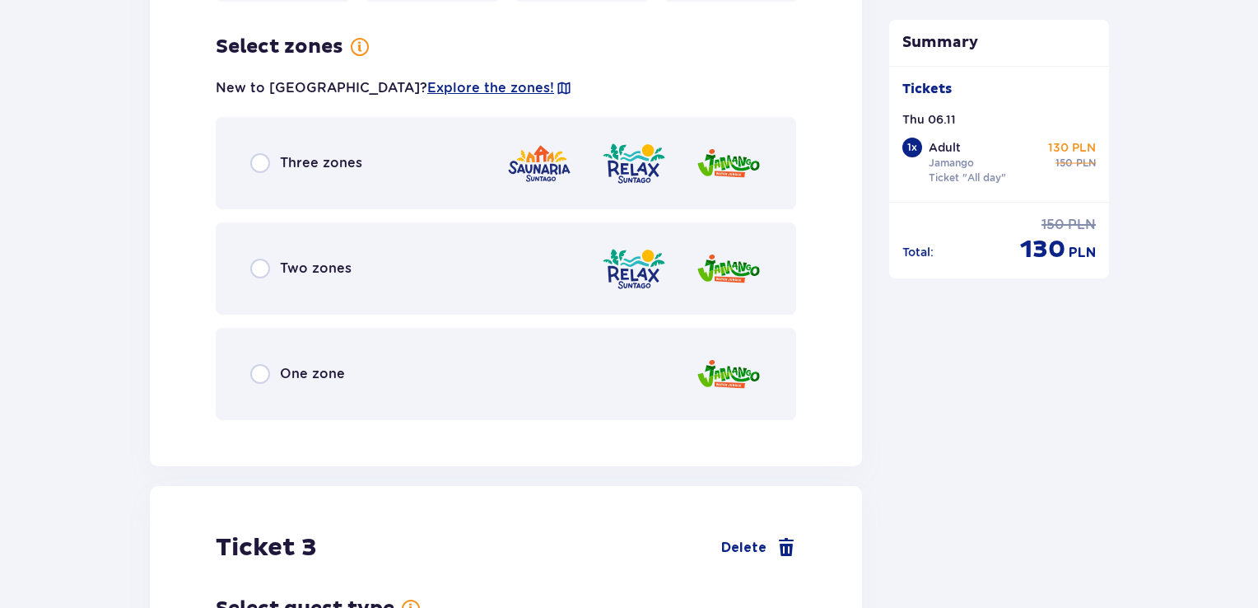
click at [257, 364] on input "radio" at bounding box center [260, 374] width 20 height 20
radio input "true"
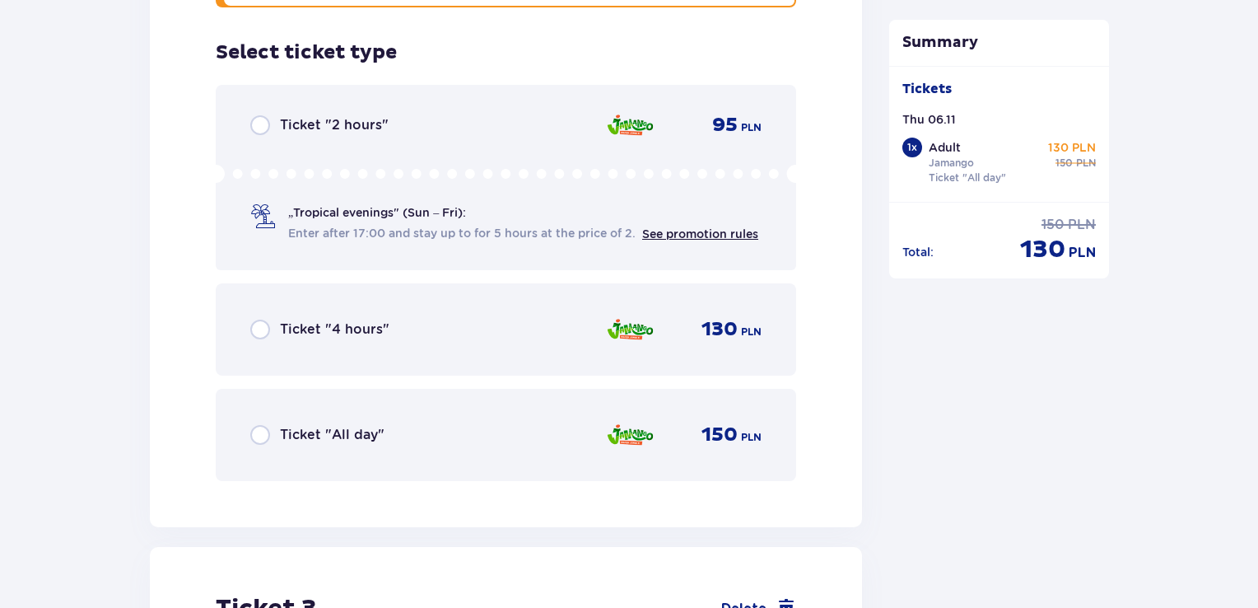
scroll to position [2894, 0]
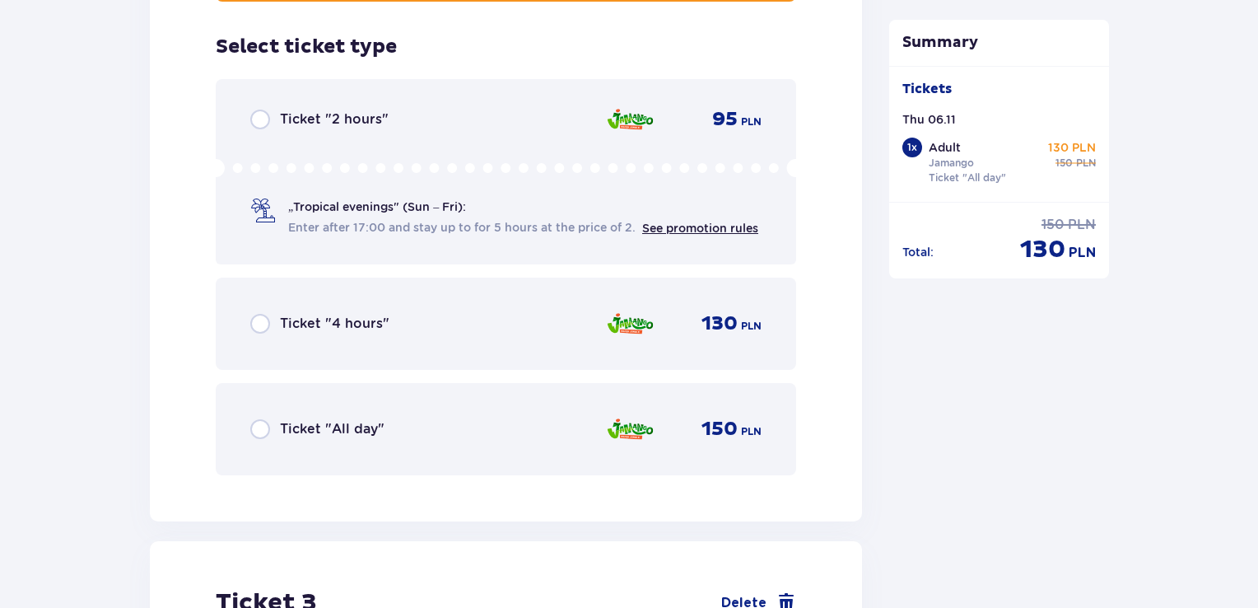
click at [257, 419] on input "radio" at bounding box center [260, 429] width 20 height 20
radio input "true"
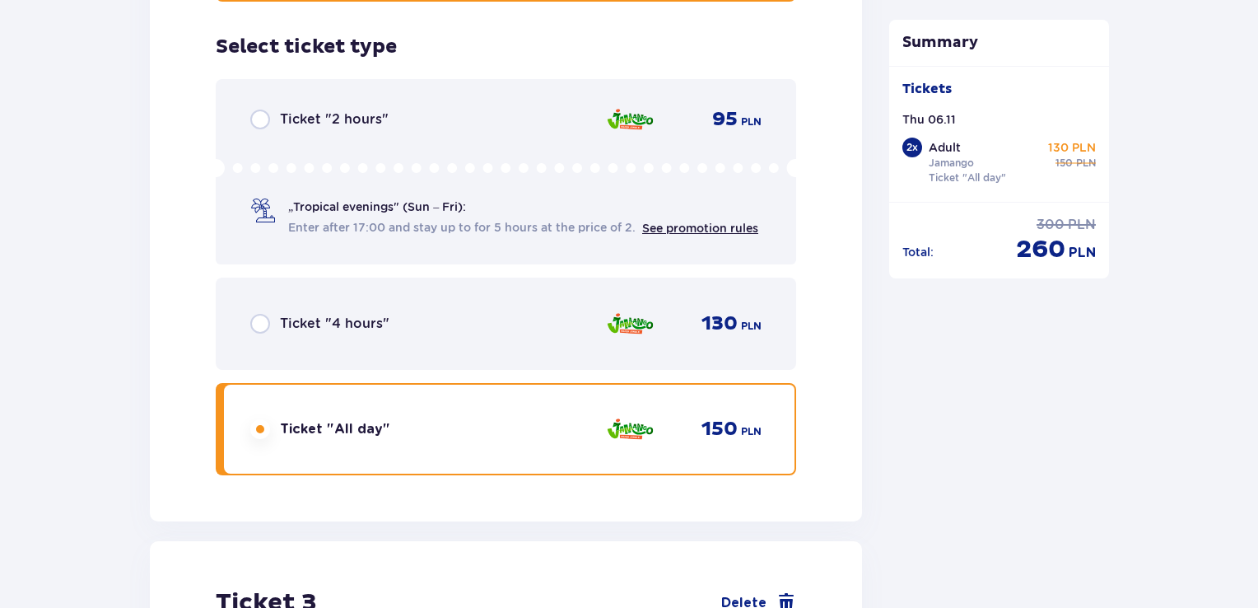
scroll to position [3400, 0]
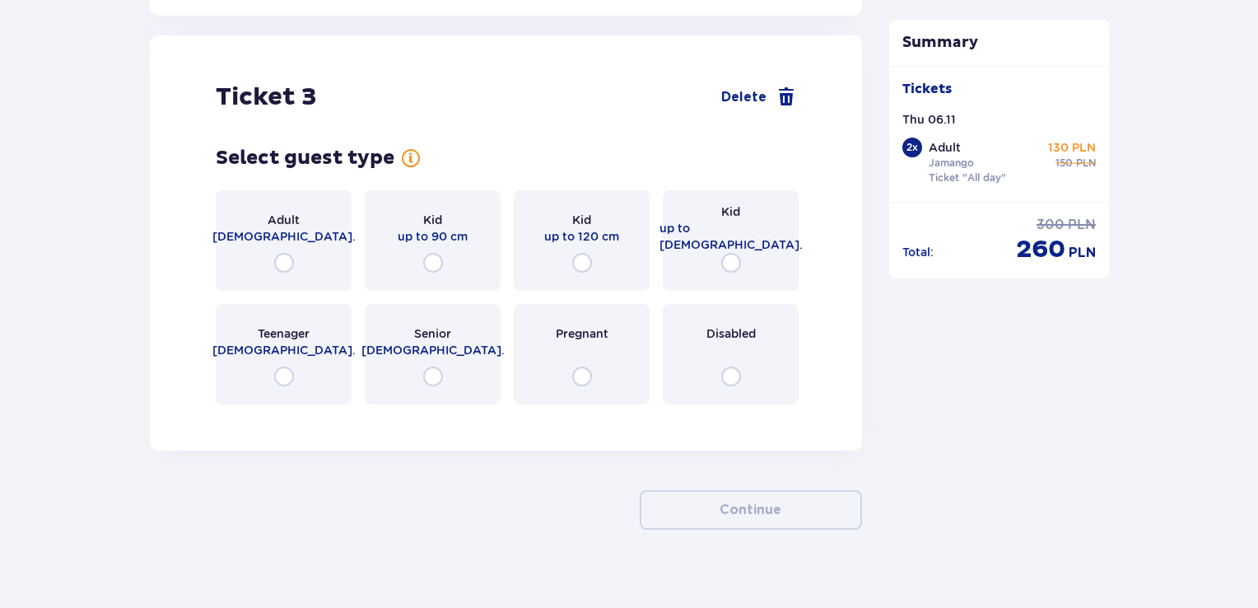
click at [727, 253] on input "radio" at bounding box center [731, 263] width 20 height 20
radio input "true"
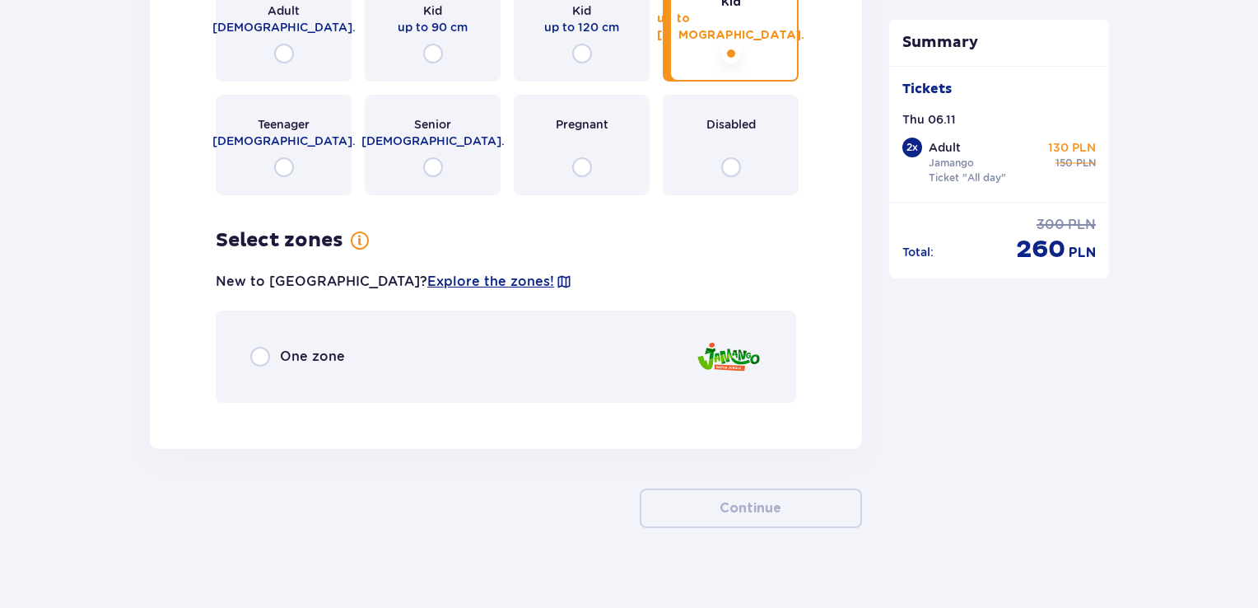
scroll to position [3613, 0]
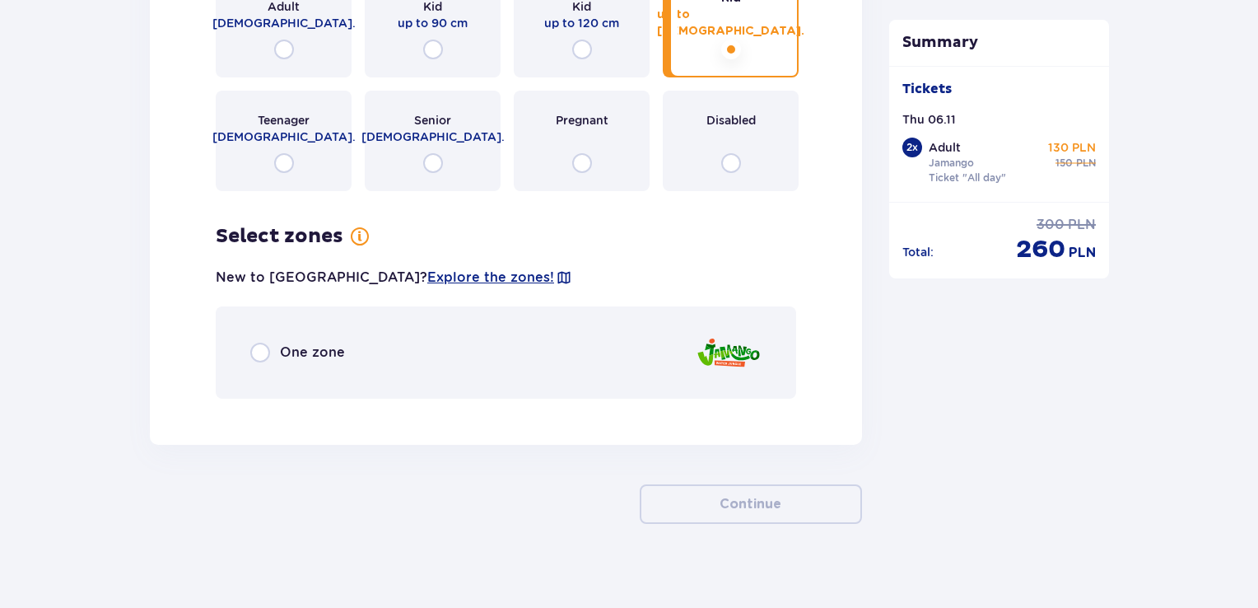
click at [335, 343] on span "One zone" at bounding box center [312, 352] width 65 height 18
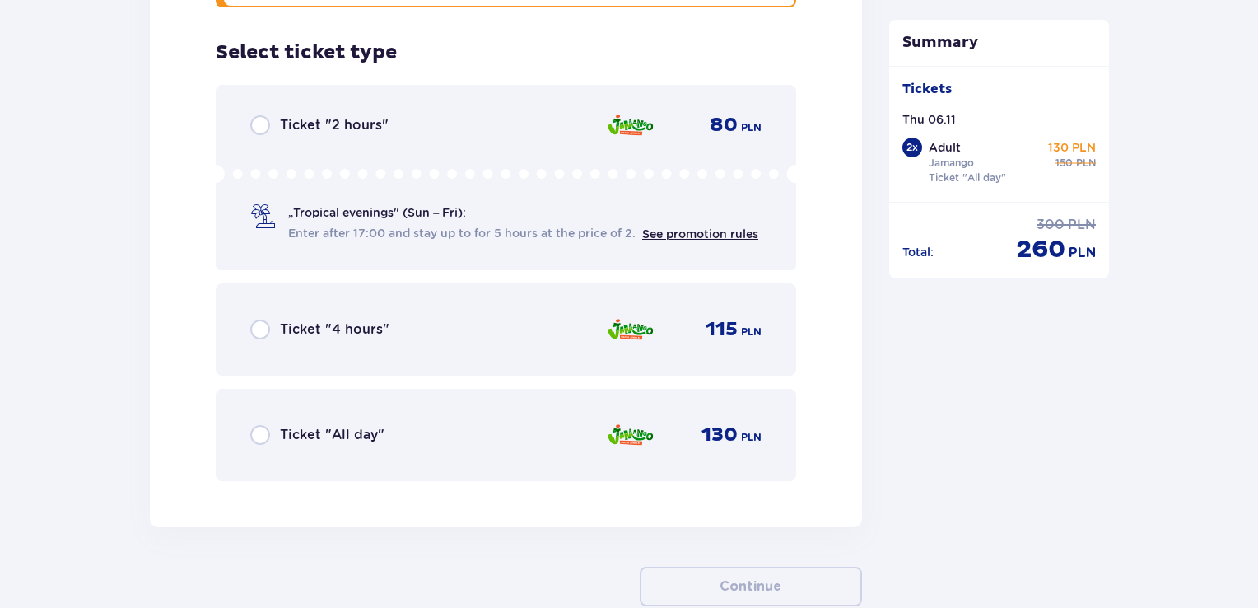
scroll to position [4009, 0]
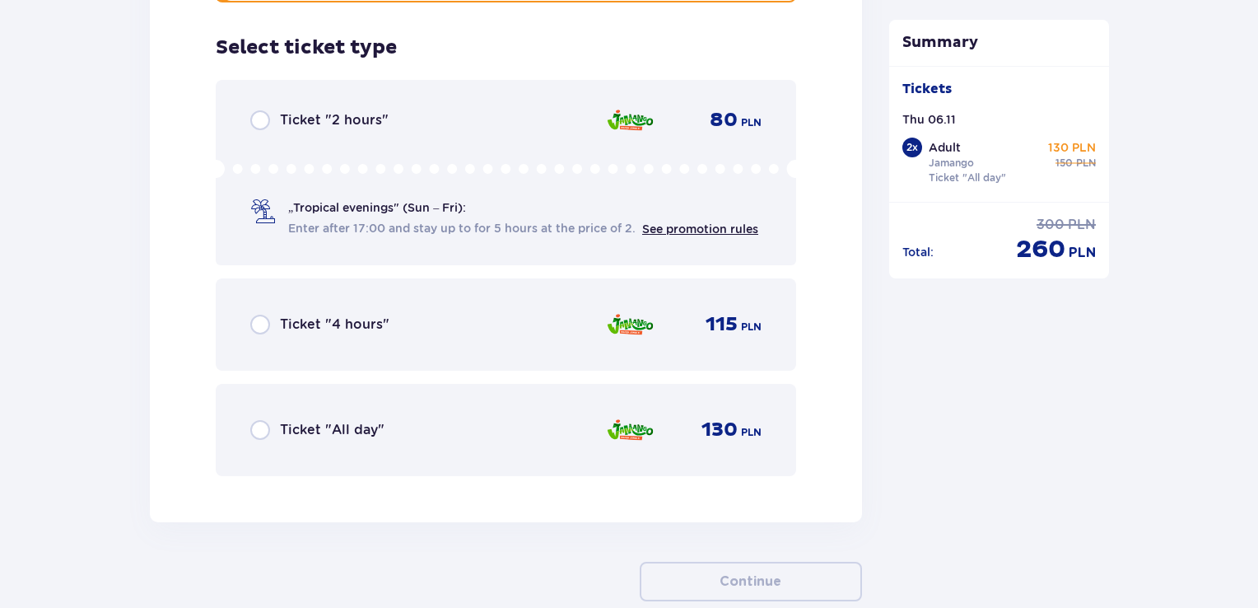
click at [290, 421] on span "Ticket "All day"" at bounding box center [332, 430] width 105 height 18
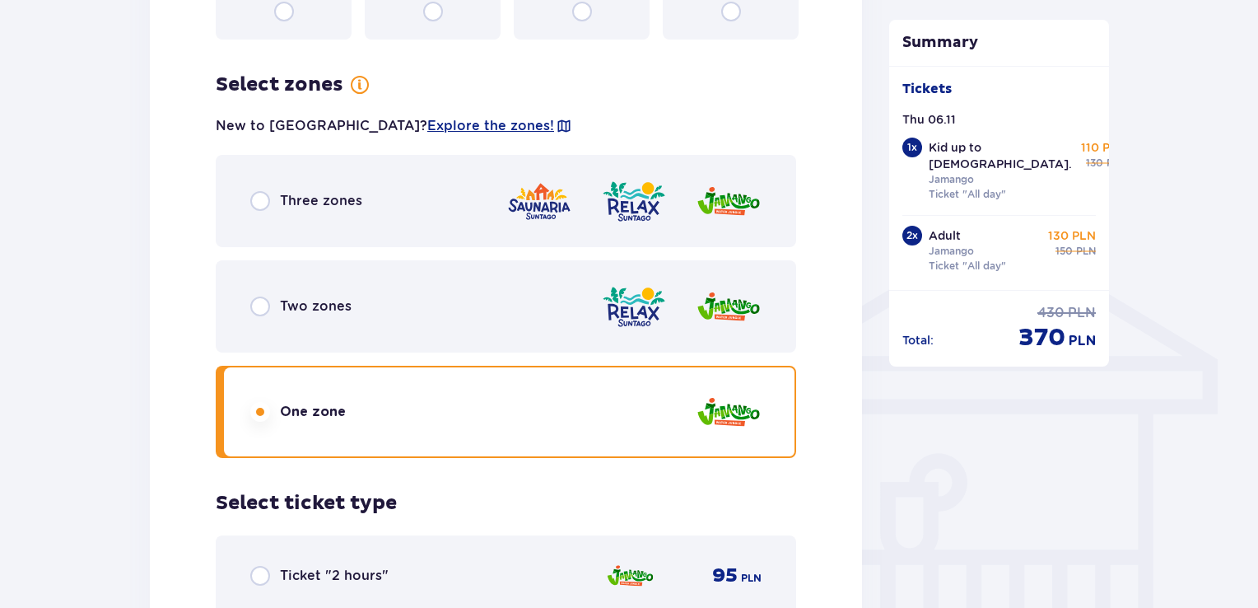
scroll to position [1149, 0]
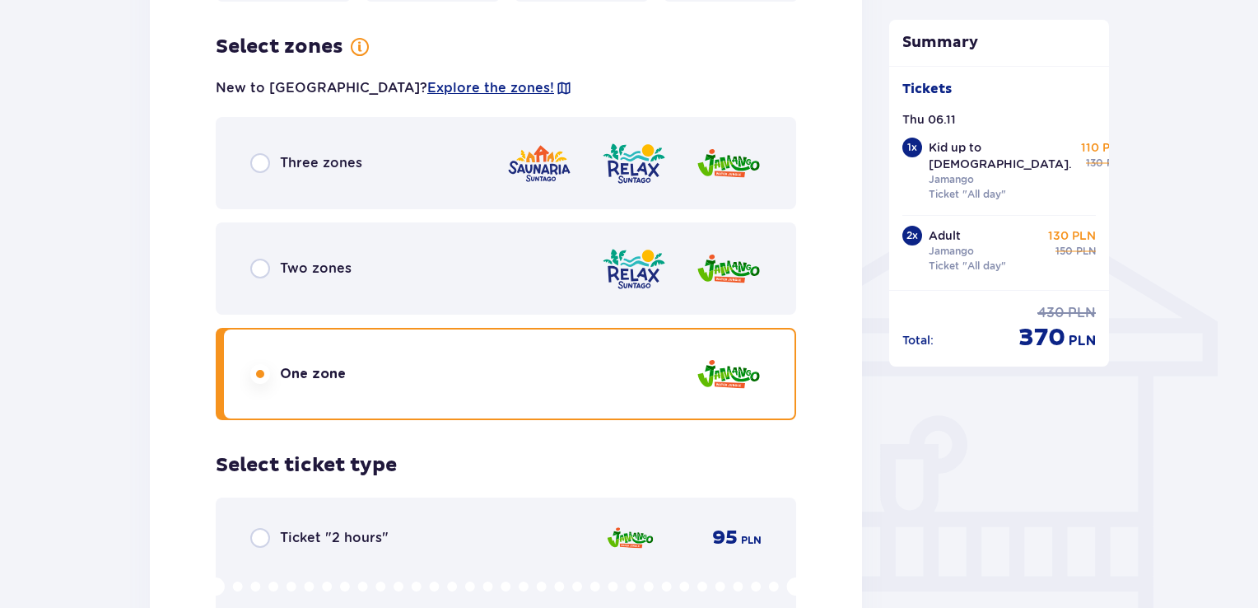
drag, startPoint x: 1264, startPoint y: 551, endPoint x: 1256, endPoint y: 164, distance: 387.1
click at [320, 154] on span "Three zones" at bounding box center [321, 163] width 82 height 18
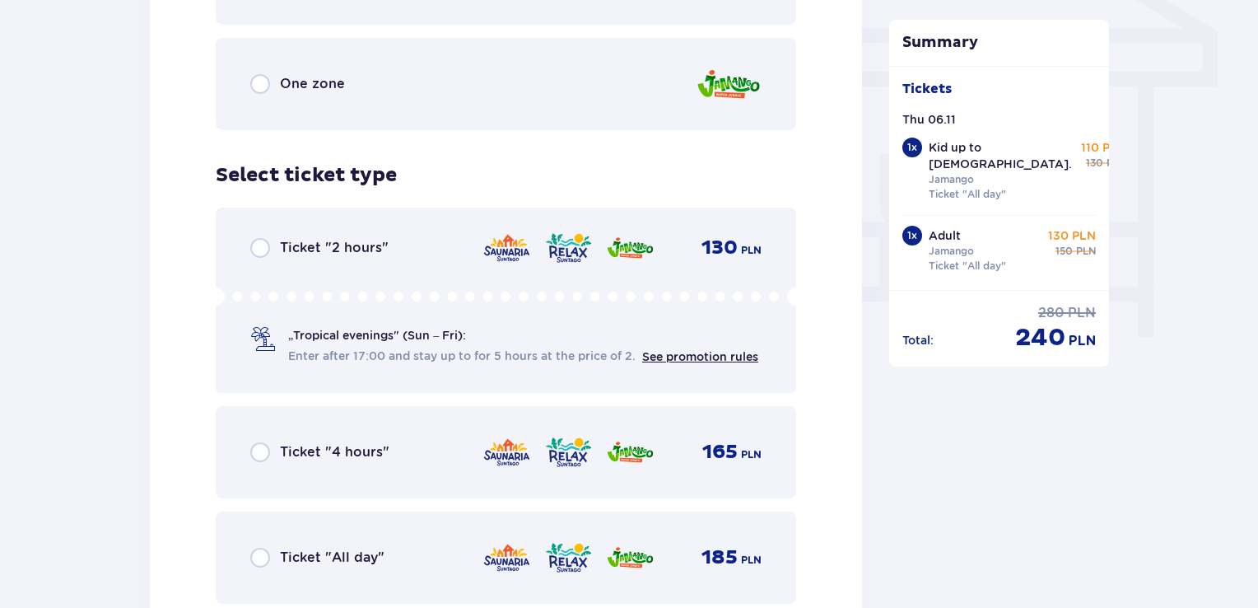
scroll to position [1527, 0]
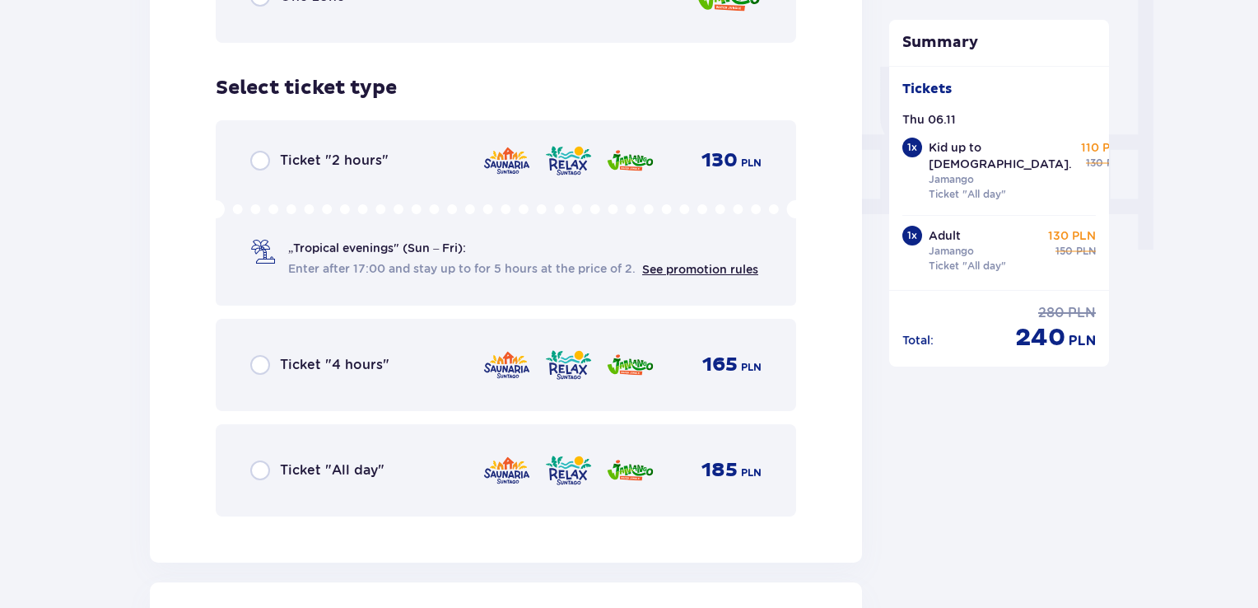
click at [297, 461] on span "Ticket "All day"" at bounding box center [332, 470] width 105 height 18
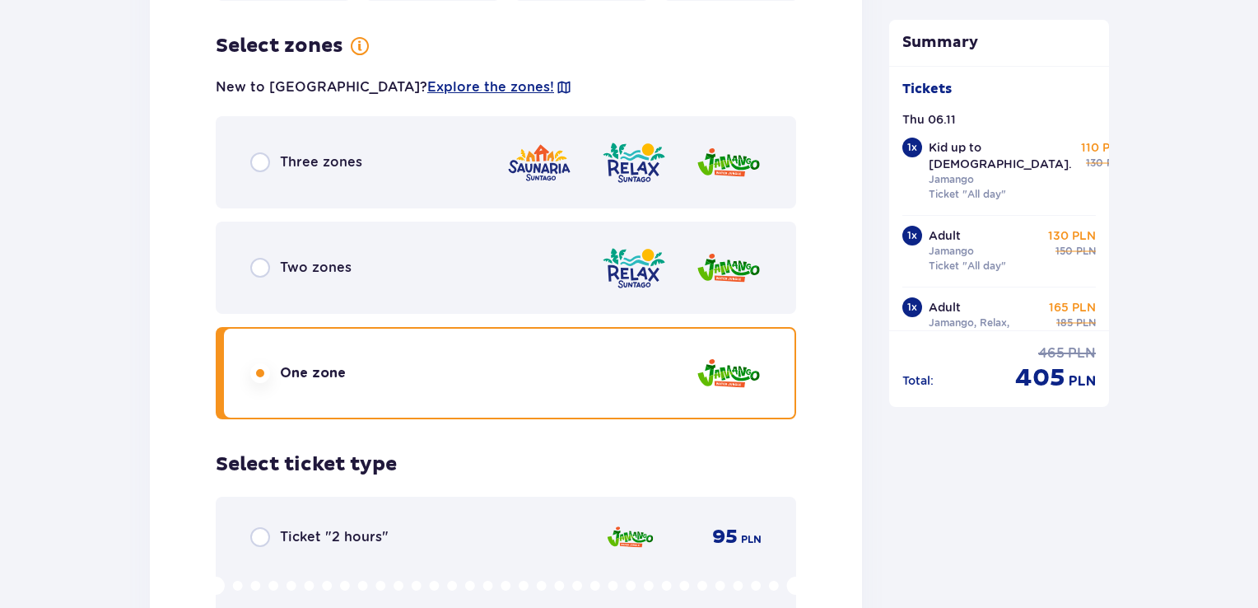
scroll to position [2403, 0]
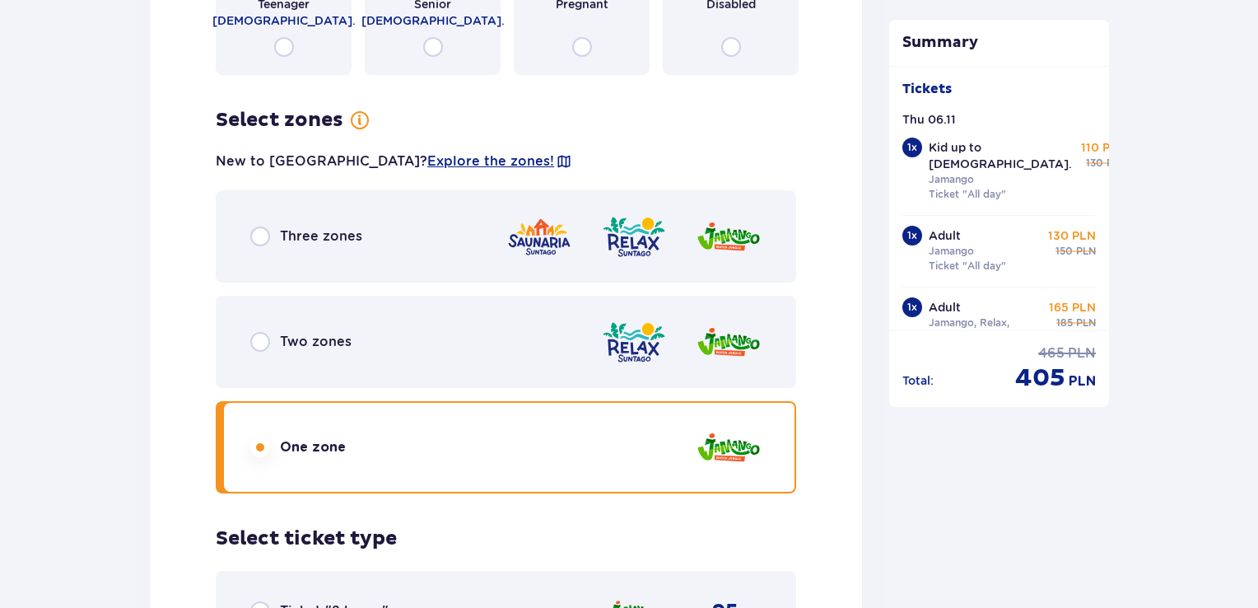
click at [290, 227] on span "Three zones" at bounding box center [321, 236] width 82 height 18
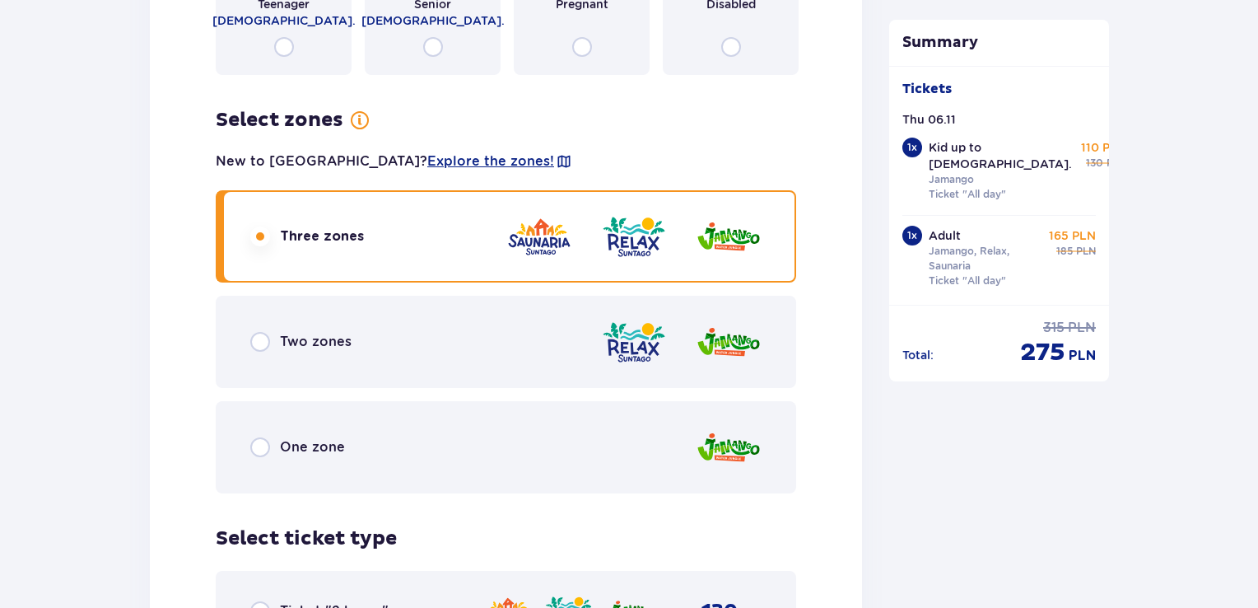
drag, startPoint x: 1254, startPoint y: 354, endPoint x: 1258, endPoint y: 428, distance: 74.2
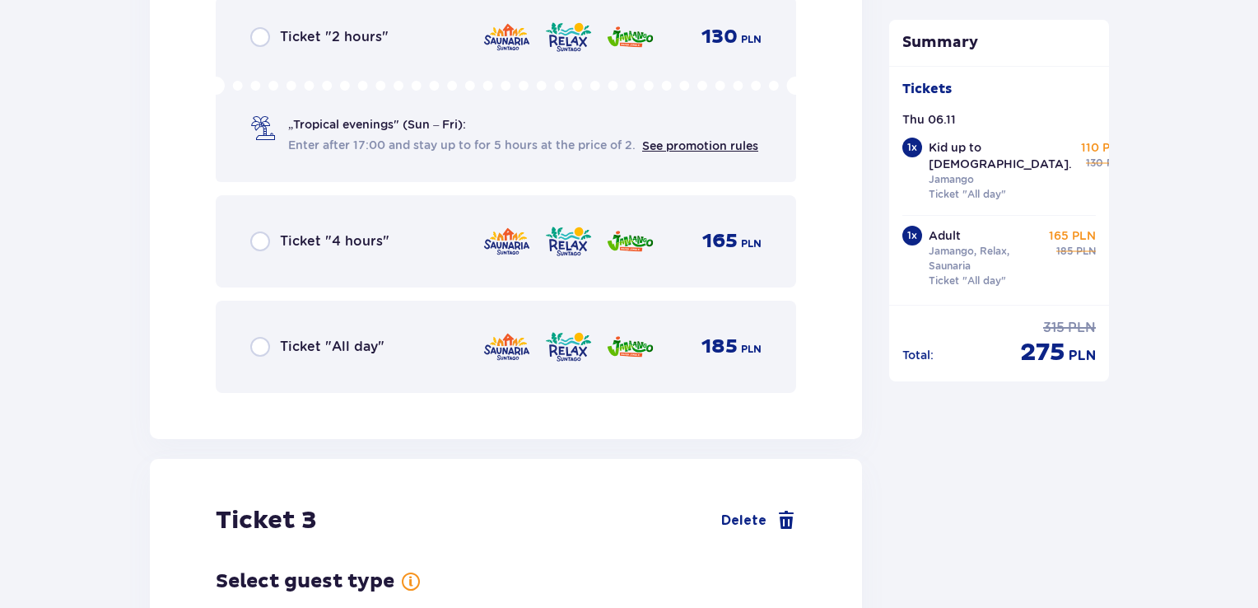
scroll to position [3002, 0]
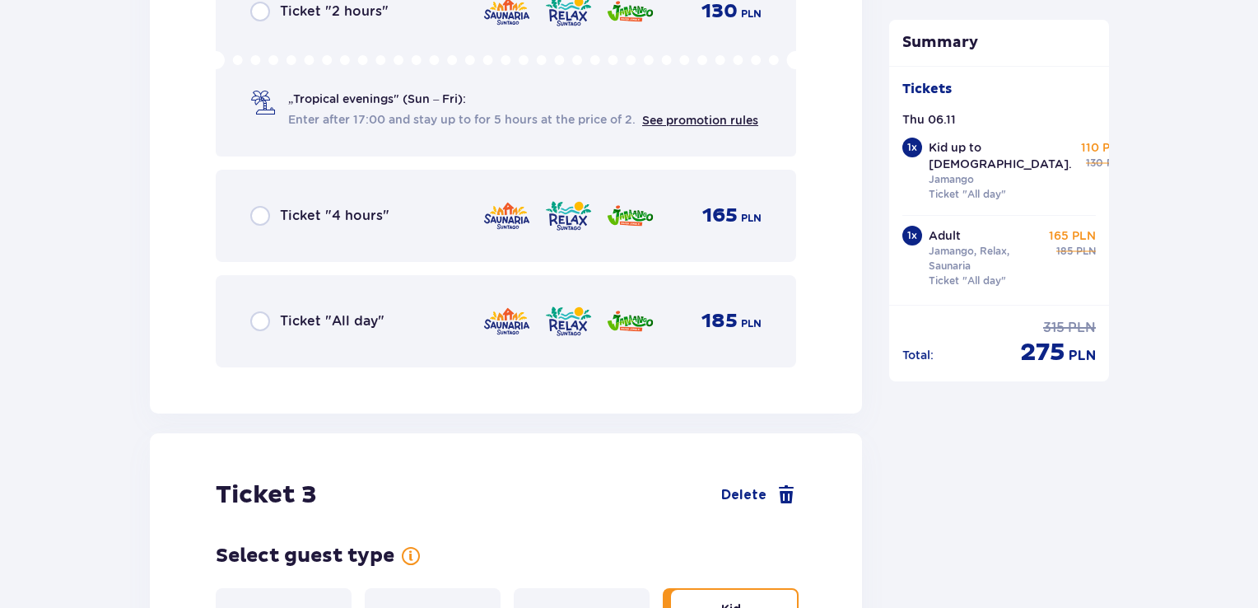
click at [311, 321] on div "Ticket "All day" 185 PLN" at bounding box center [505, 321] width 511 height 35
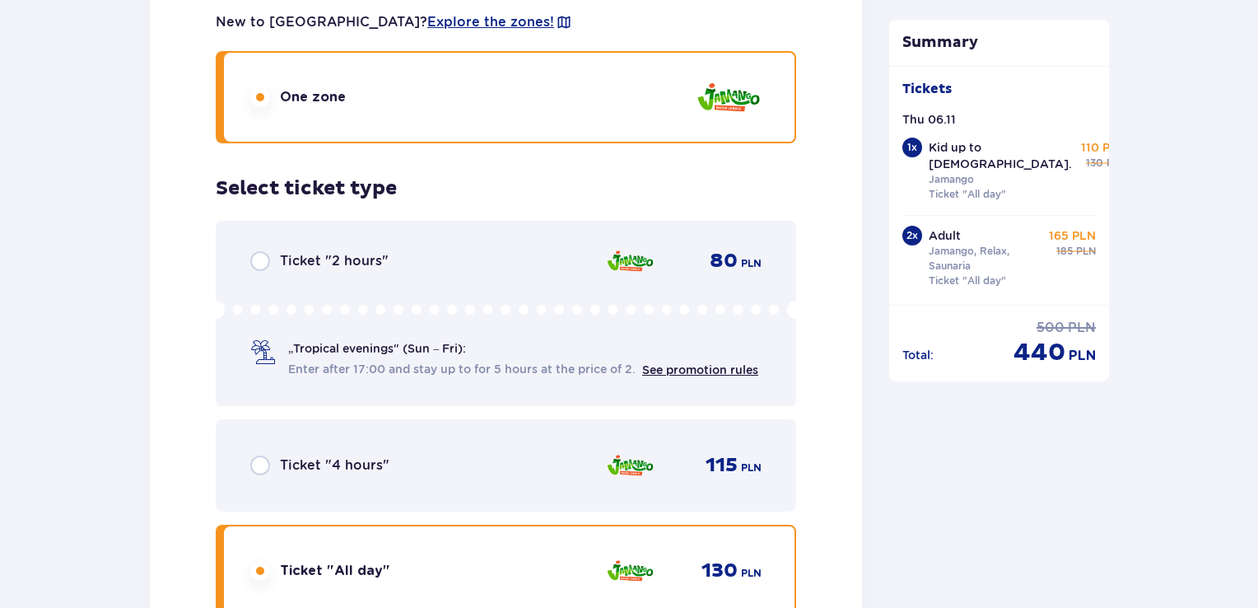
scroll to position [3821, 0]
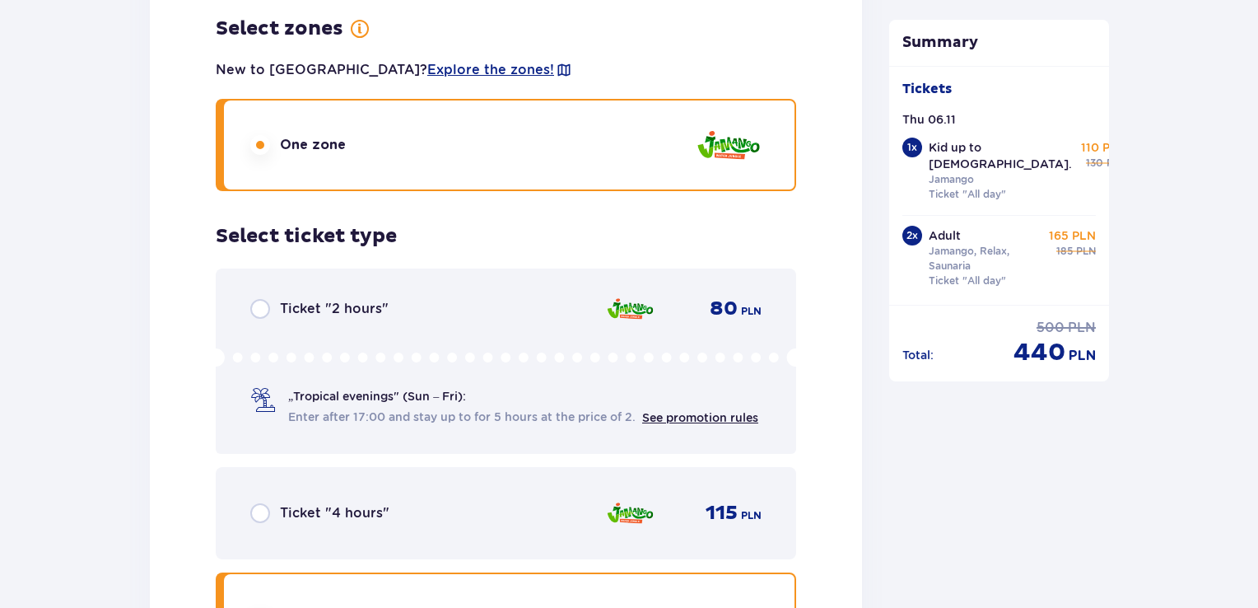
click at [688, 409] on span "See promotion rules" at bounding box center [700, 417] width 116 height 16
click at [688, 411] on link "See promotion rules" at bounding box center [700, 417] width 116 height 13
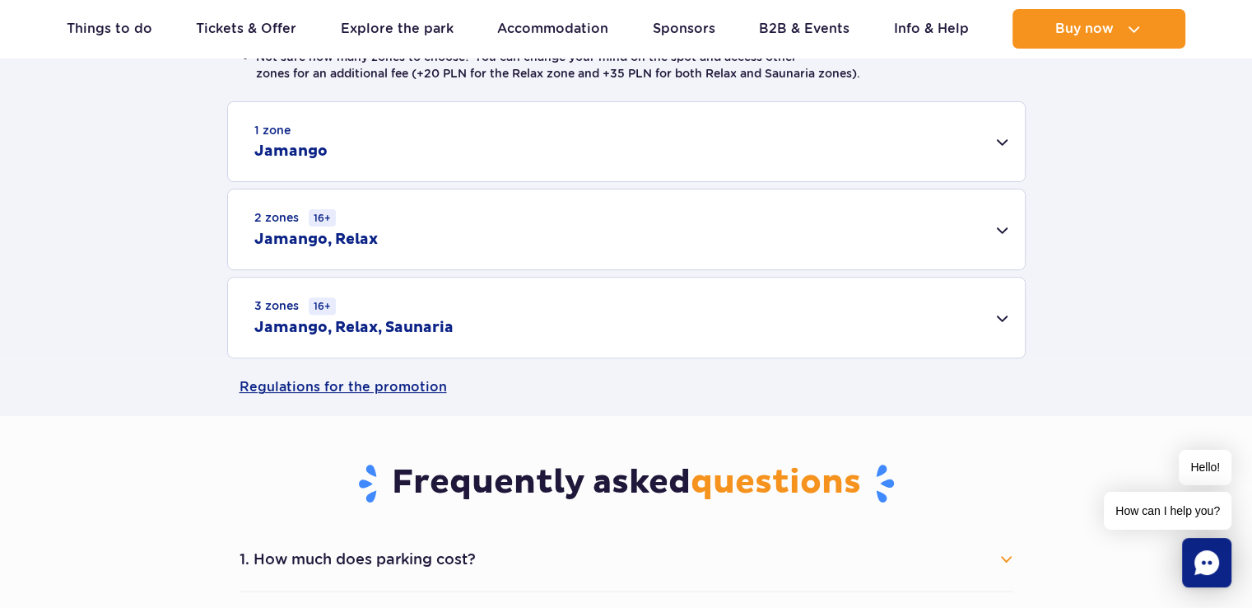
scroll to position [530, 0]
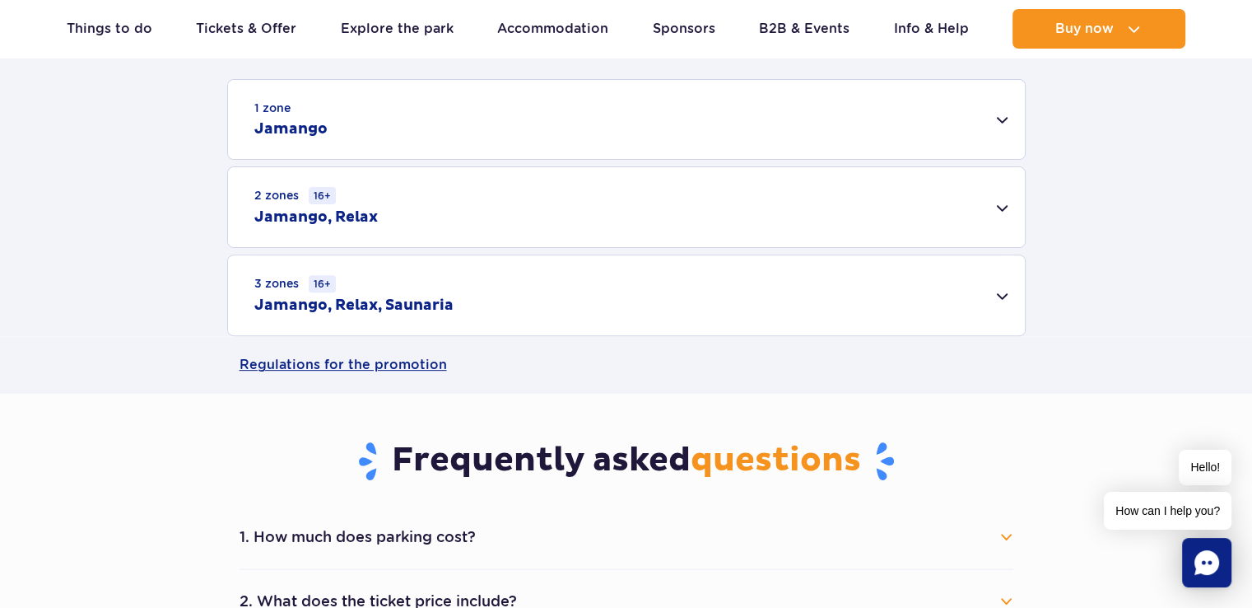
click at [1001, 126] on div "1 zone Jamango" at bounding box center [626, 119] width 797 height 79
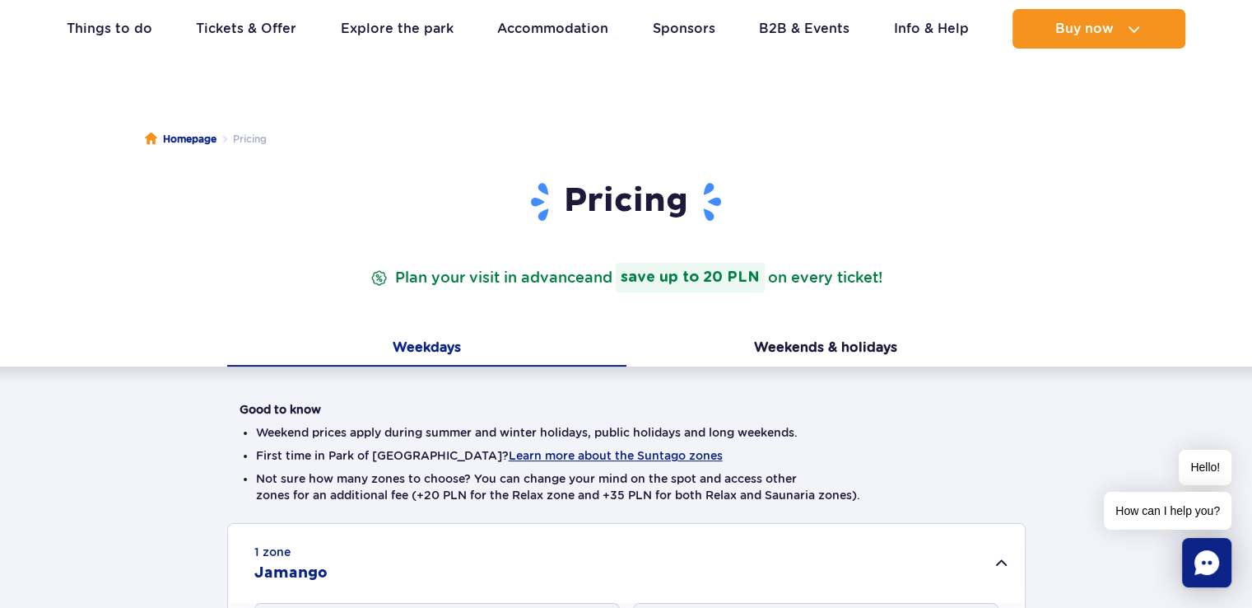
scroll to position [21, 0]
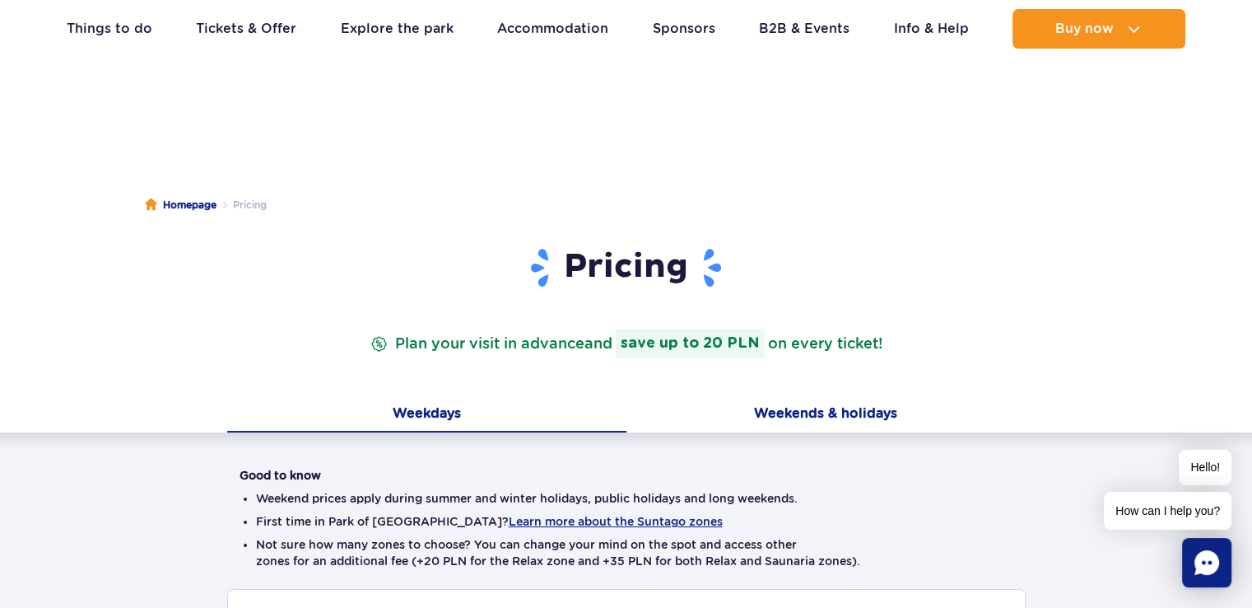
click at [812, 419] on button "Weekends & holidays" at bounding box center [826, 415] width 399 height 35
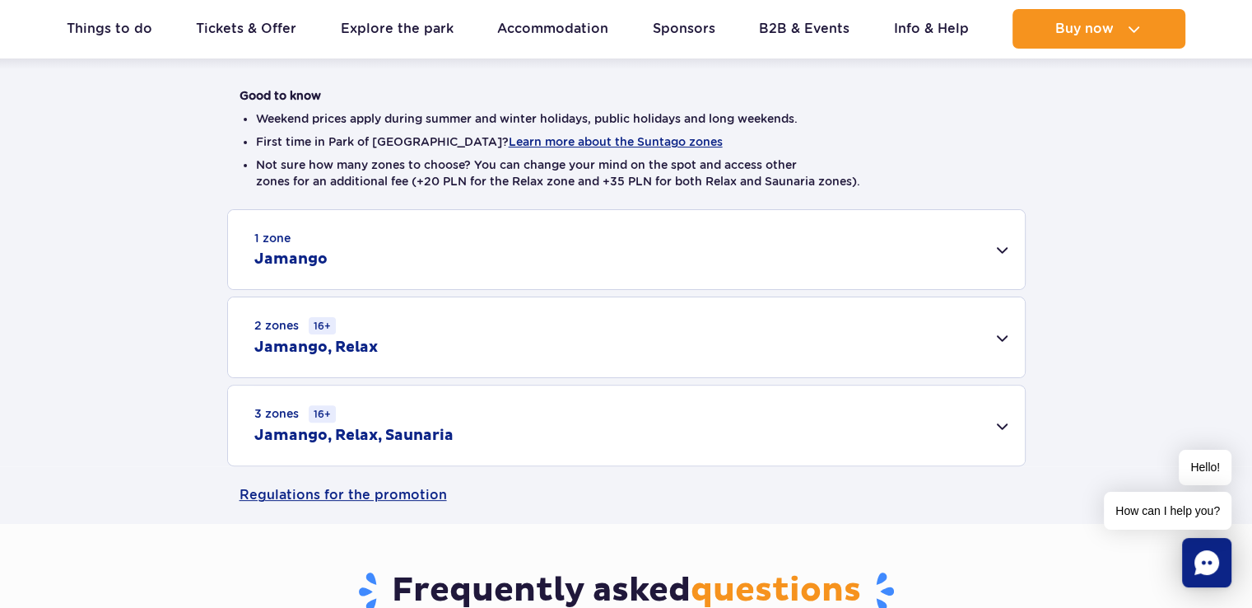
scroll to position [396, 0]
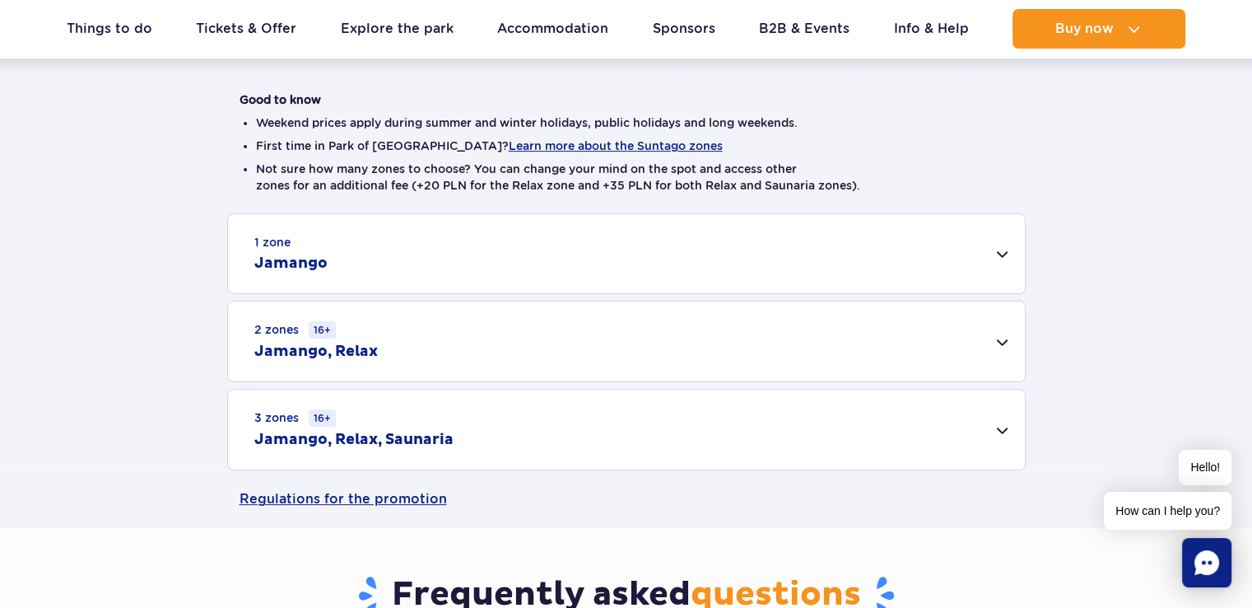
click at [1003, 250] on div "1 zone Jamango" at bounding box center [626, 253] width 797 height 79
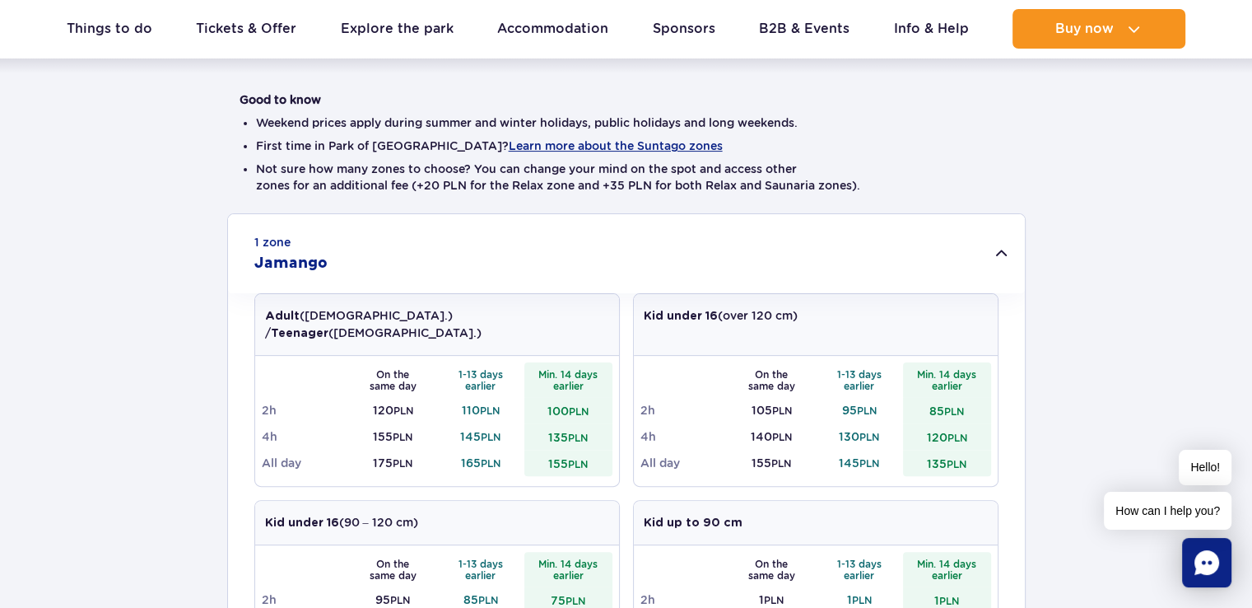
click at [1003, 250] on div "1 zone Jamango" at bounding box center [626, 253] width 797 height 79
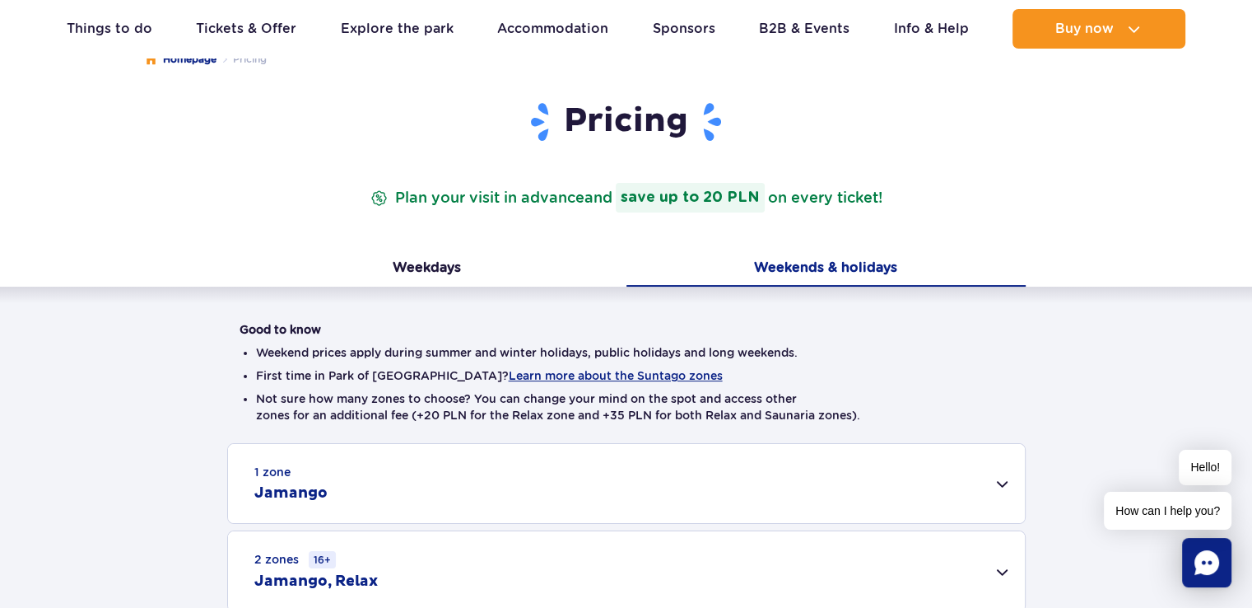
scroll to position [178, 0]
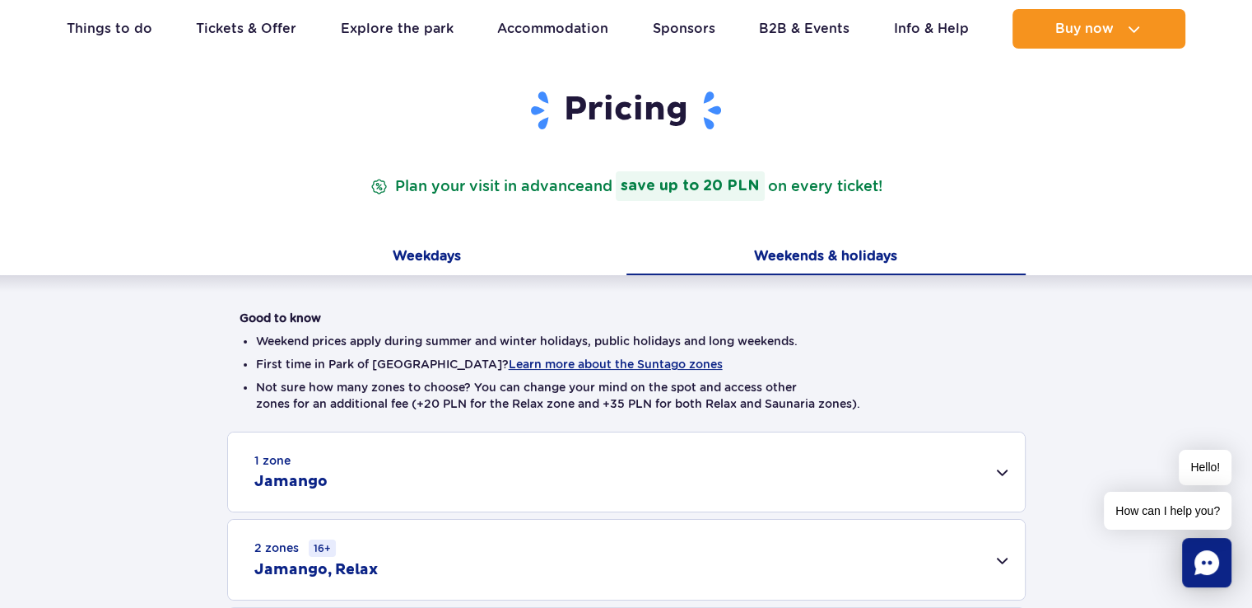
click at [433, 250] on button "Weekdays" at bounding box center [426, 257] width 399 height 35
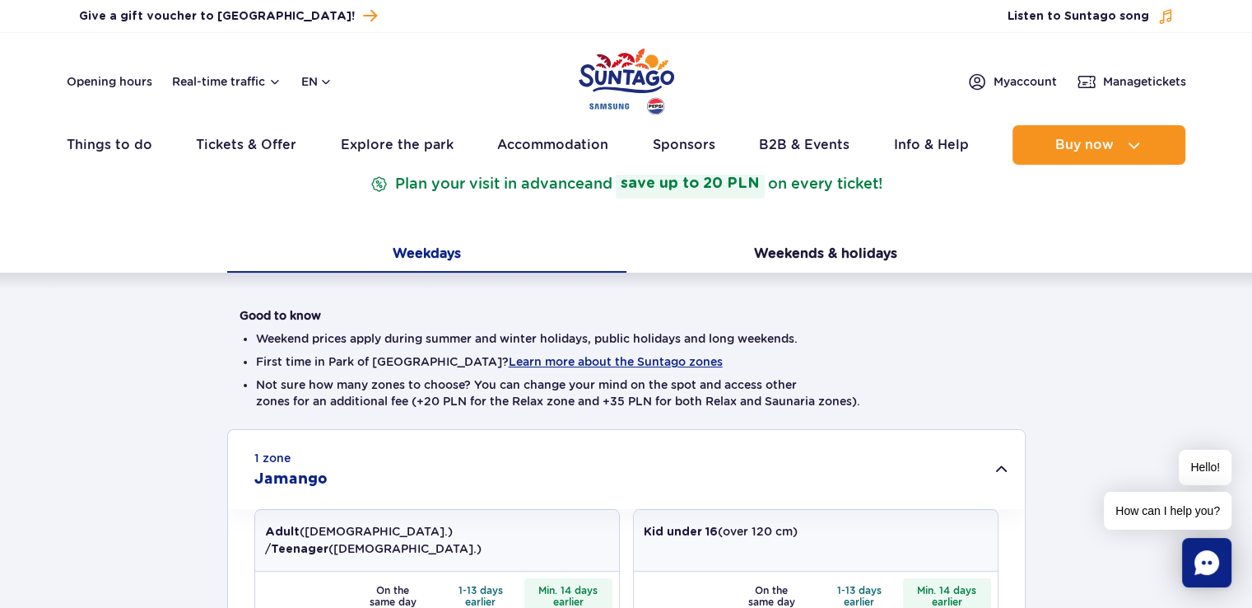
scroll to position [0, 0]
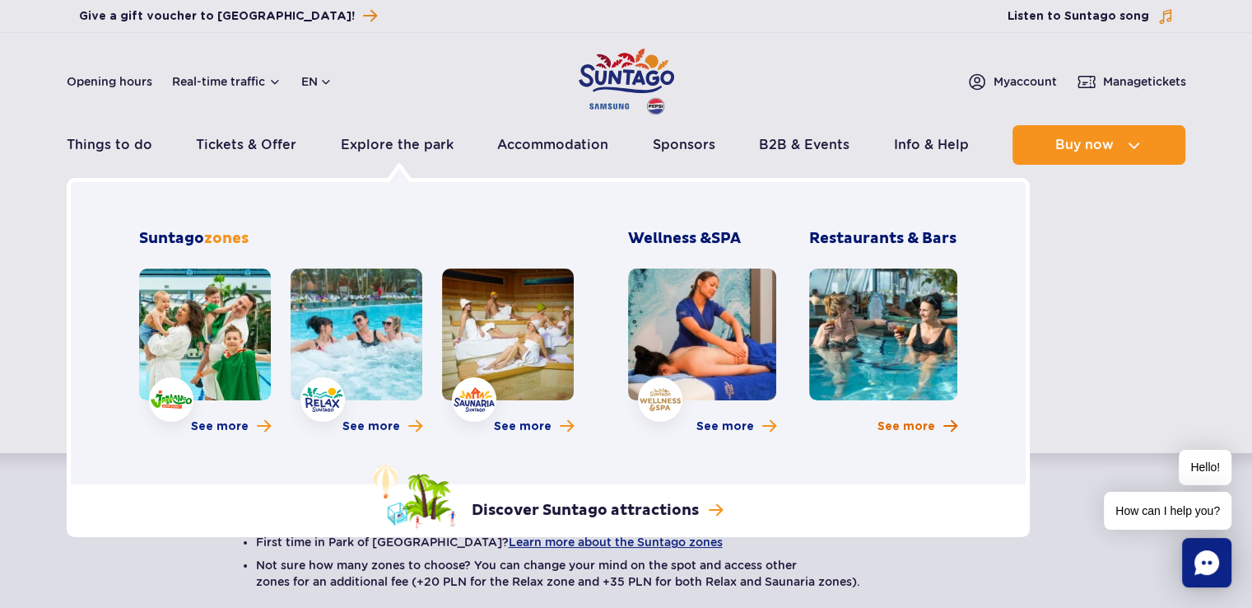
click at [907, 427] on span "See more" at bounding box center [907, 426] width 58 height 16
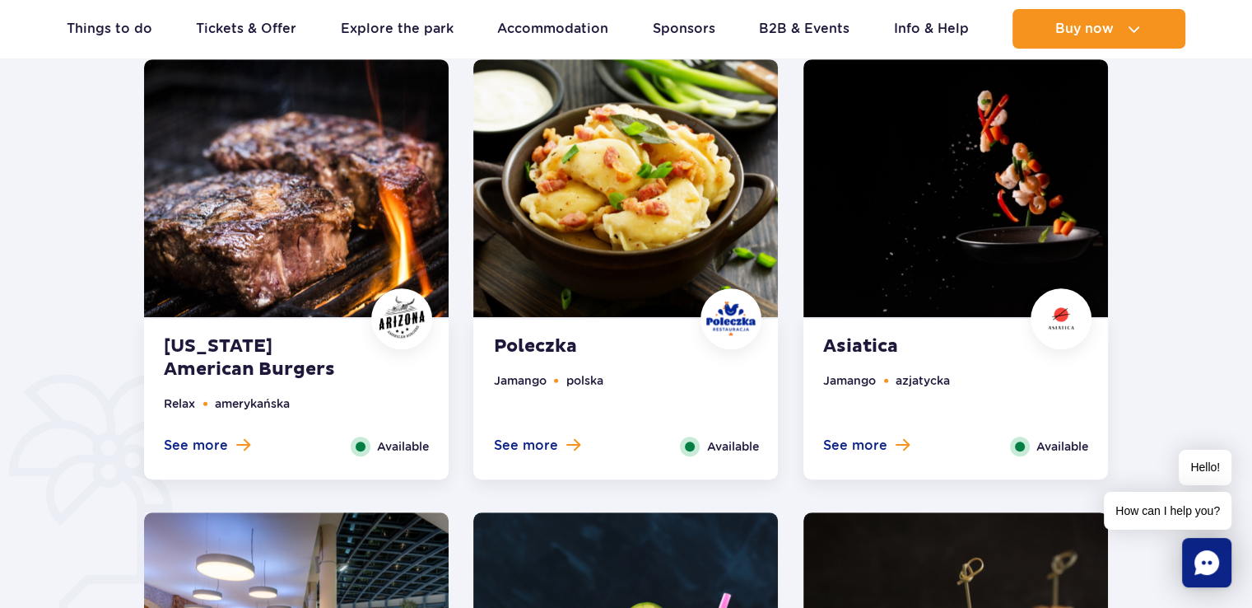
scroll to position [858, 0]
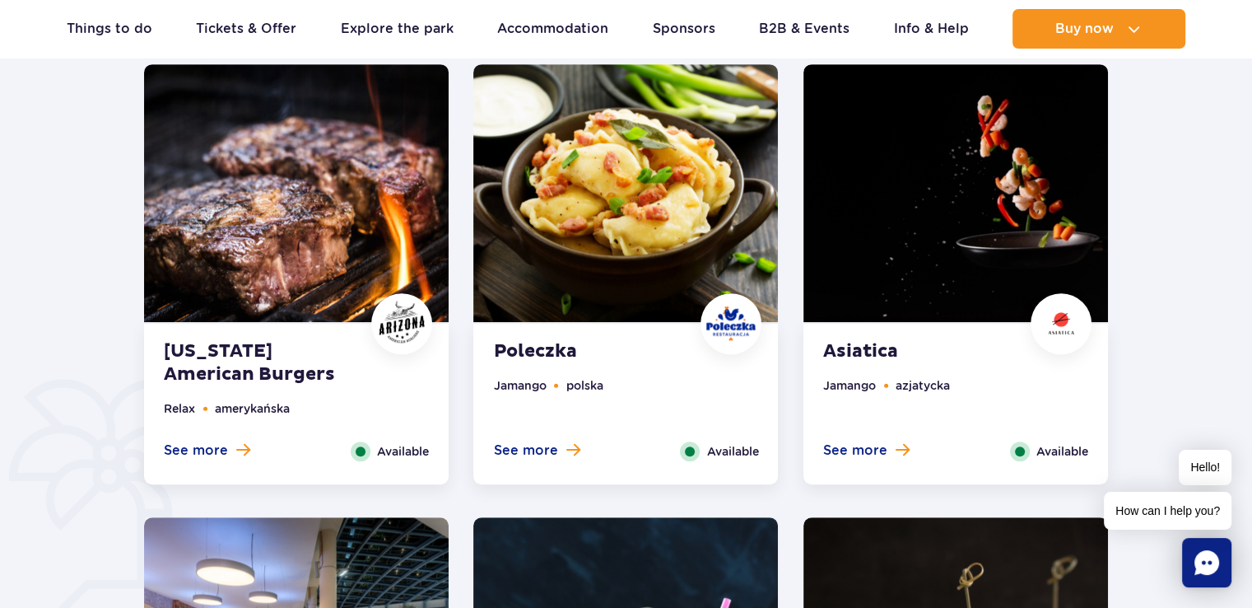
click at [599, 212] on img at bounding box center [625, 193] width 305 height 258
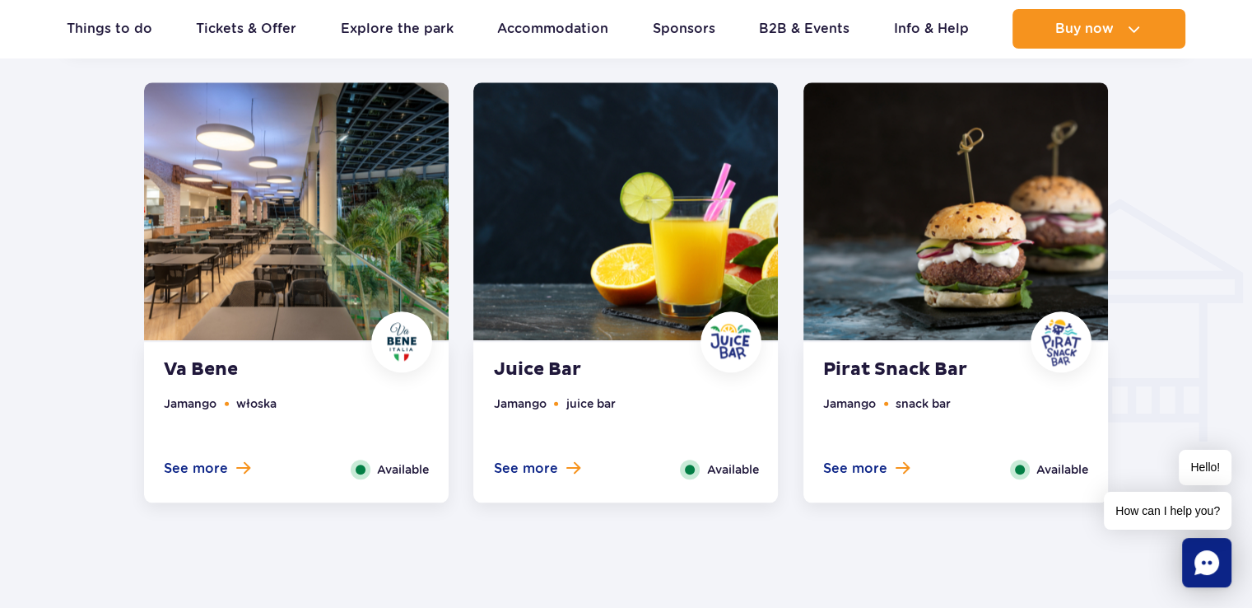
scroll to position [1807, 0]
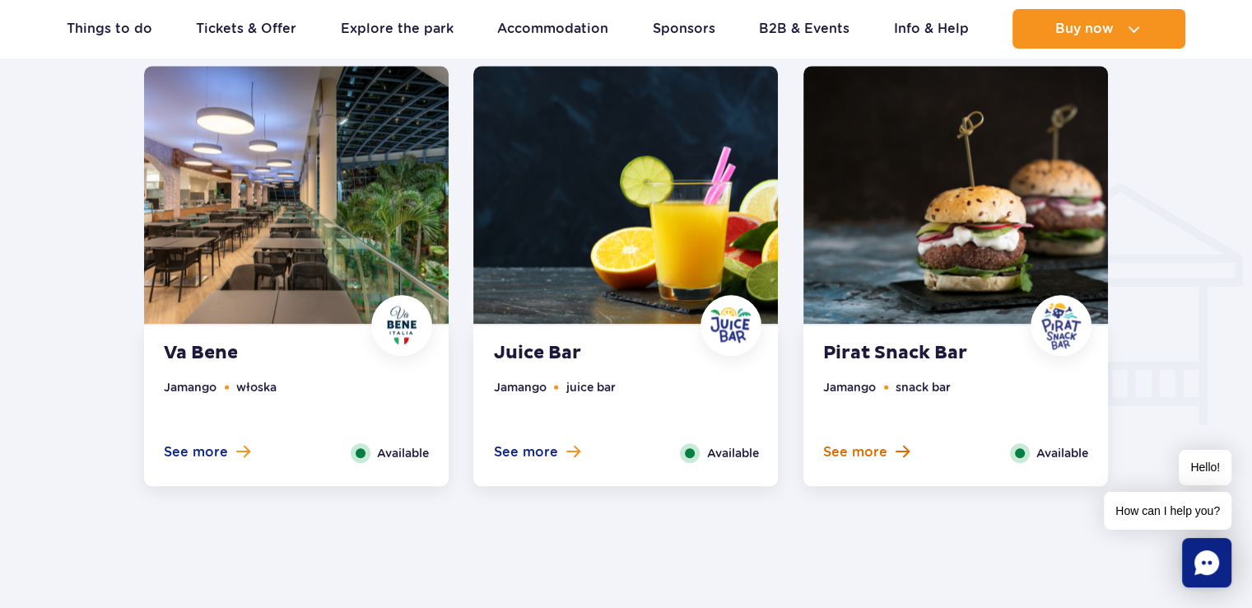
click at [860, 449] on span "See more" at bounding box center [855, 452] width 64 height 18
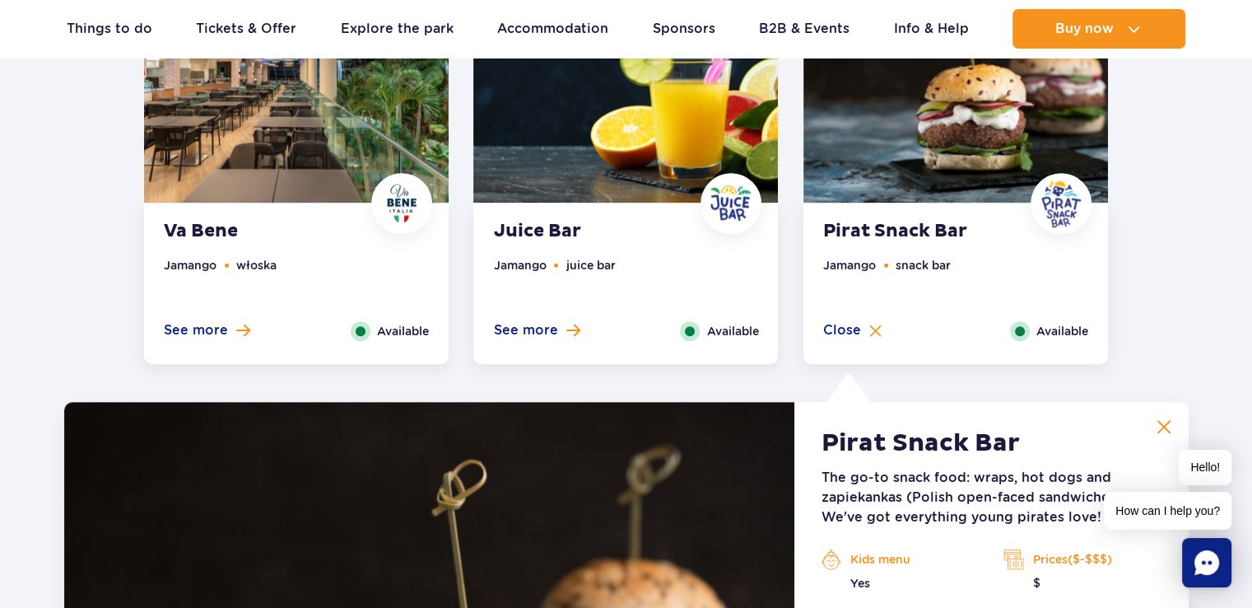
scroll to position [1364, 0]
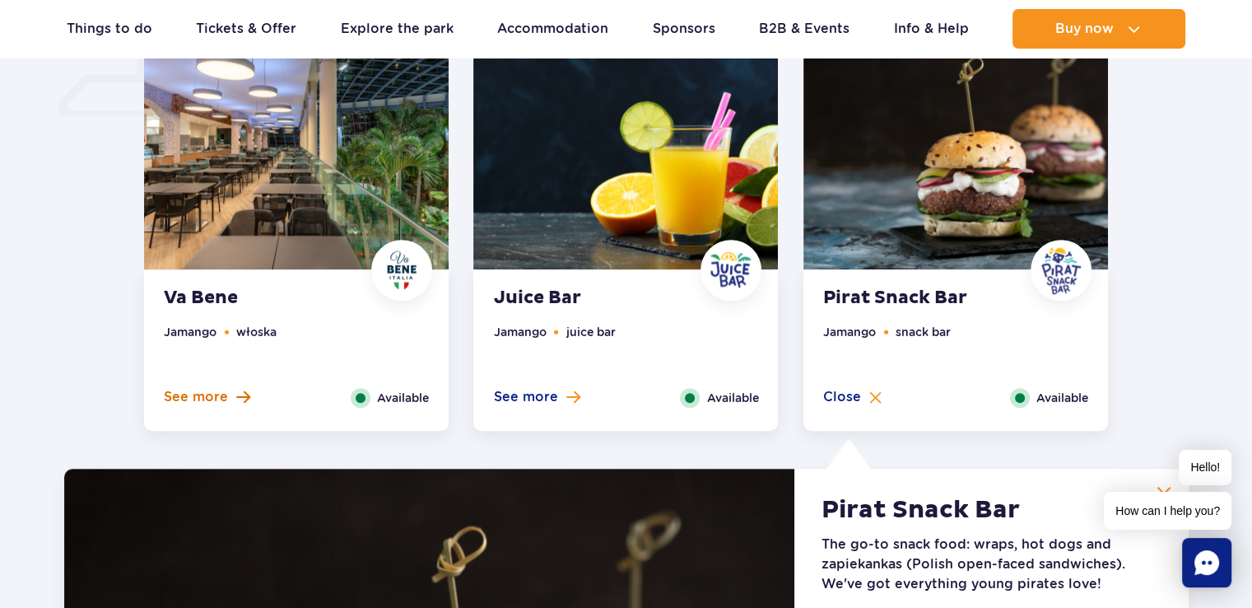
click at [209, 393] on span "See more" at bounding box center [196, 397] width 64 height 18
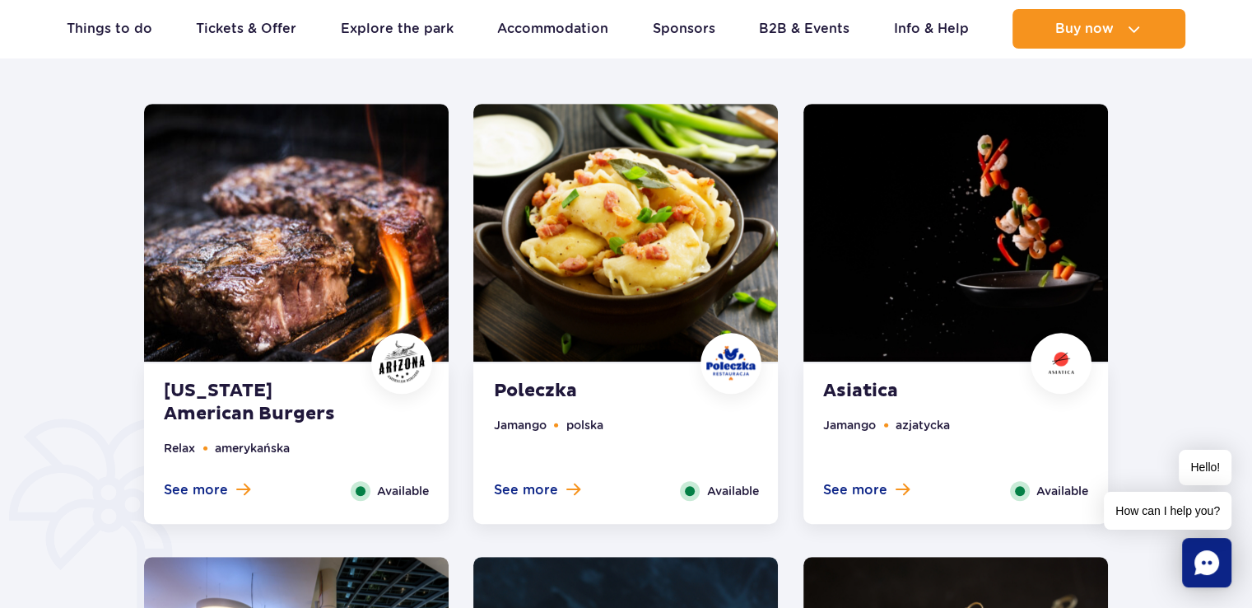
scroll to position [768, 0]
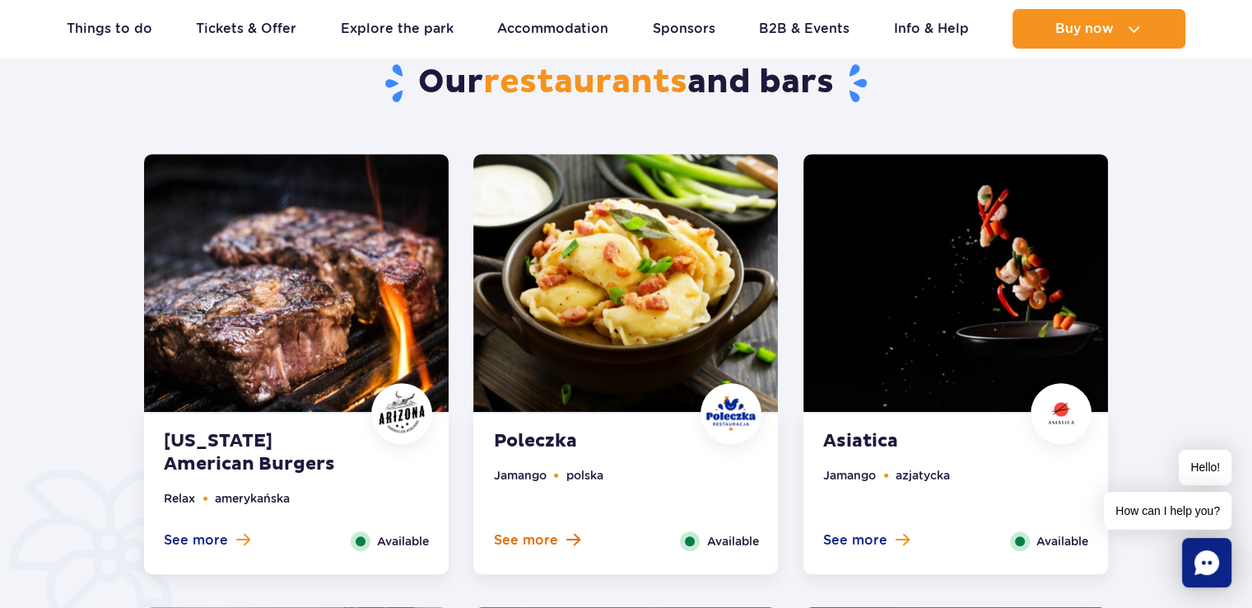
click at [548, 532] on span "See more" at bounding box center [525, 540] width 64 height 18
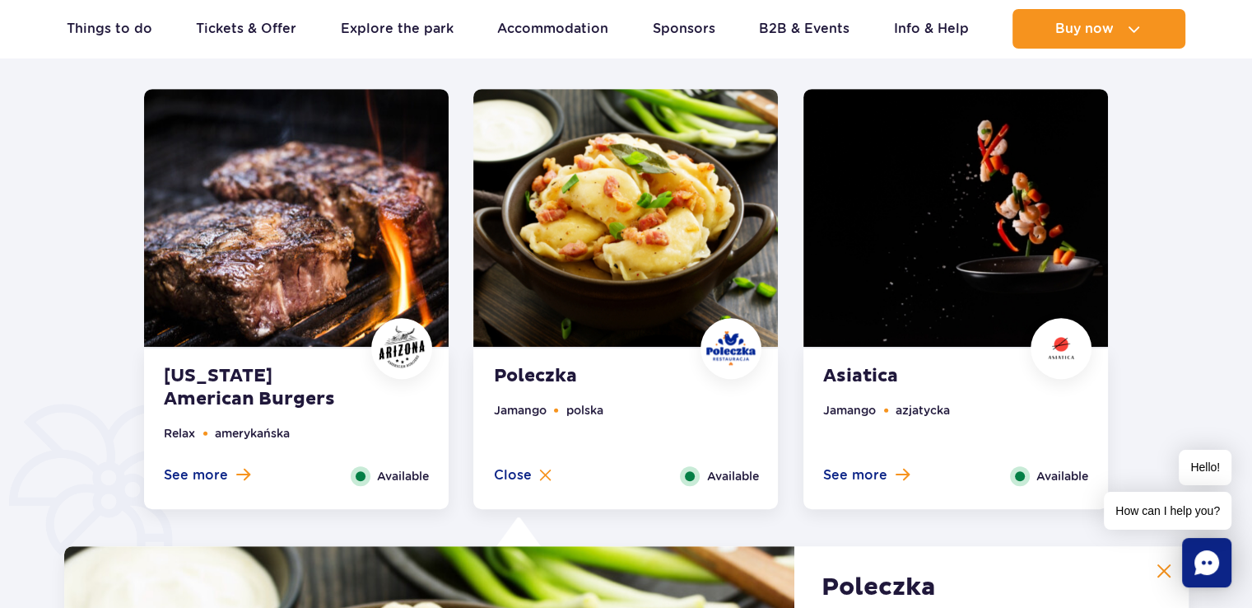
scroll to position [800, 0]
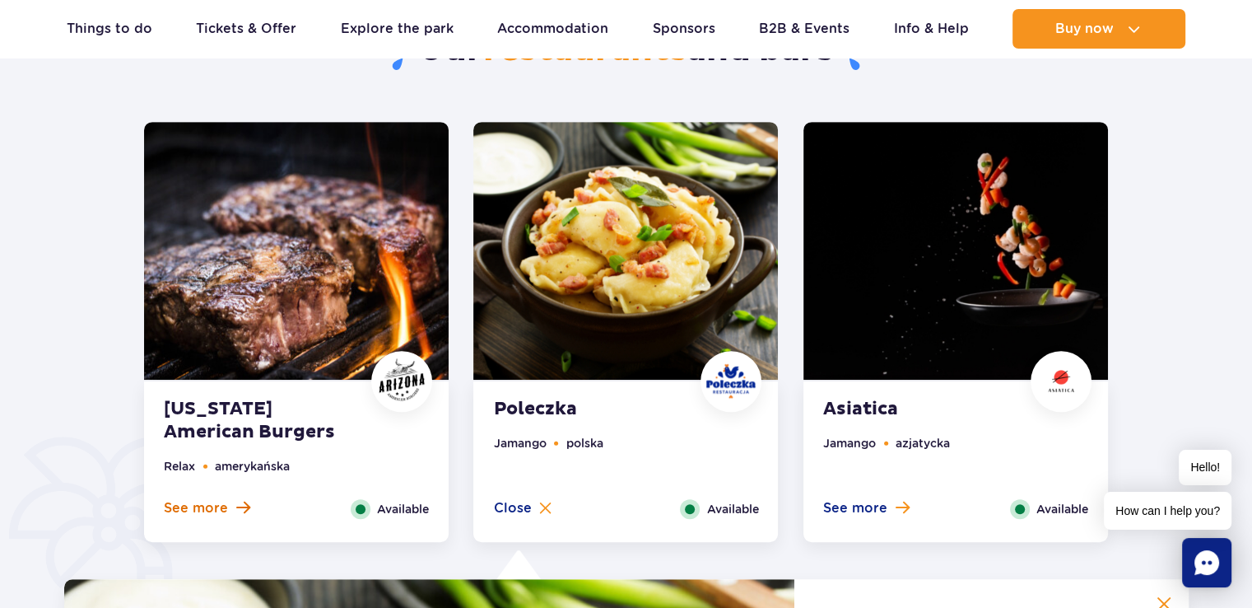
click at [188, 506] on span "See more" at bounding box center [196, 508] width 64 height 18
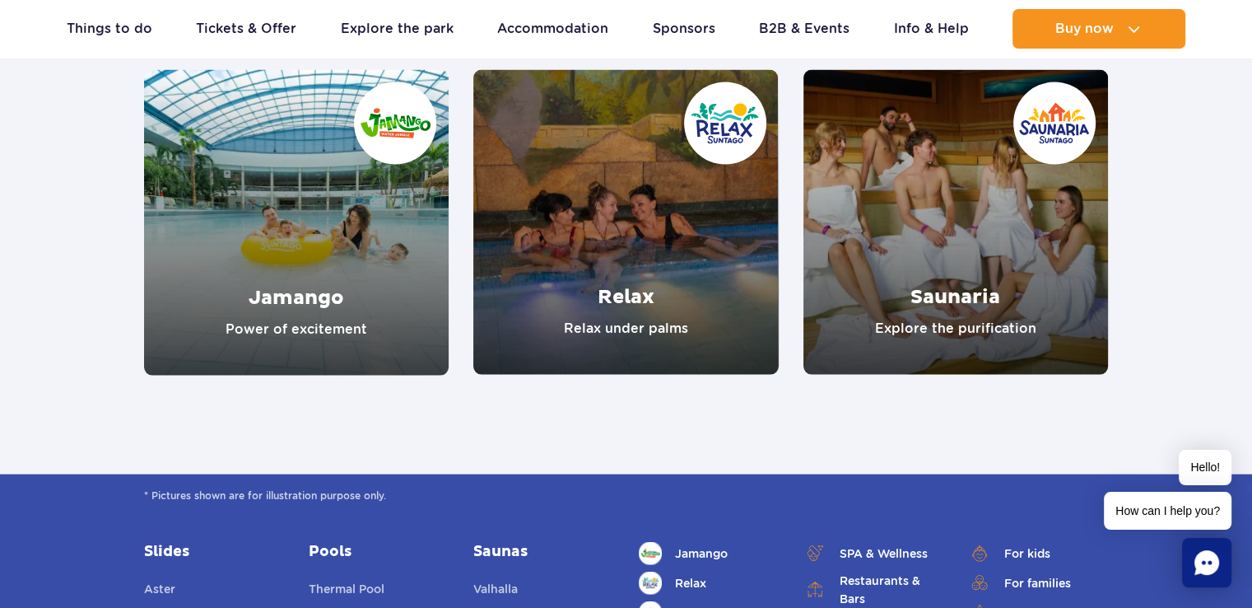
scroll to position [3436, 0]
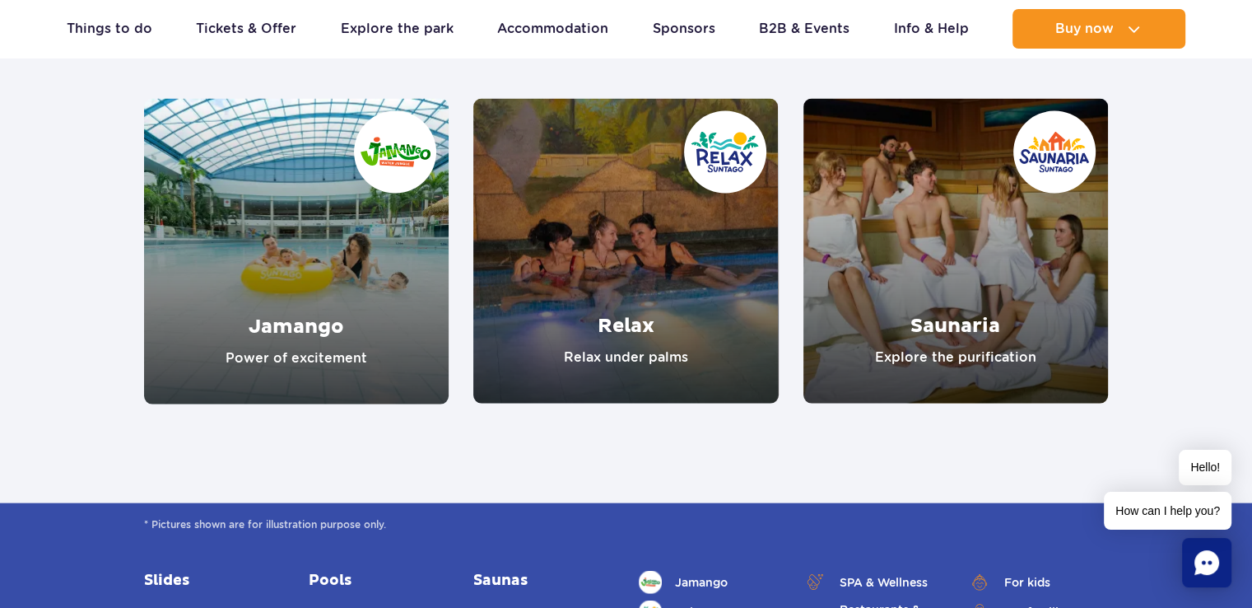
click at [614, 245] on link "Relax" at bounding box center [625, 251] width 305 height 305
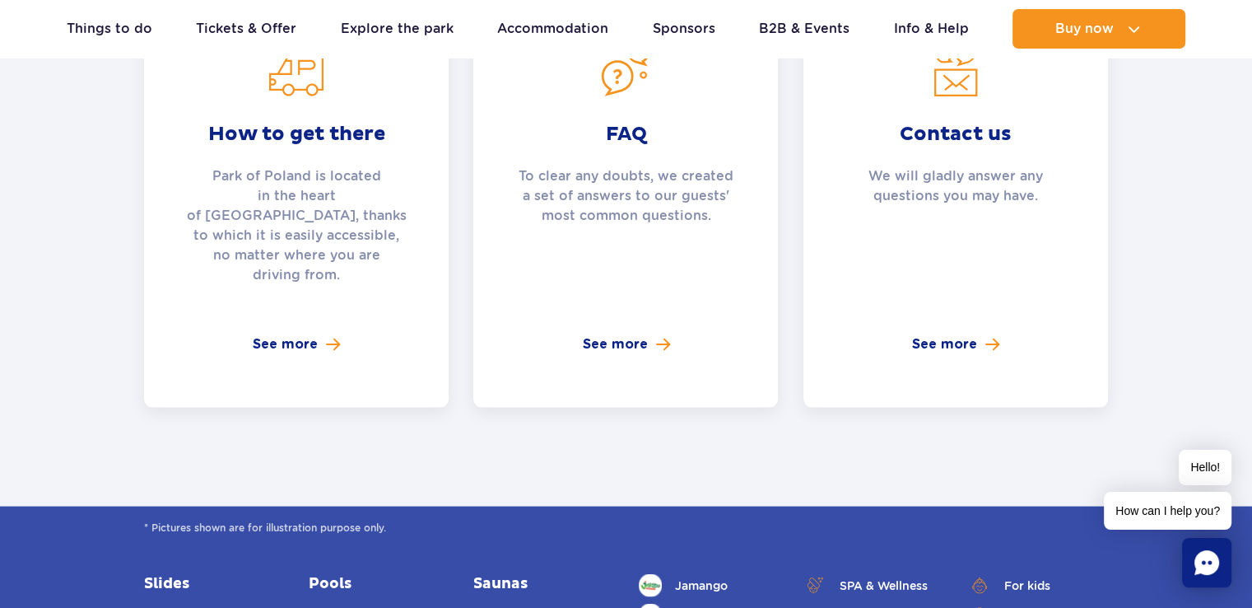
scroll to position [3236, 0]
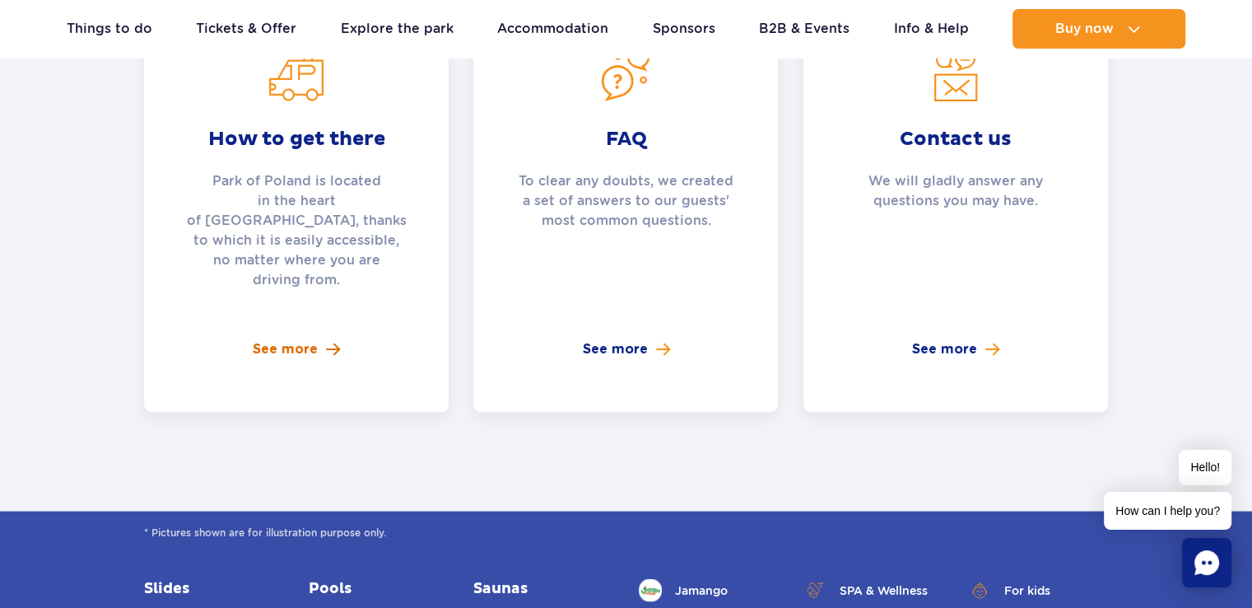
click at [291, 339] on span "See more" at bounding box center [285, 349] width 65 height 20
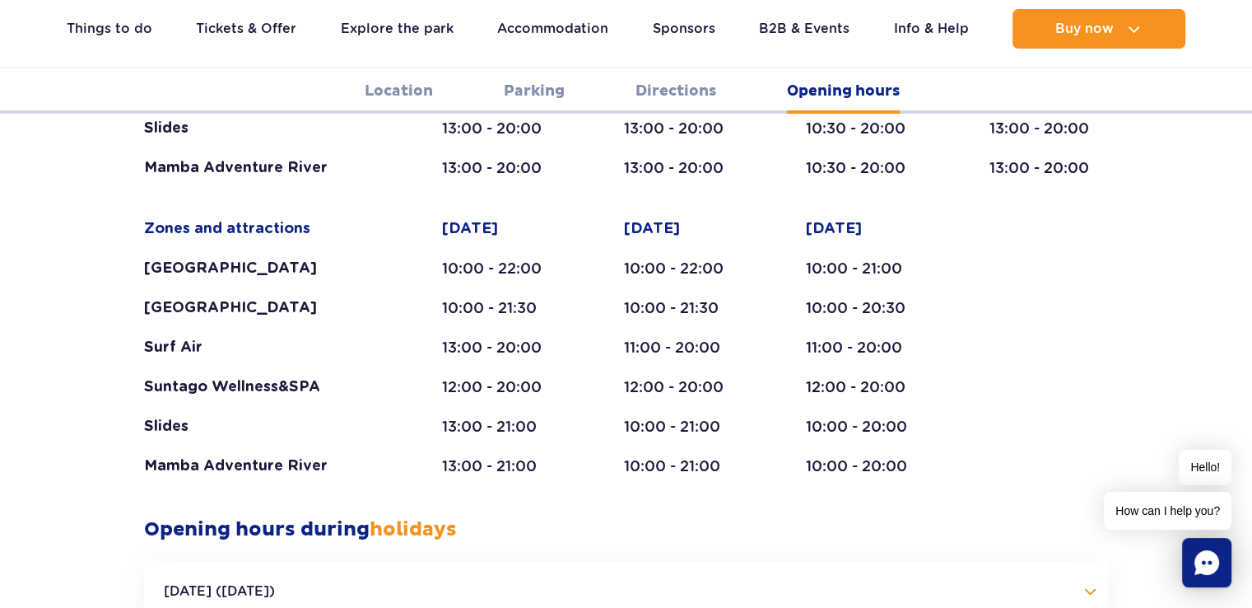
scroll to position [3284, 0]
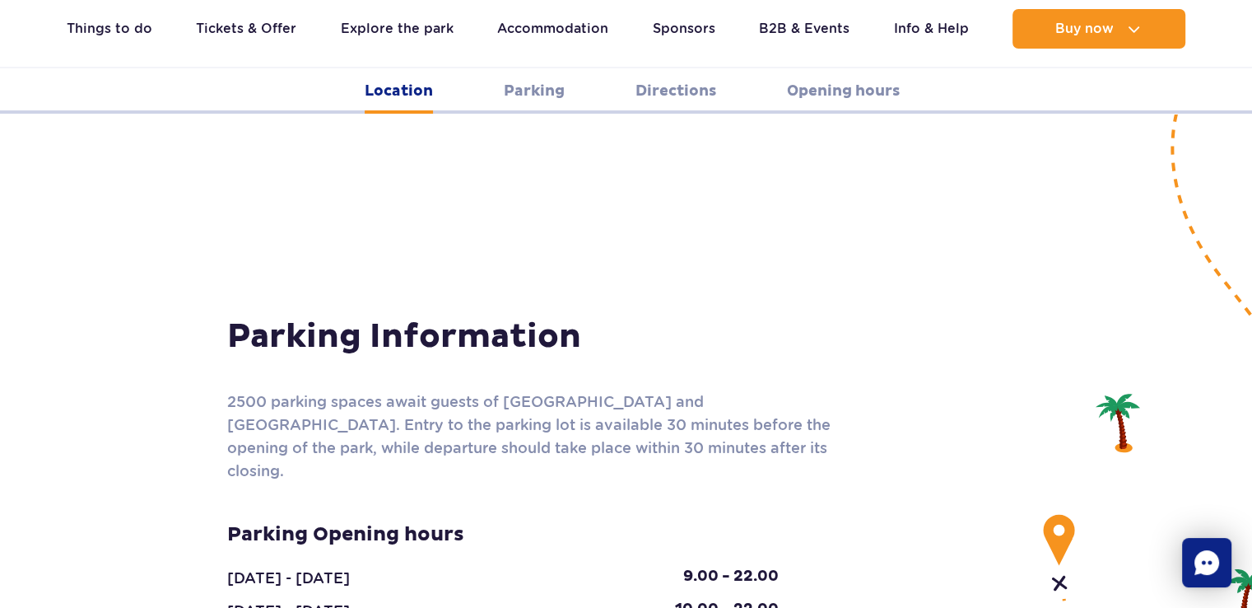
scroll to position [1264, 0]
